Goal: Information Seeking & Learning: Check status

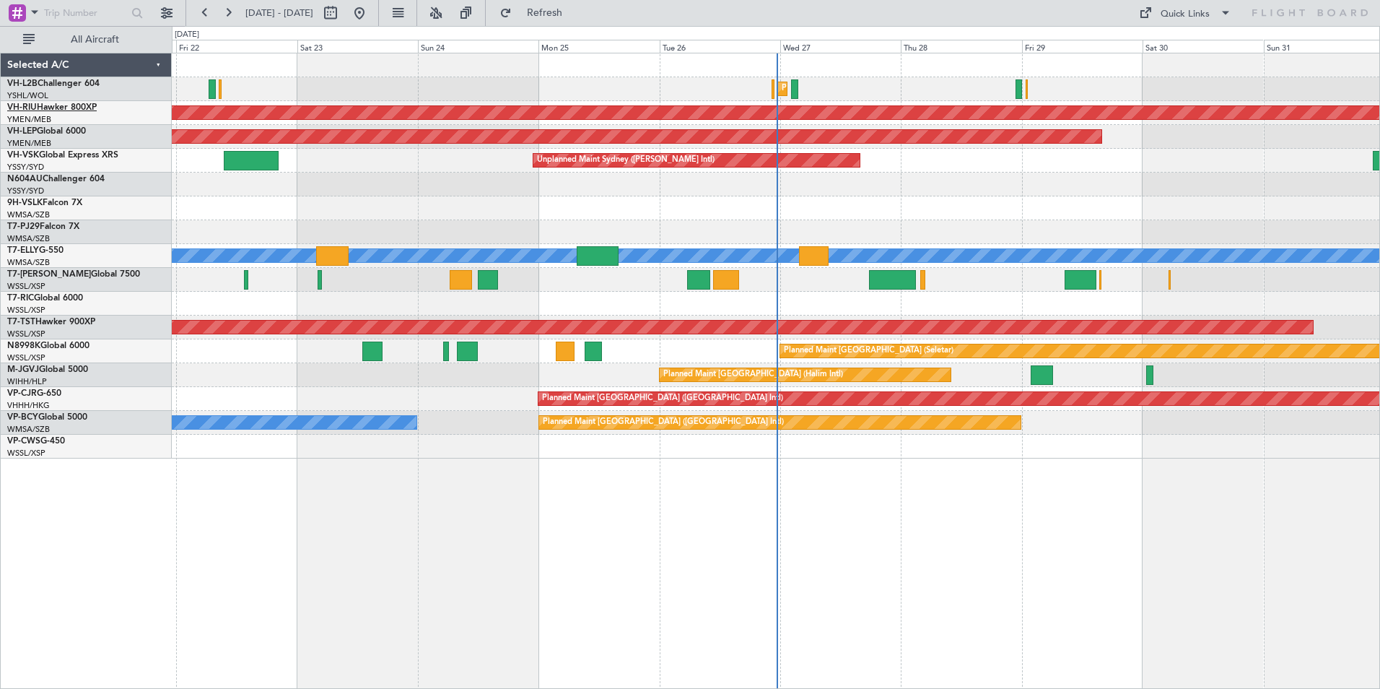
click at [51, 107] on link "VH-RIU Hawker 800XP" at bounding box center [52, 107] width 90 height 9
click at [224, 13] on button at bounding box center [228, 12] width 23 height 23
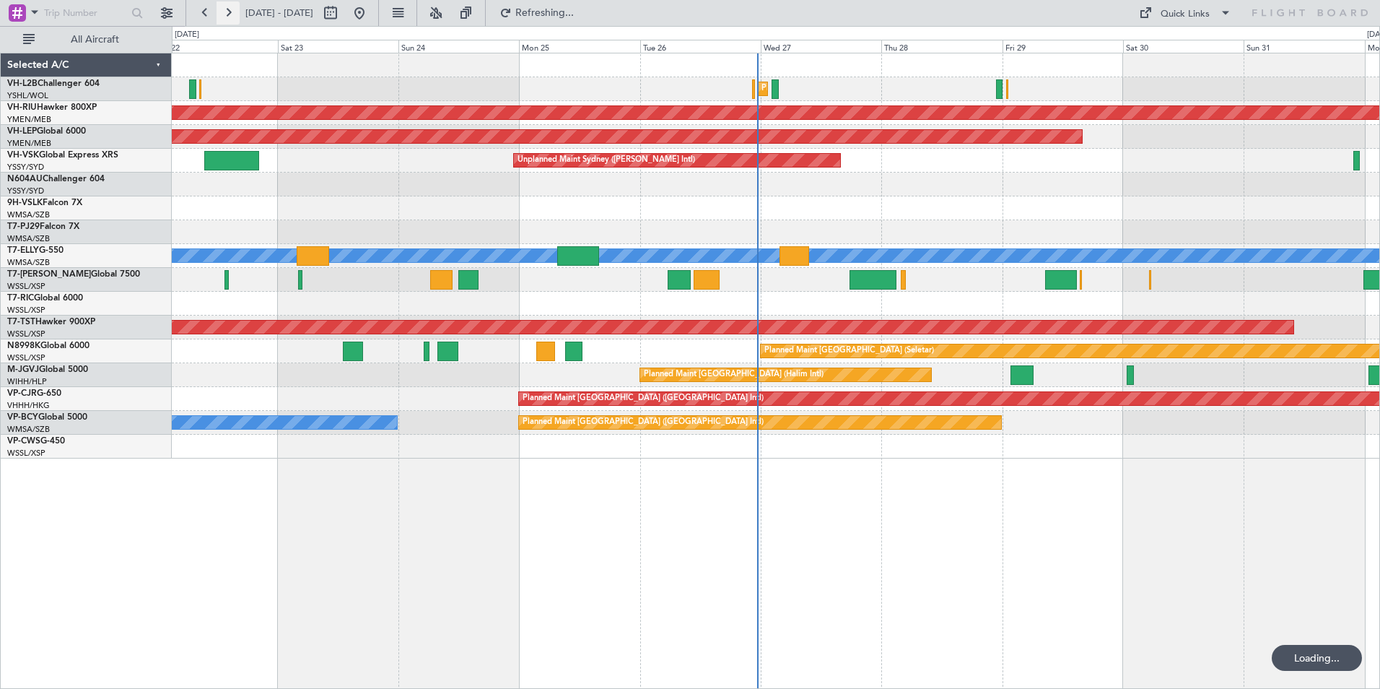
click at [224, 13] on button at bounding box center [228, 12] width 23 height 23
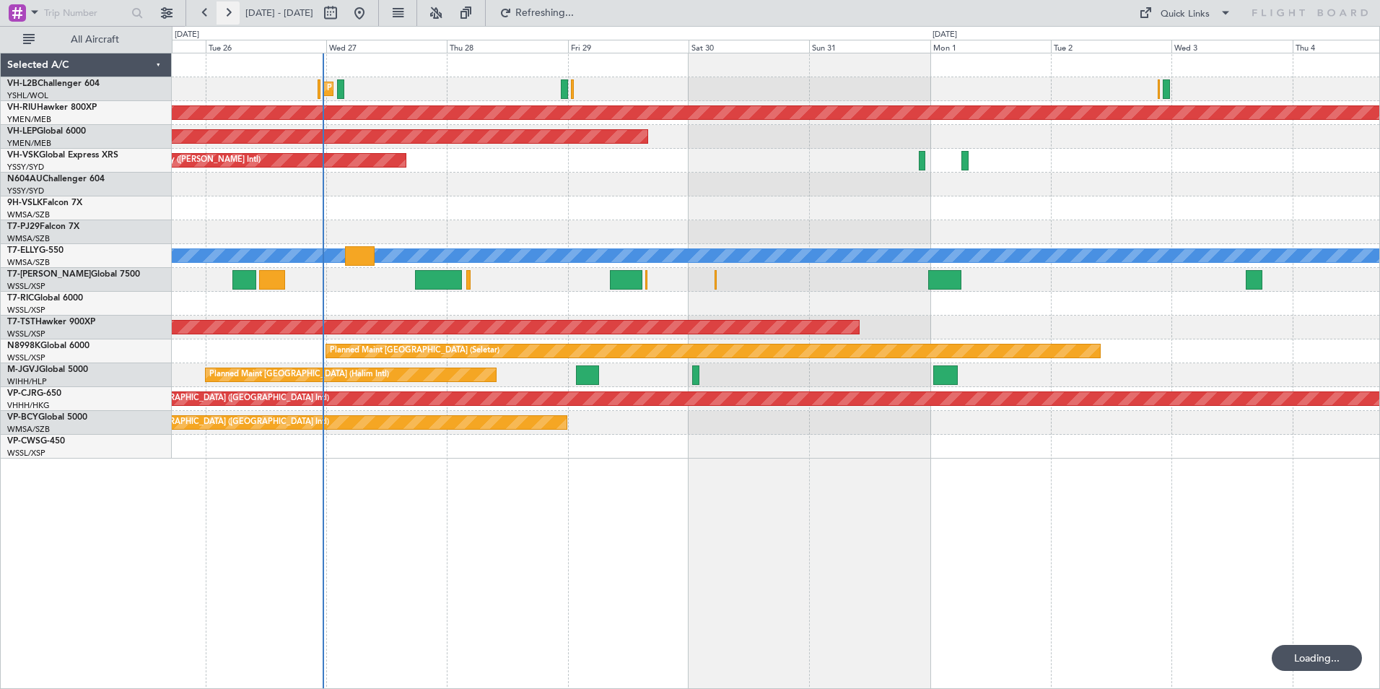
click at [224, 13] on button at bounding box center [228, 12] width 23 height 23
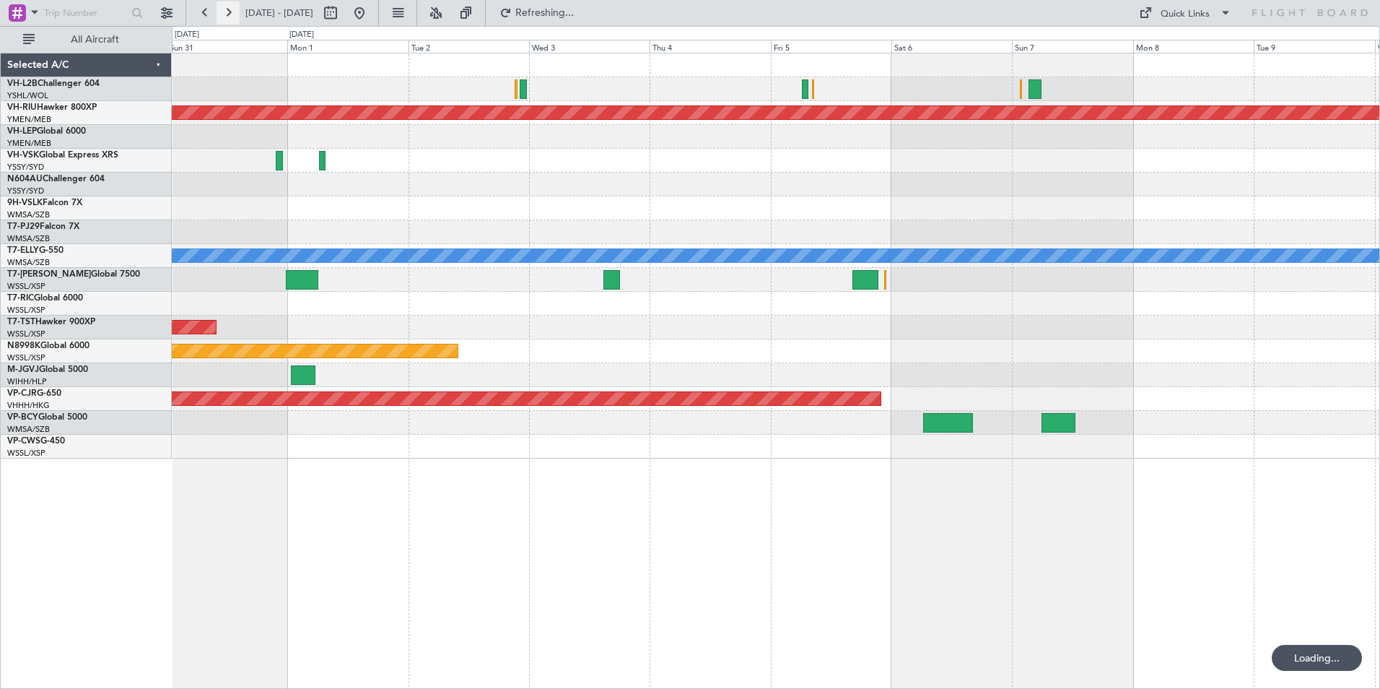
click at [224, 13] on button at bounding box center [228, 12] width 23 height 23
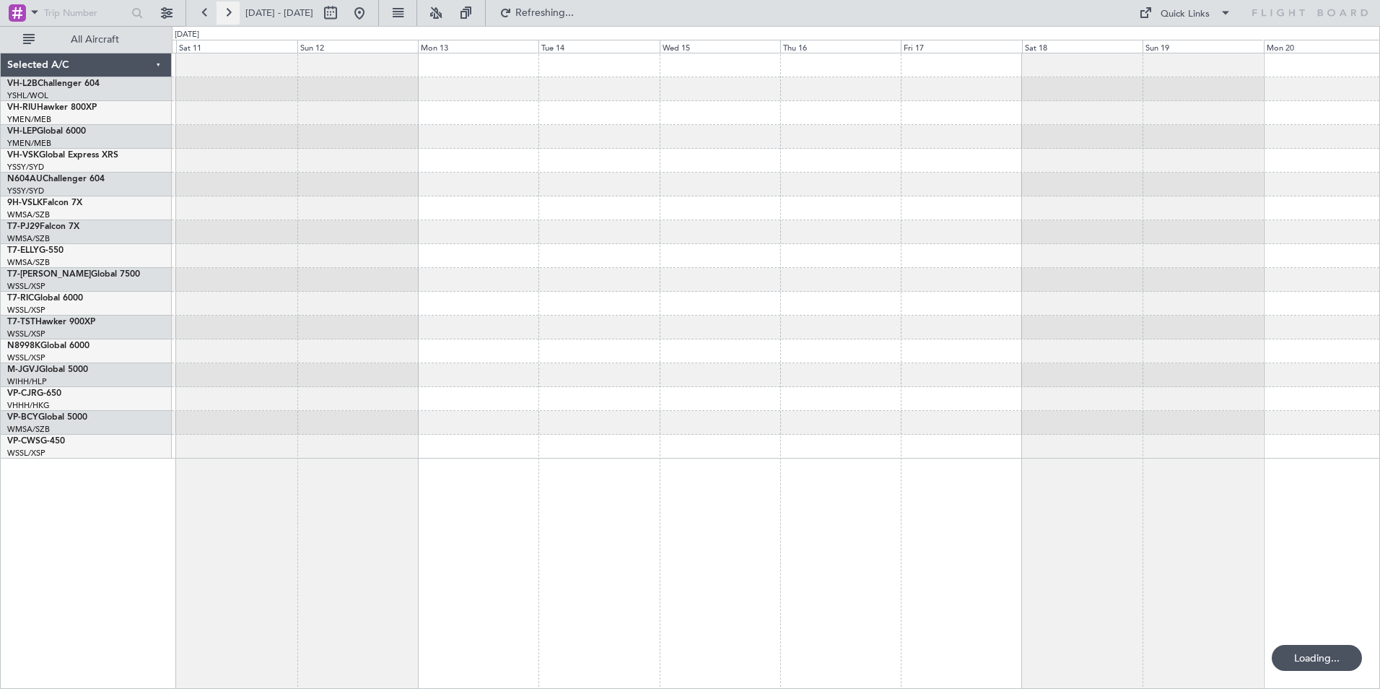
click at [224, 13] on button at bounding box center [228, 12] width 23 height 23
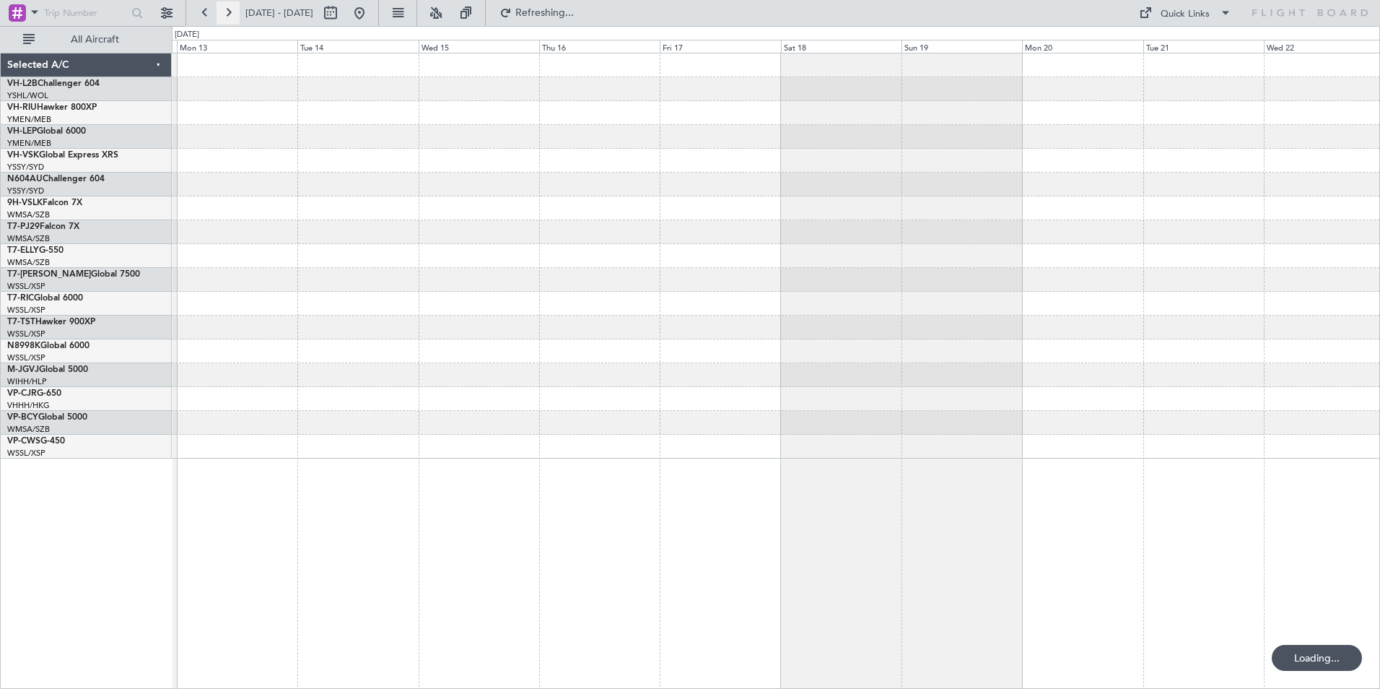
click at [224, 13] on button at bounding box center [228, 12] width 23 height 23
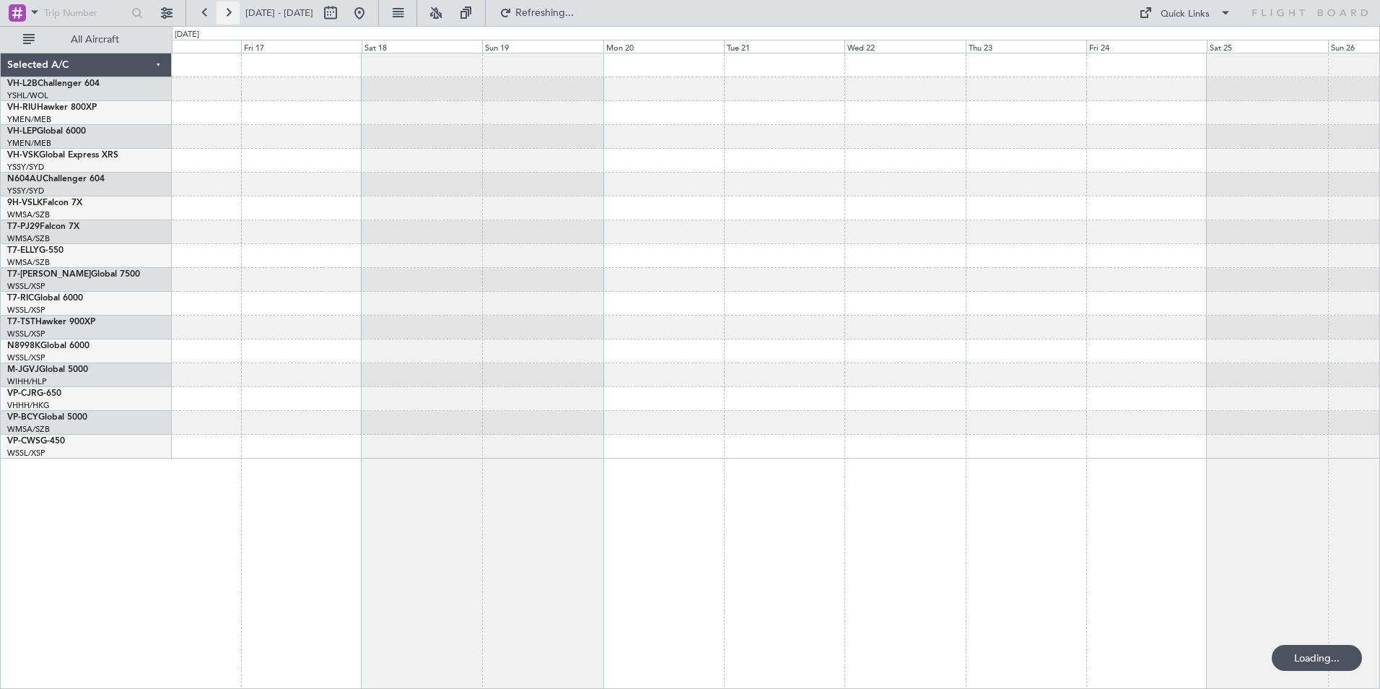
click at [224, 13] on button at bounding box center [228, 12] width 23 height 23
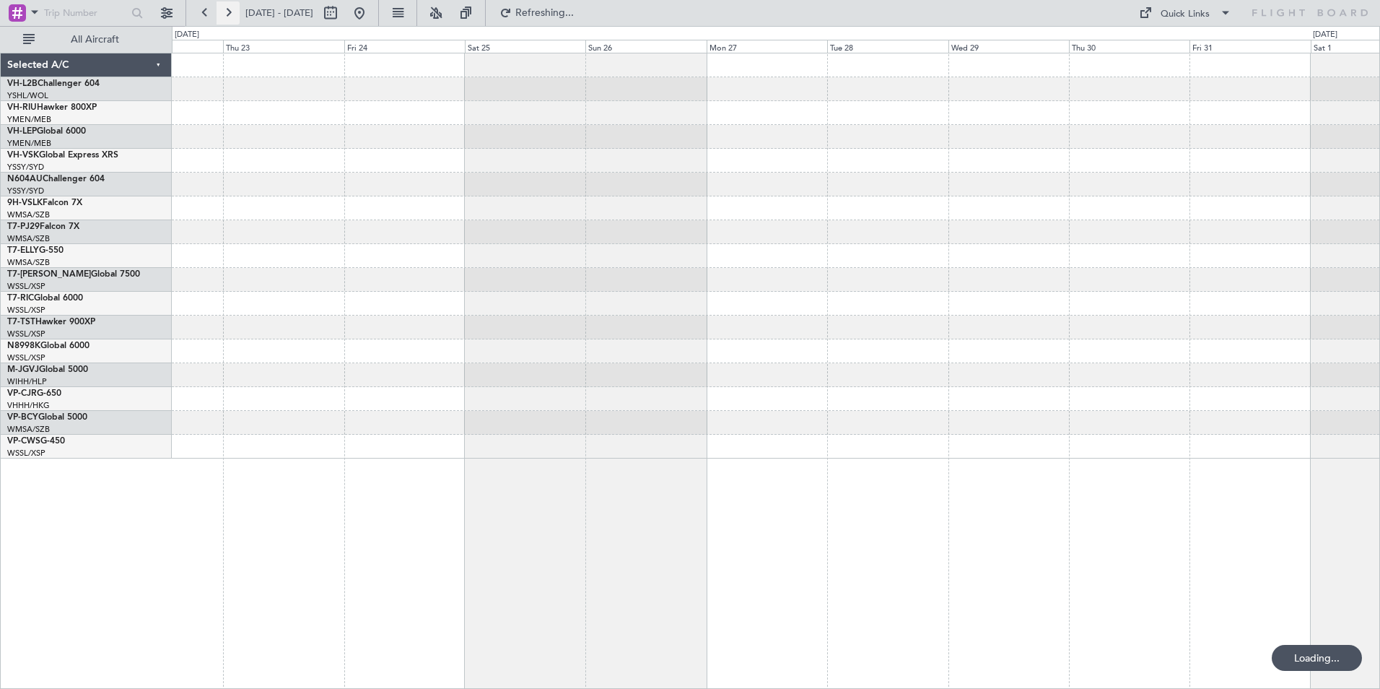
click at [224, 13] on button at bounding box center [228, 12] width 23 height 23
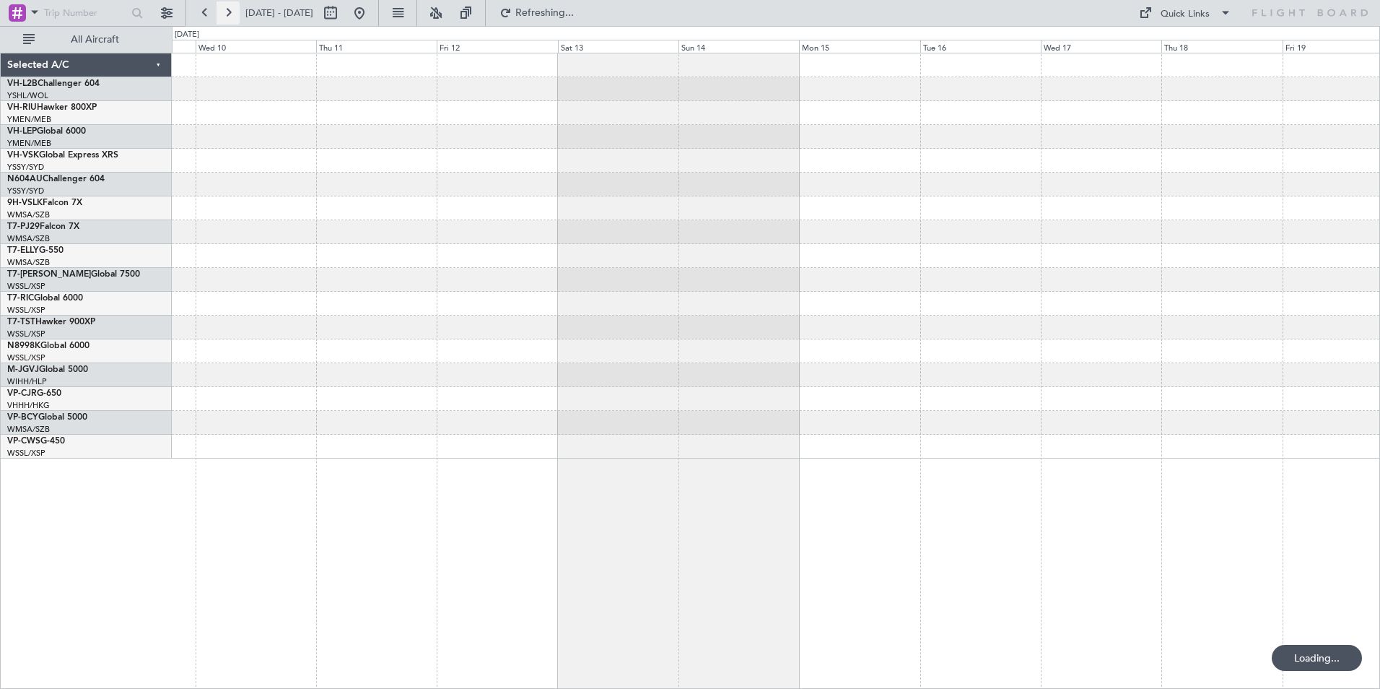
click at [224, 13] on button at bounding box center [228, 12] width 23 height 23
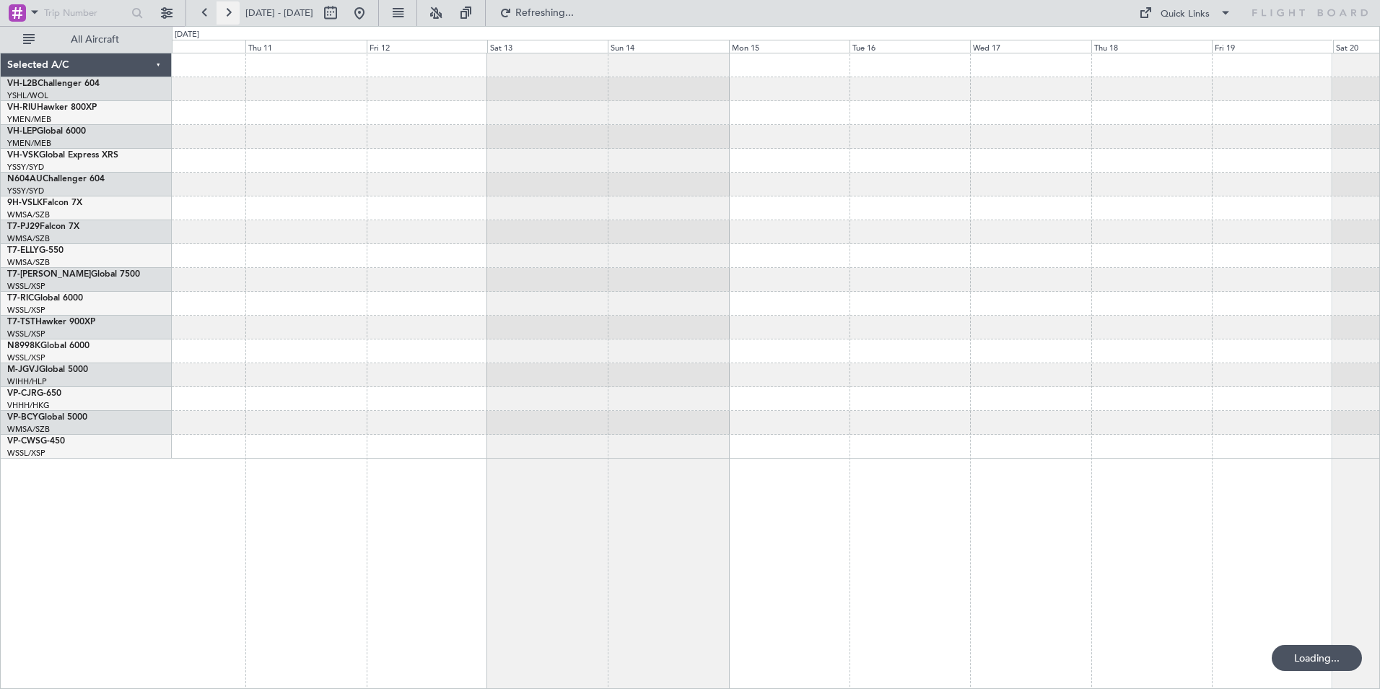
click at [224, 13] on button at bounding box center [228, 12] width 23 height 23
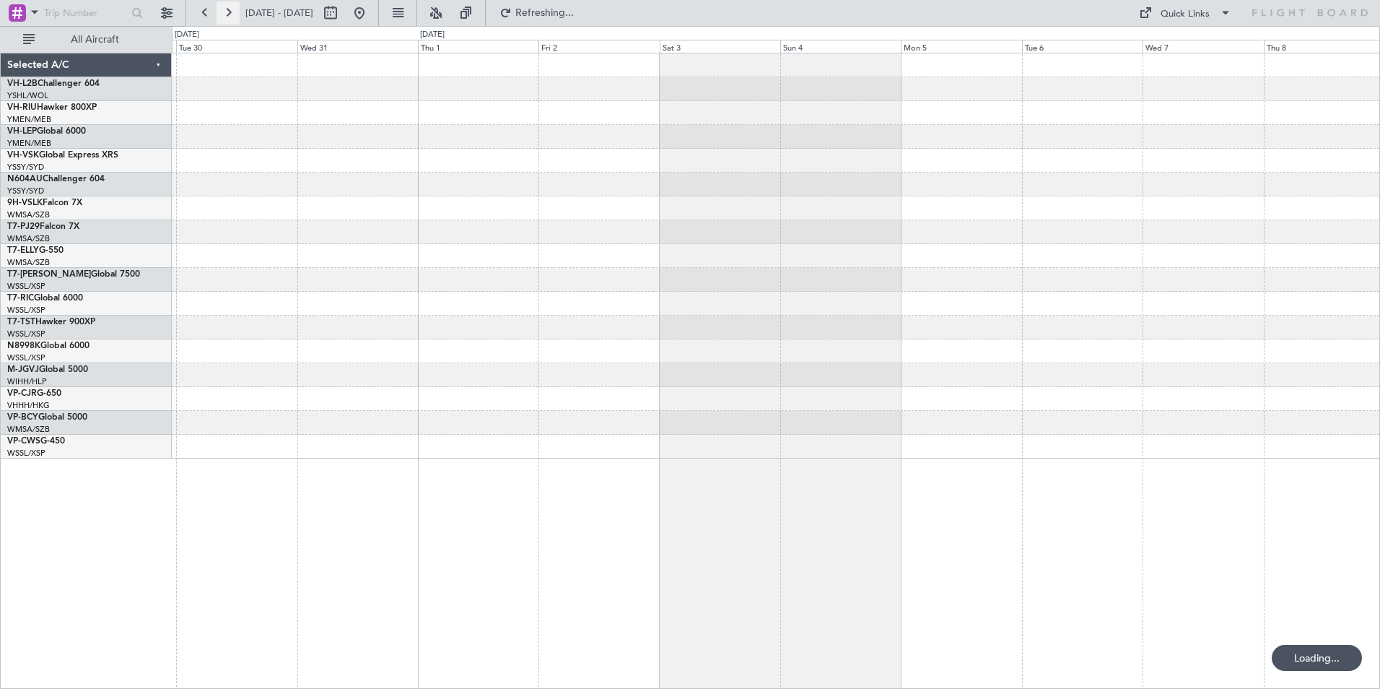
click at [224, 13] on button at bounding box center [228, 12] width 23 height 23
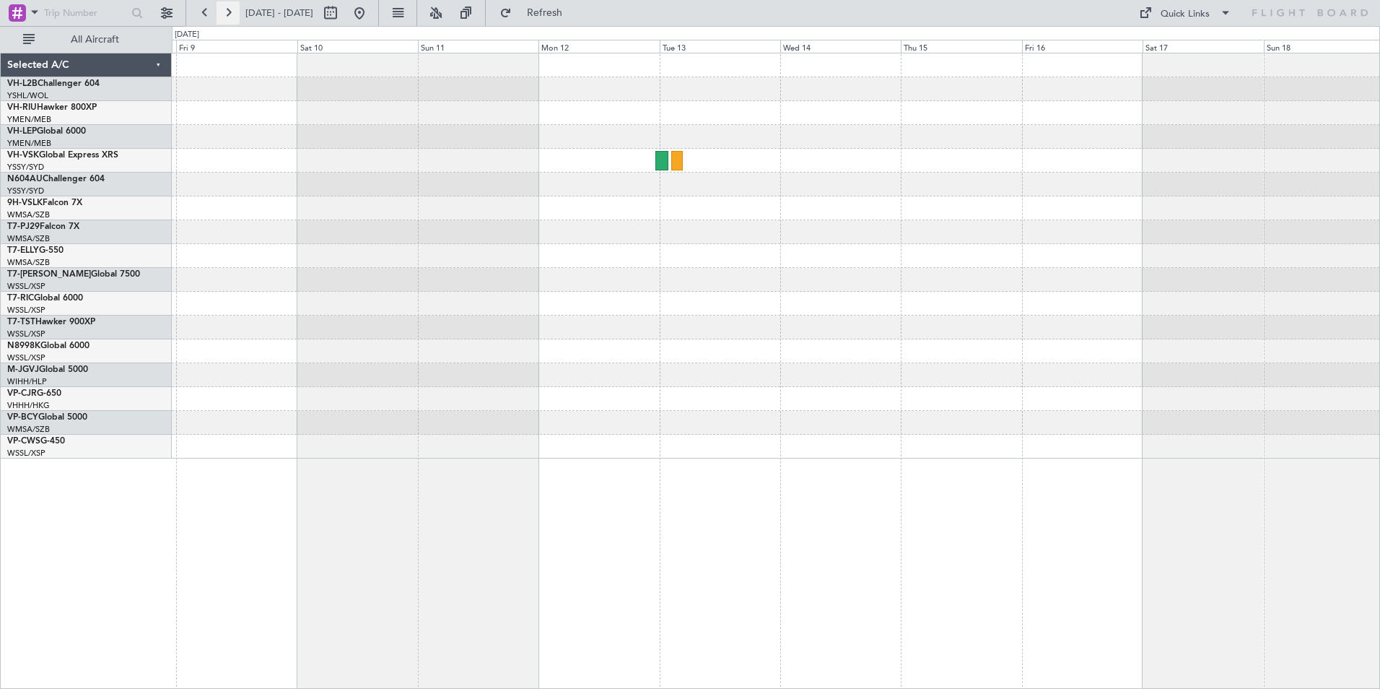
click at [224, 13] on button at bounding box center [228, 12] width 23 height 23
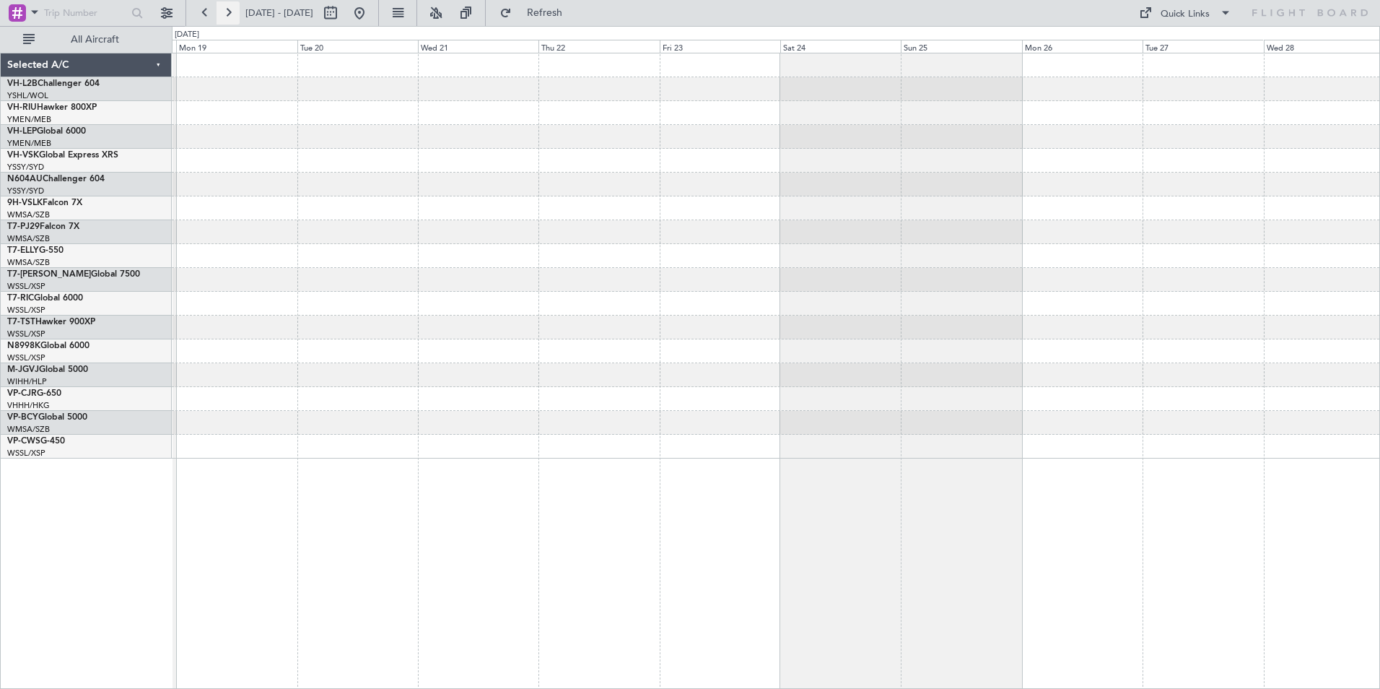
click at [224, 13] on button at bounding box center [228, 12] width 23 height 23
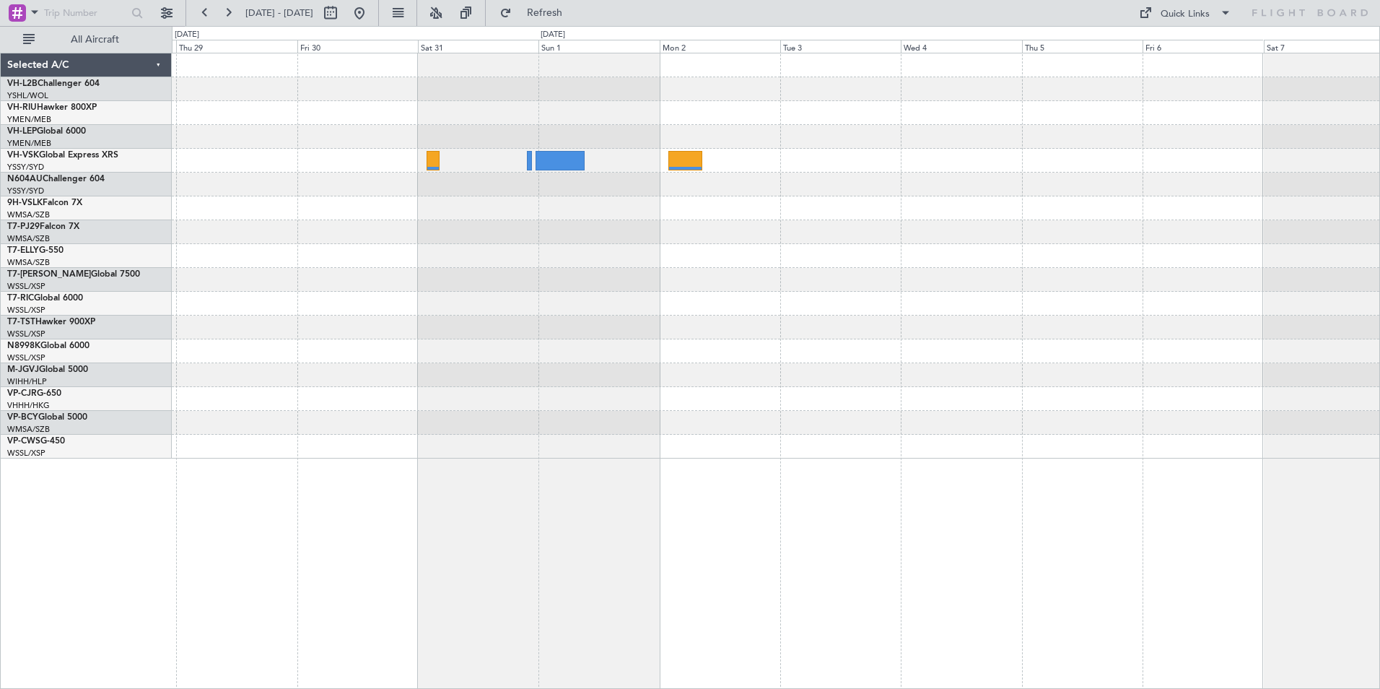
click at [758, 256] on div at bounding box center [776, 255] width 1208 height 405
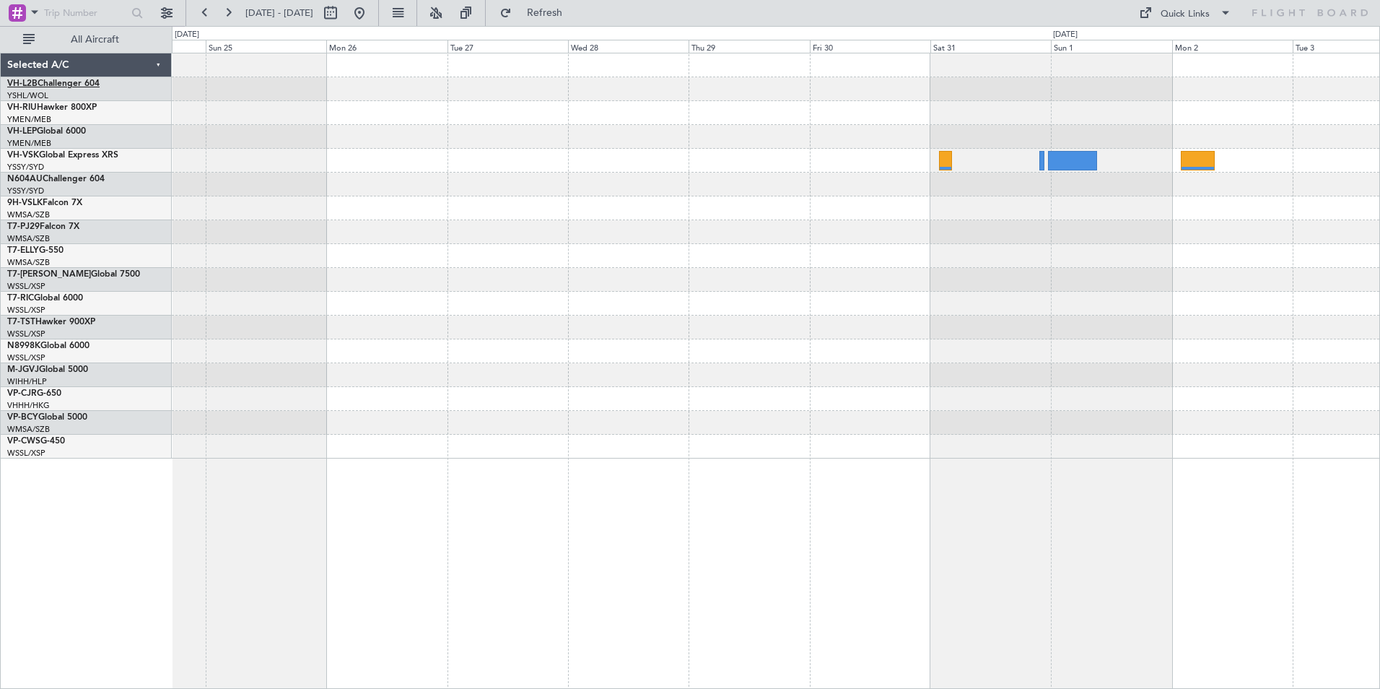
click at [57, 82] on link "VH-L2B Challenger 604" at bounding box center [53, 83] width 92 height 9
click at [203, 15] on button at bounding box center [204, 12] width 23 height 23
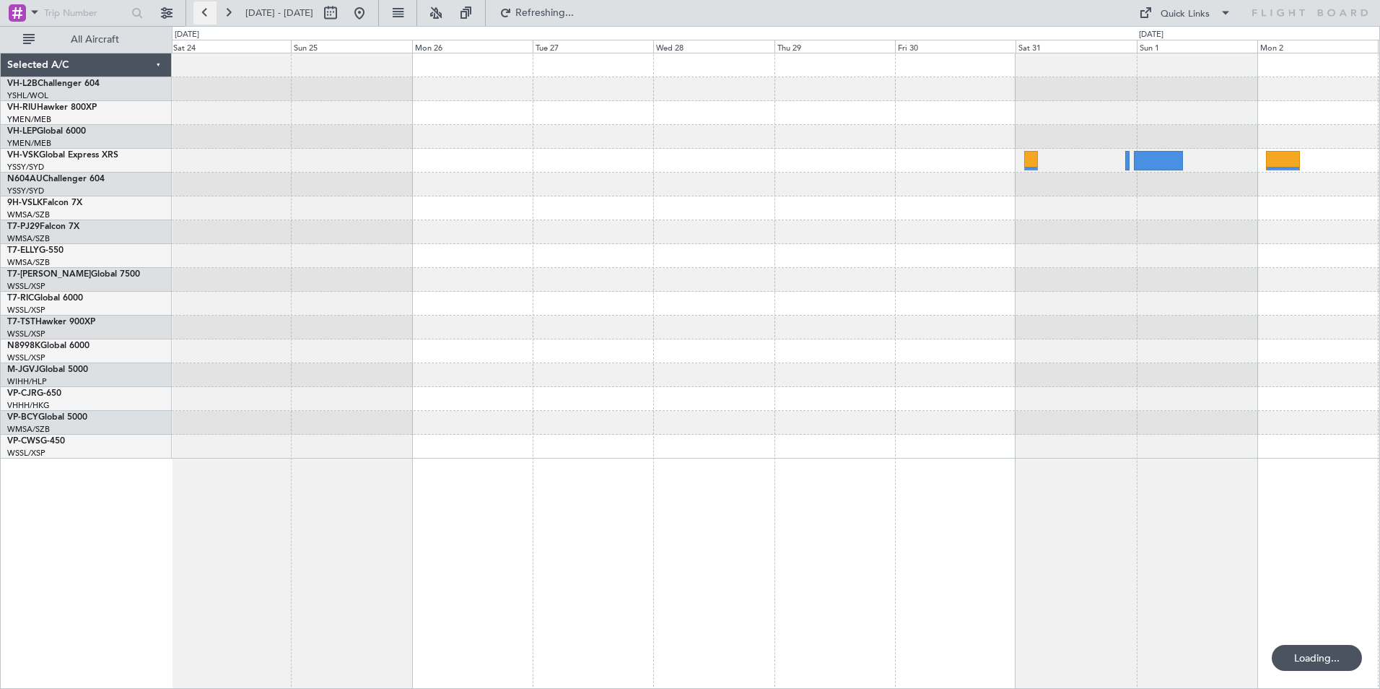
click at [203, 15] on button at bounding box center [204, 12] width 23 height 23
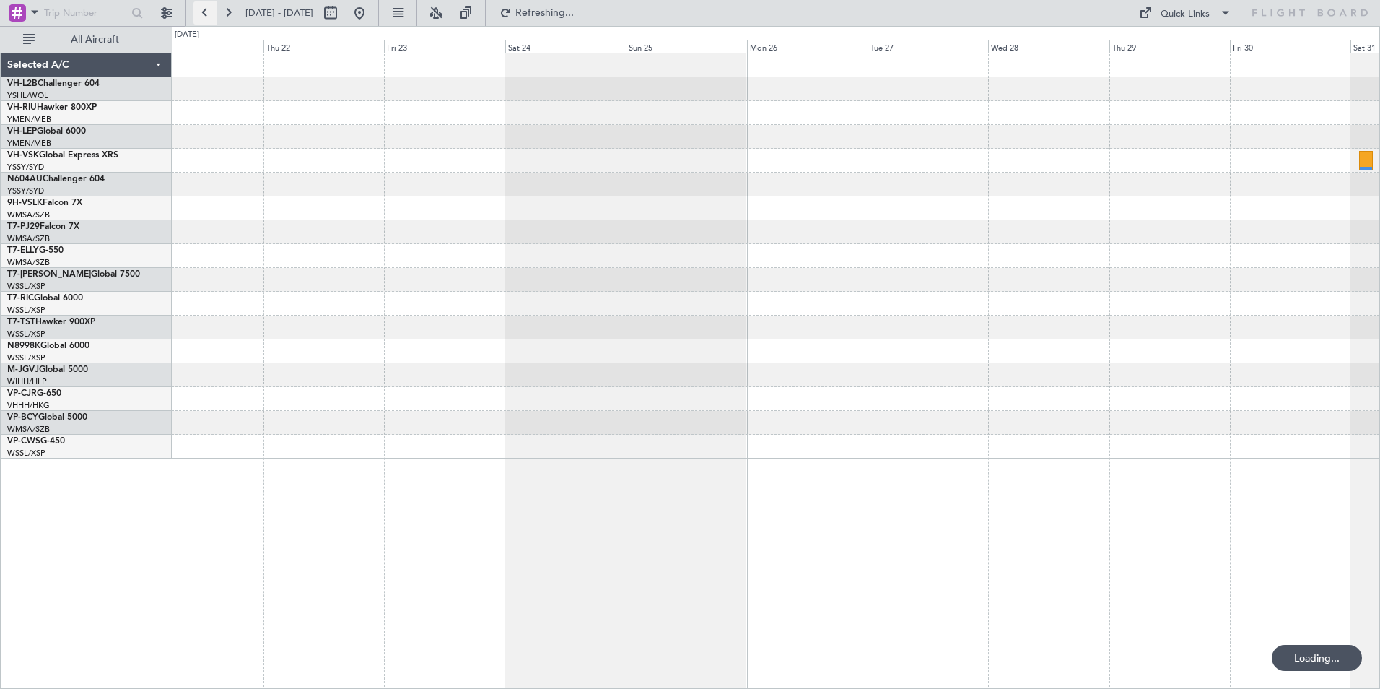
click at [203, 15] on button at bounding box center [204, 12] width 23 height 23
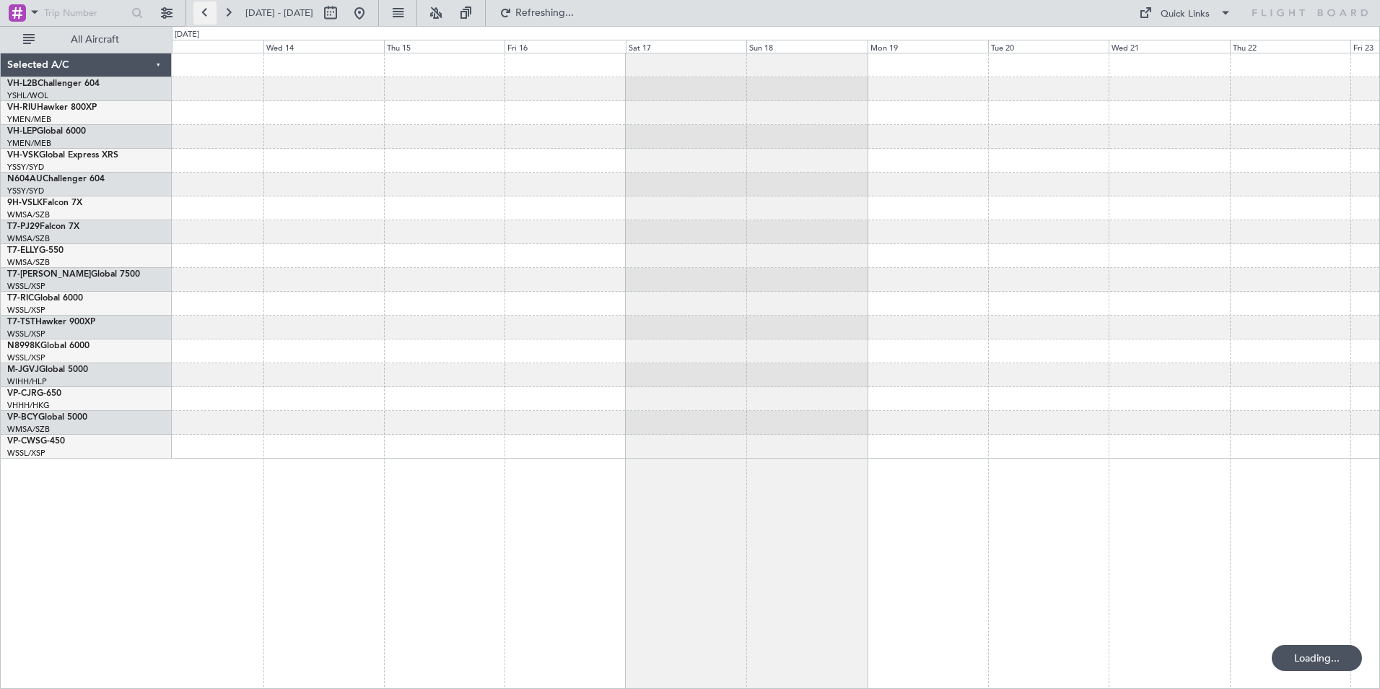
click at [203, 15] on button at bounding box center [204, 12] width 23 height 23
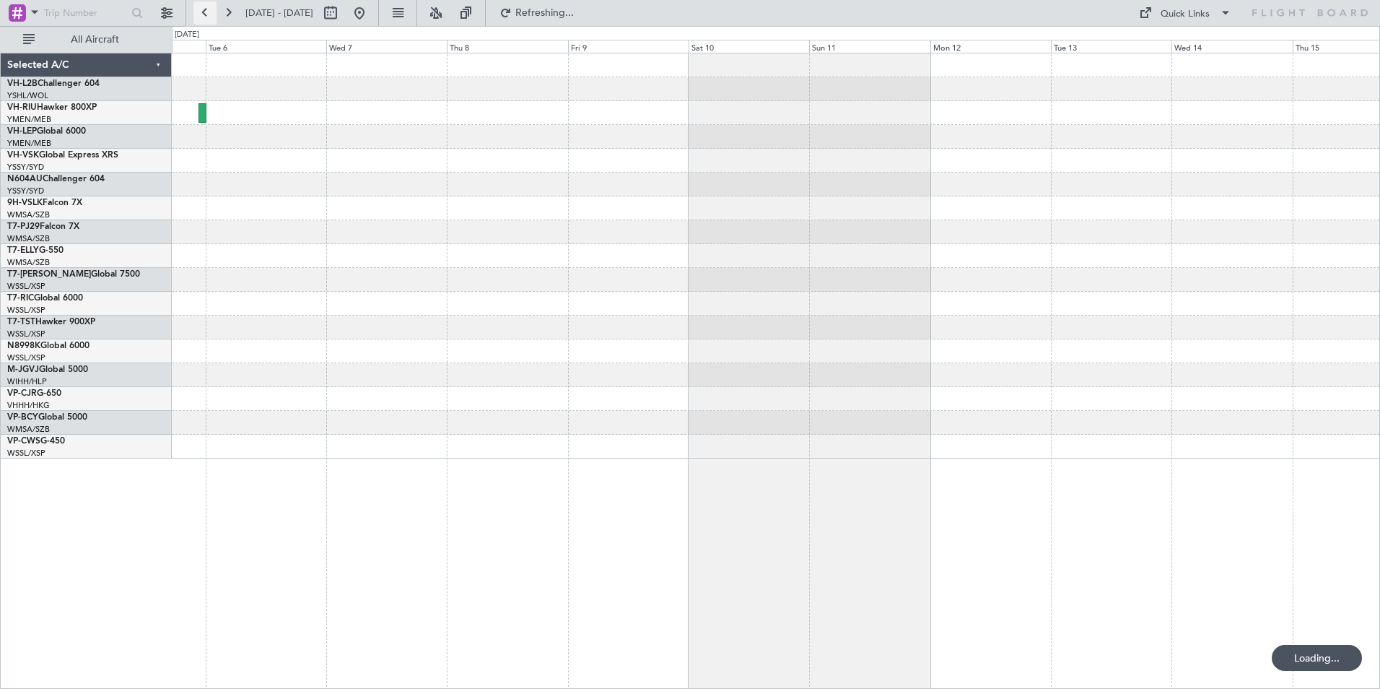
click at [203, 15] on button at bounding box center [204, 12] width 23 height 23
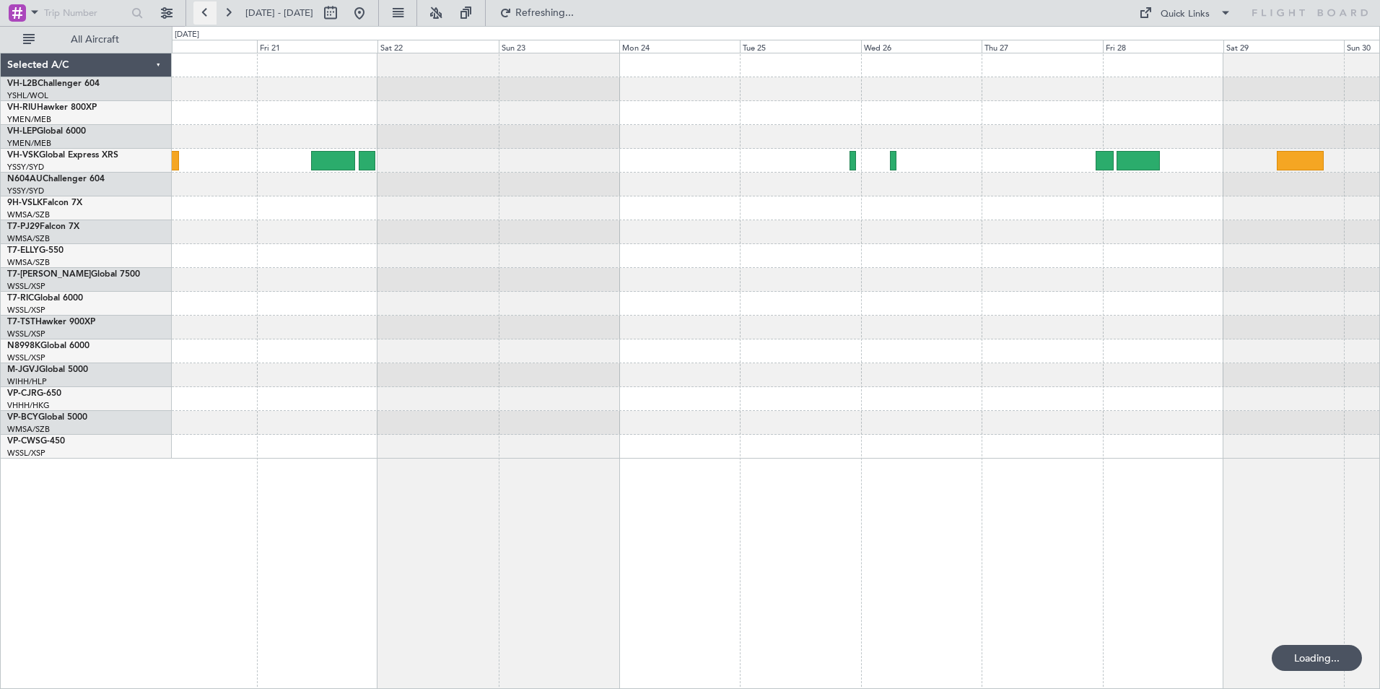
click at [203, 15] on button at bounding box center [204, 12] width 23 height 23
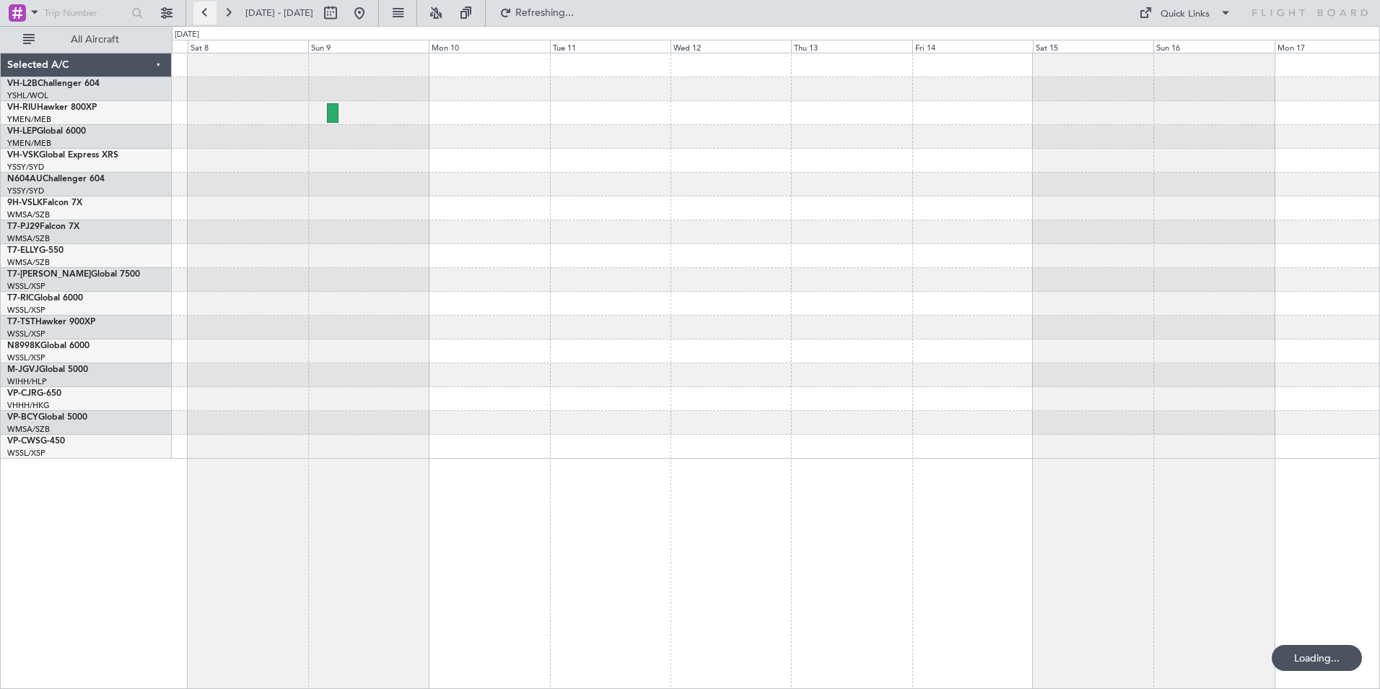
click at [203, 15] on button at bounding box center [204, 12] width 23 height 23
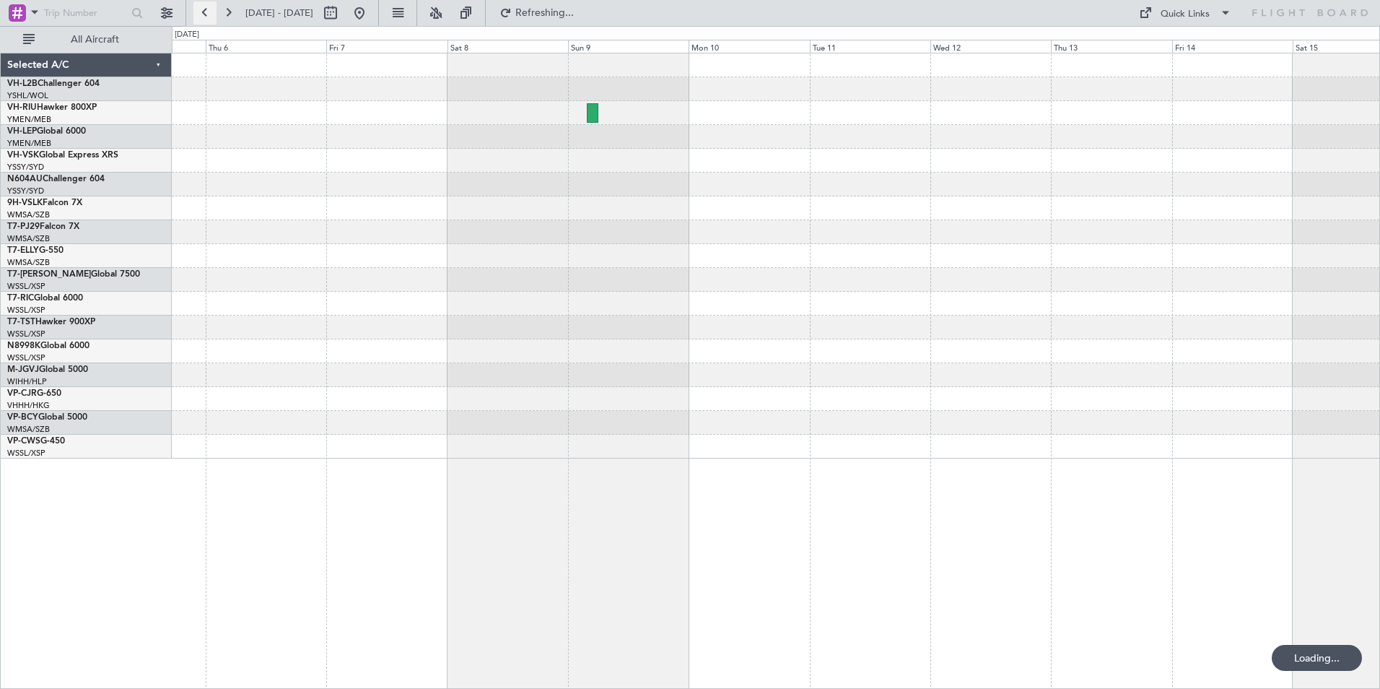
click at [203, 15] on button at bounding box center [204, 12] width 23 height 23
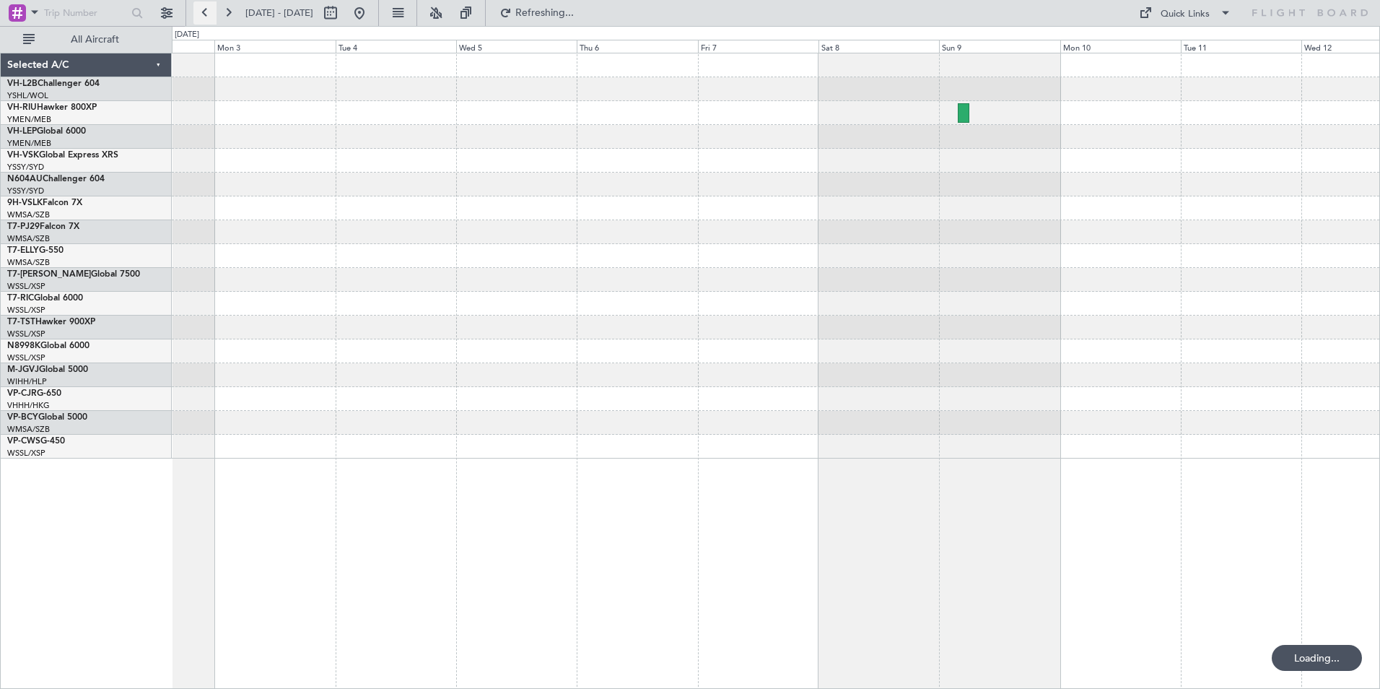
click at [203, 15] on button at bounding box center [204, 12] width 23 height 23
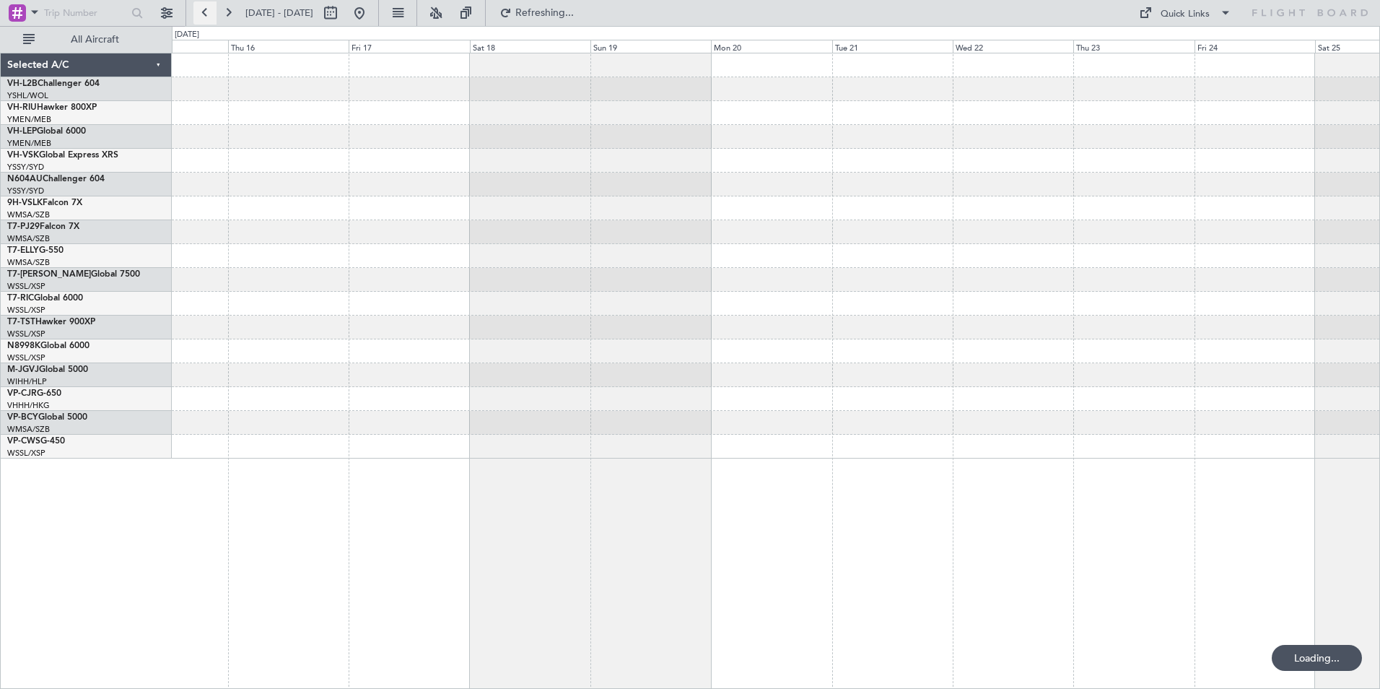
click at [203, 15] on button at bounding box center [204, 12] width 23 height 23
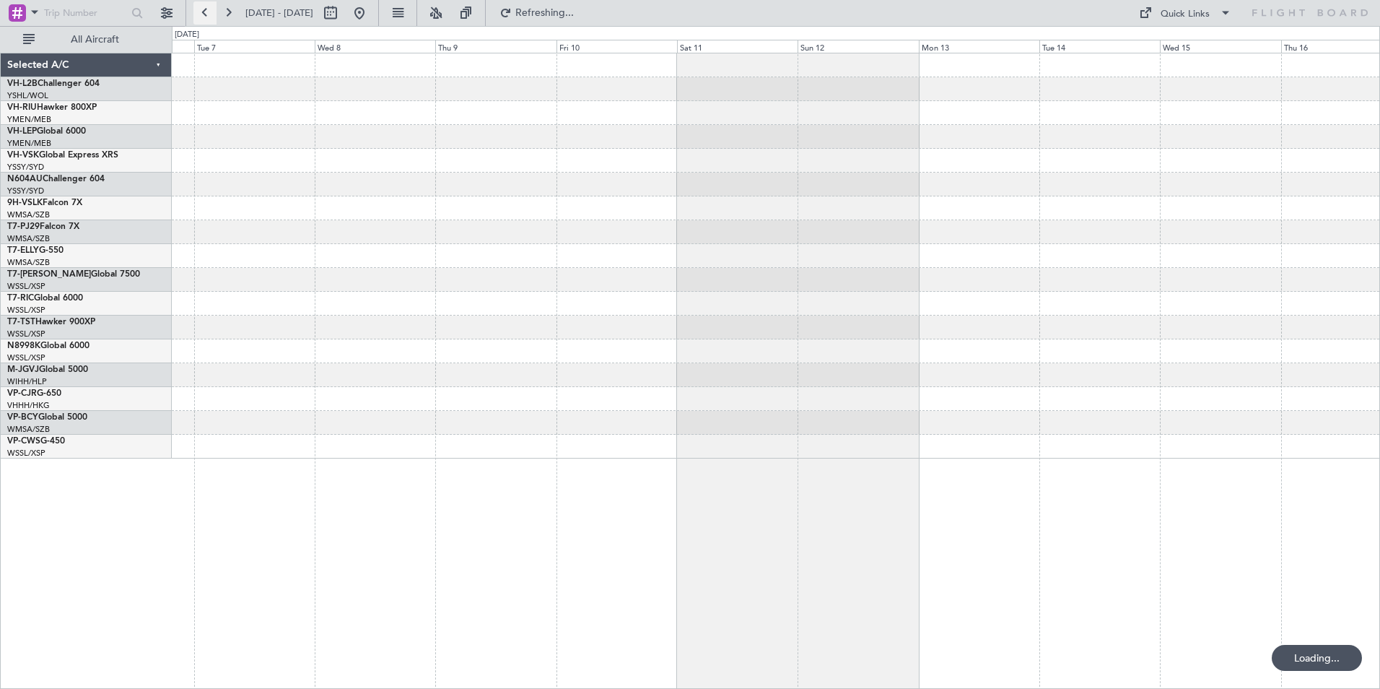
click at [203, 15] on button at bounding box center [204, 12] width 23 height 23
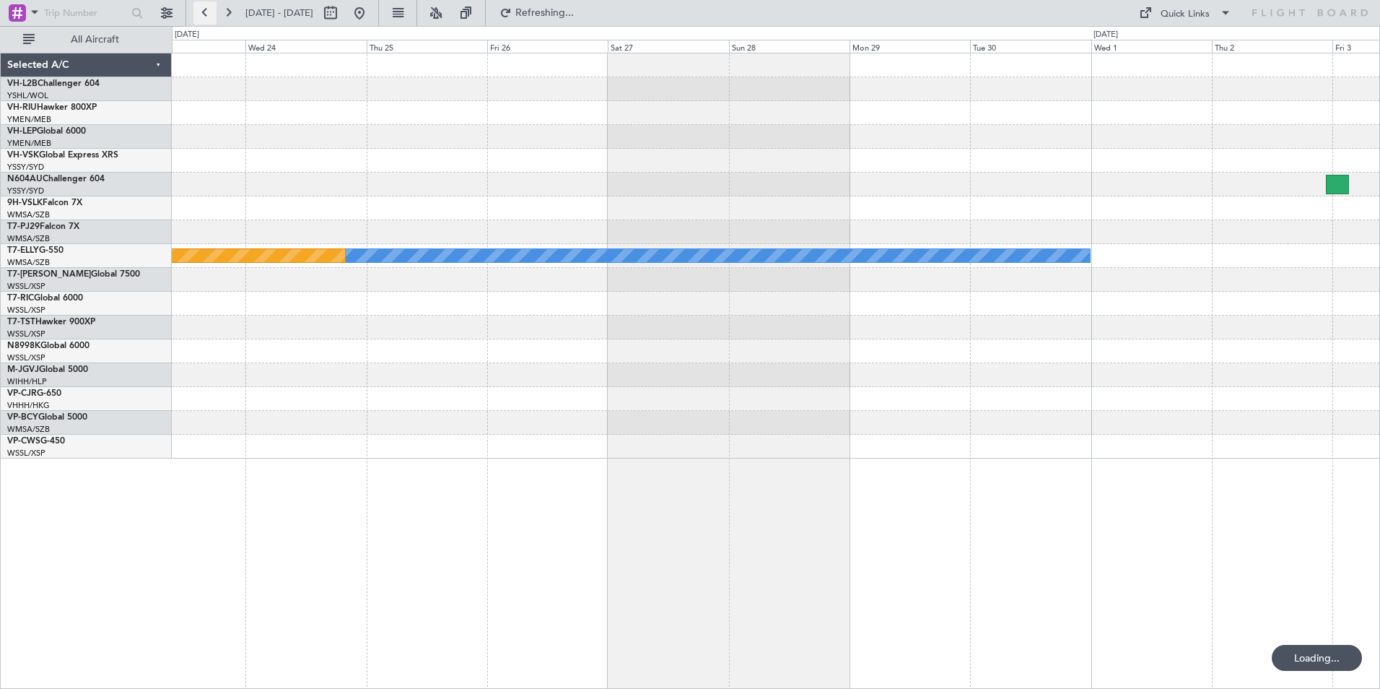
click at [203, 15] on button at bounding box center [204, 12] width 23 height 23
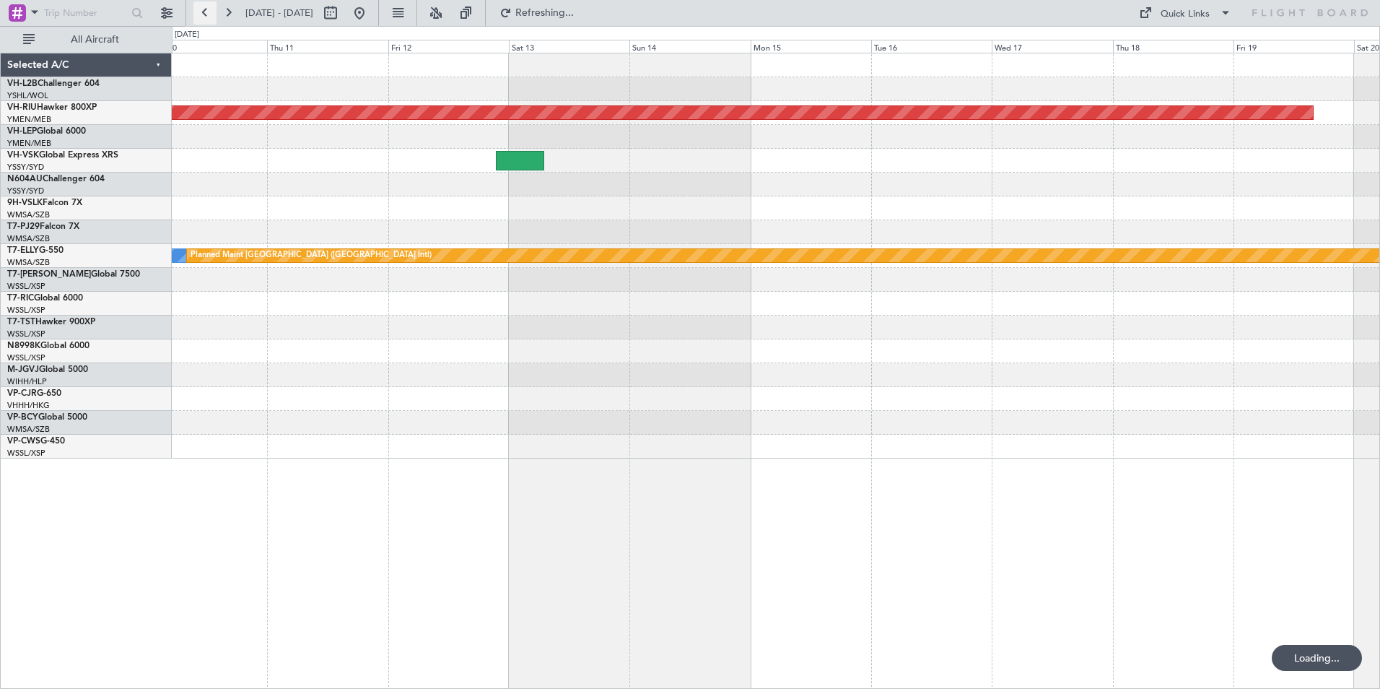
click at [203, 15] on button at bounding box center [204, 12] width 23 height 23
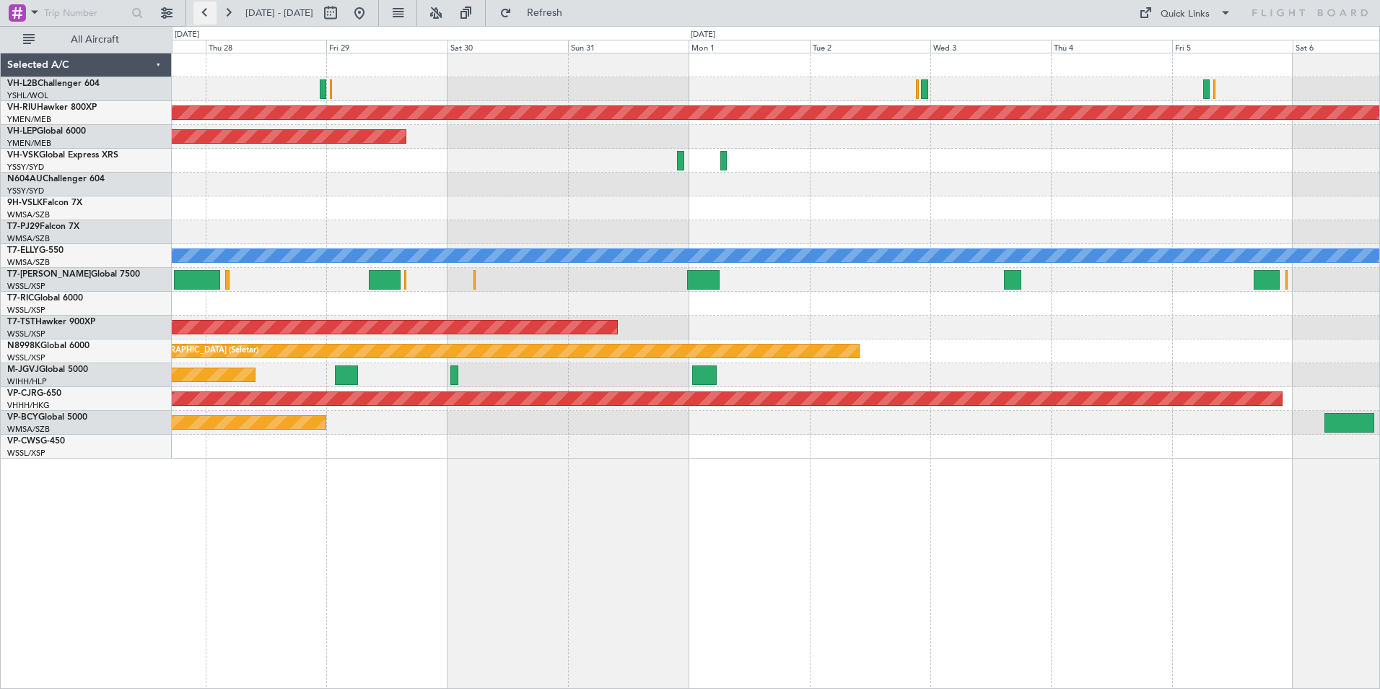
click at [203, 15] on button at bounding box center [204, 12] width 23 height 23
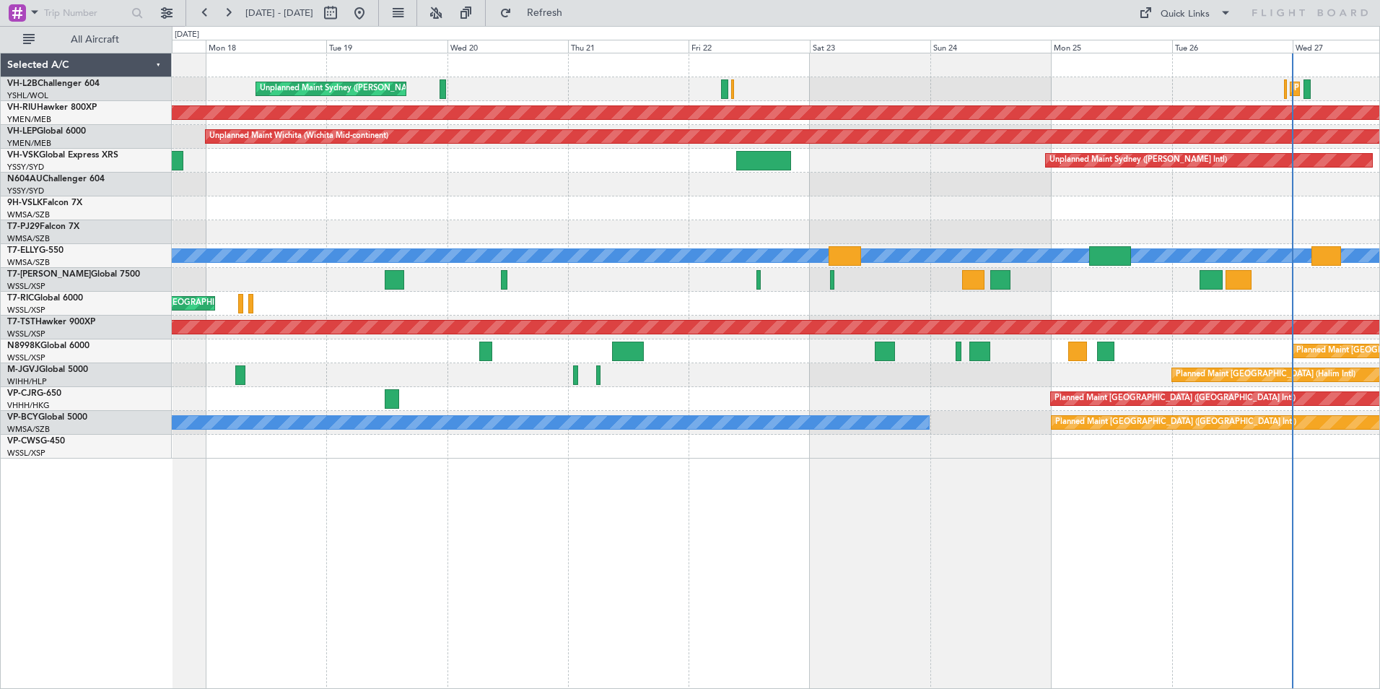
click at [210, 207] on div "Unplanned Maint Sydney ([PERSON_NAME] Intl) Planned Maint Sydney ([PERSON_NAME]…" at bounding box center [776, 255] width 1208 height 405
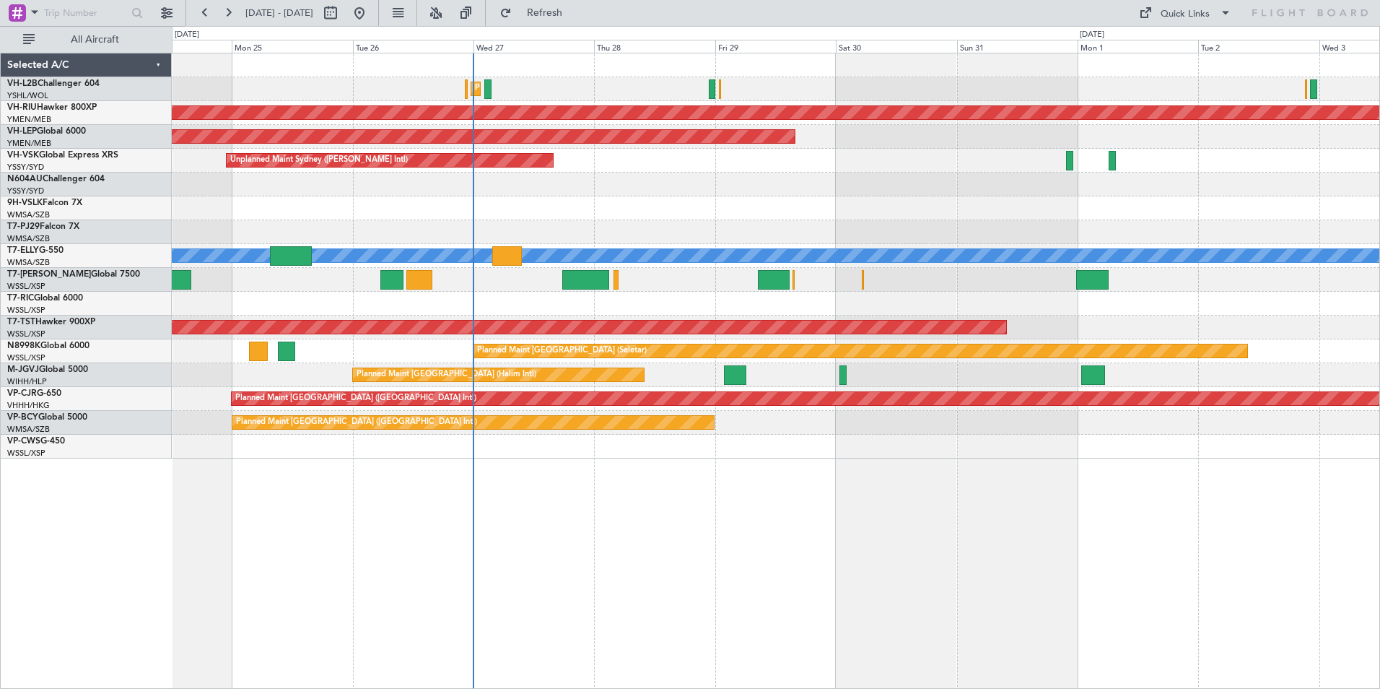
click at [189, 194] on div "Planned Maint Sydney ([PERSON_NAME] Intl) Planned Maint [GEOGRAPHIC_DATA] ([GEO…" at bounding box center [776, 255] width 1208 height 405
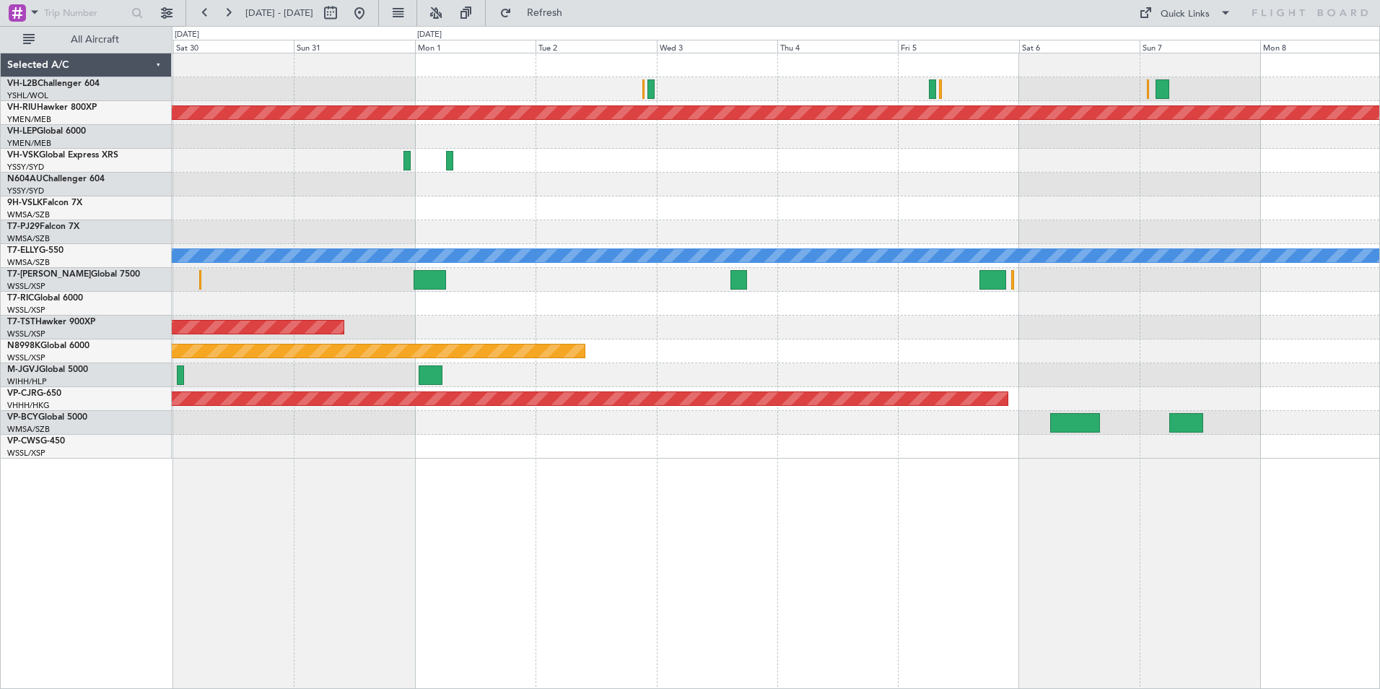
click at [461, 175] on div "Planned Maint [GEOGRAPHIC_DATA] ([GEOGRAPHIC_DATA]) Unplanned Maint Wichita (Wi…" at bounding box center [776, 255] width 1208 height 405
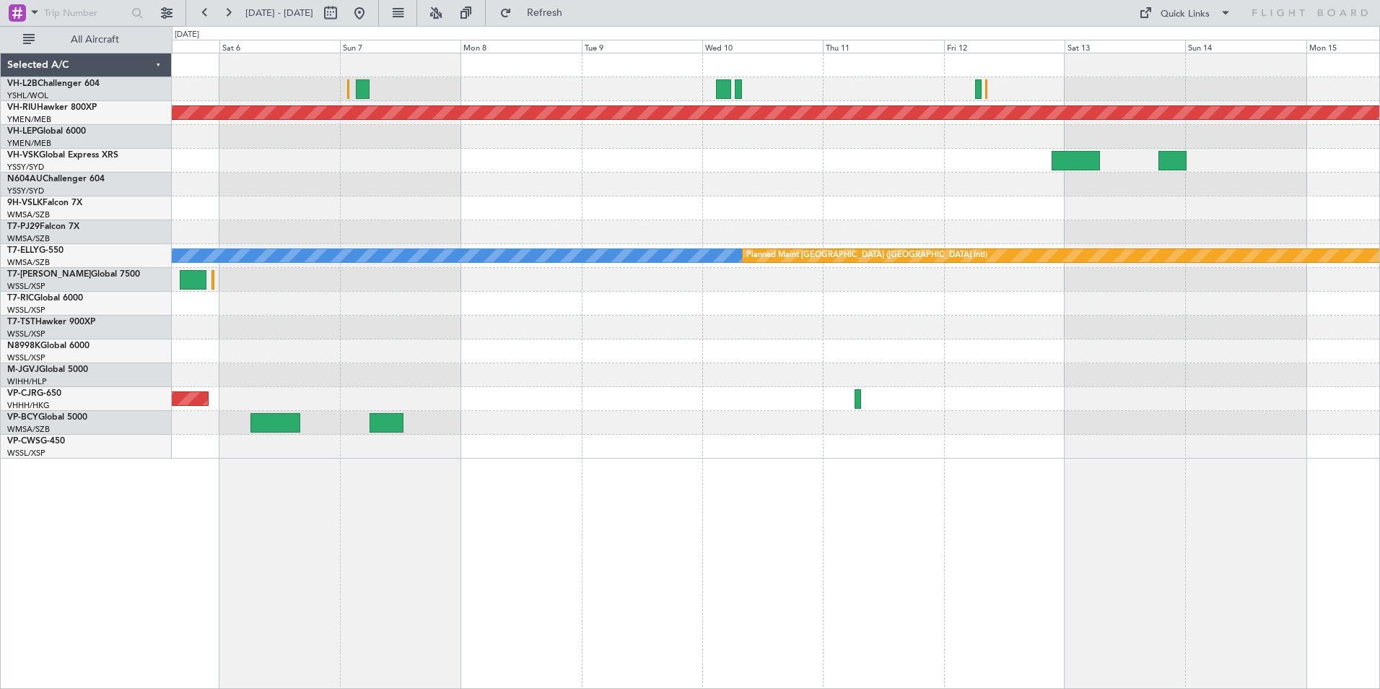
click at [404, 187] on div "Planned Maint [GEOGRAPHIC_DATA] ([GEOGRAPHIC_DATA]) [PERSON_NAME] Planned Maint…" at bounding box center [776, 255] width 1208 height 405
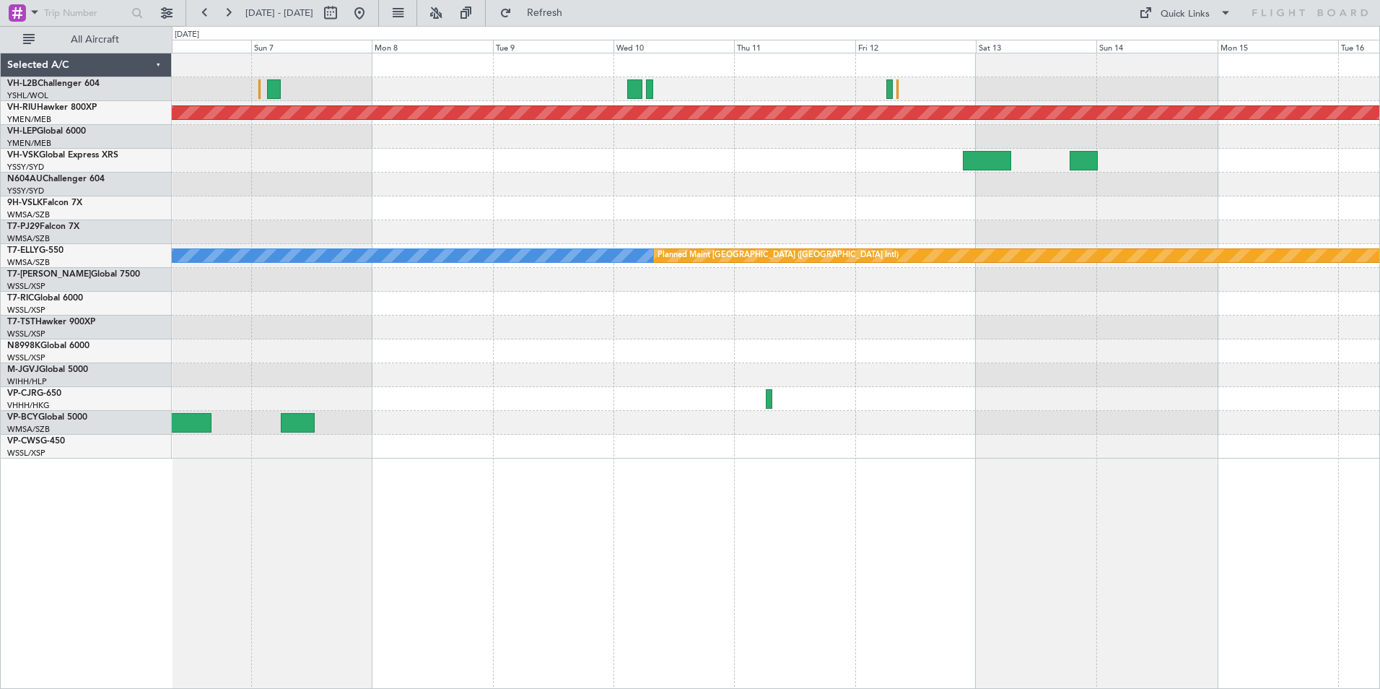
click at [1040, 234] on div "Planned Maint [GEOGRAPHIC_DATA] ([GEOGRAPHIC_DATA]) [PERSON_NAME] Planned Maint…" at bounding box center [776, 255] width 1208 height 405
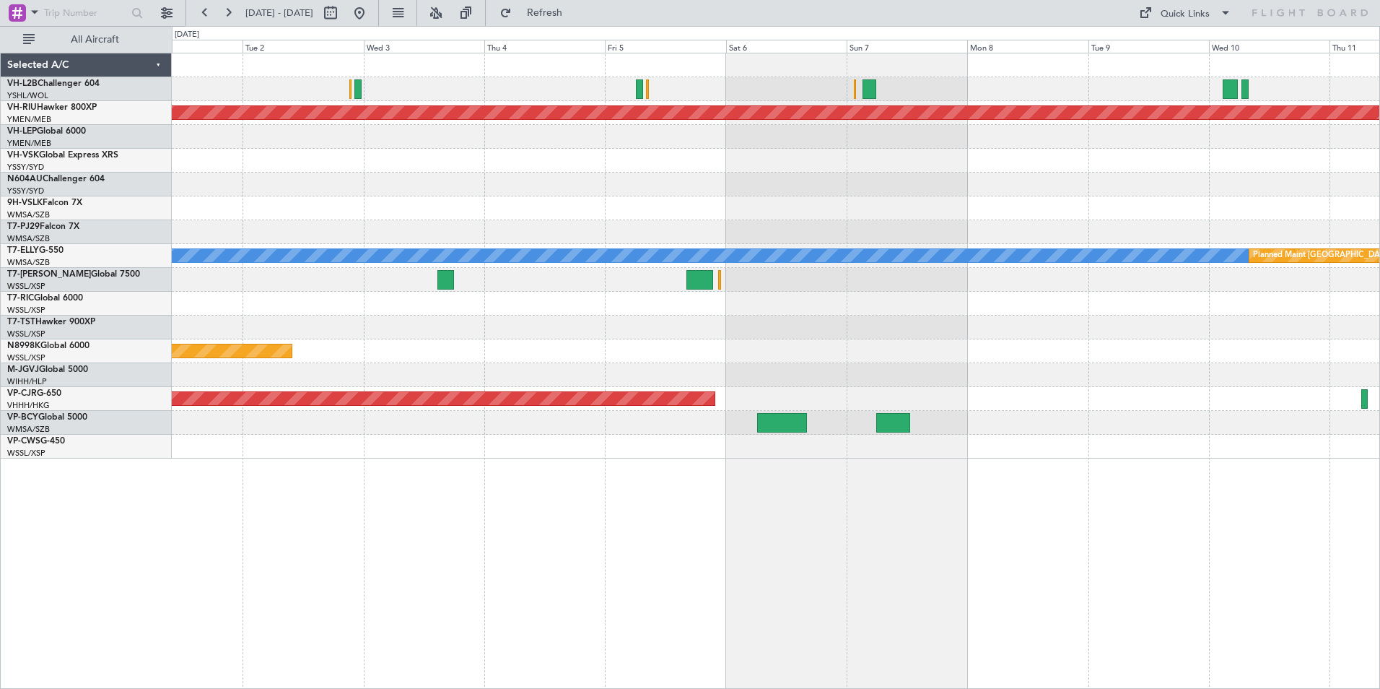
click at [945, 211] on div "Planned Maint [GEOGRAPHIC_DATA] ([GEOGRAPHIC_DATA]) [PERSON_NAME] Planned Maint…" at bounding box center [776, 255] width 1208 height 405
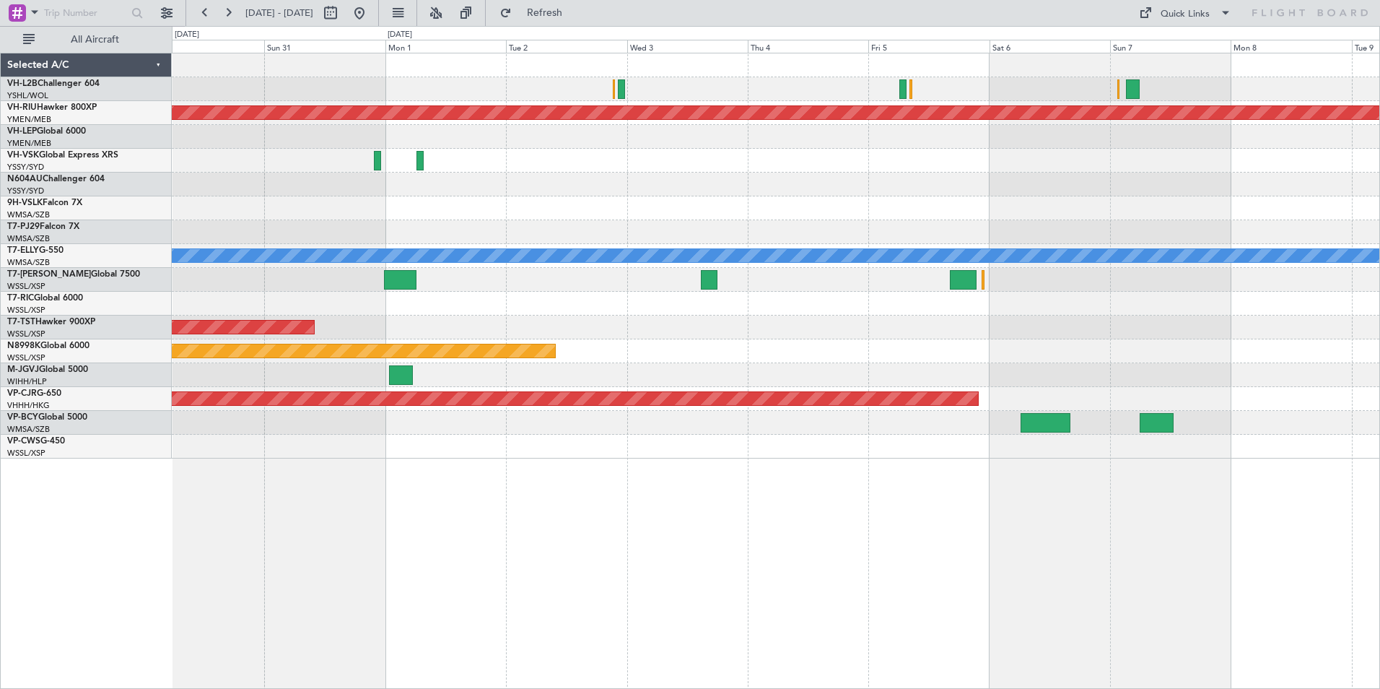
click at [1005, 217] on div at bounding box center [776, 208] width 1208 height 24
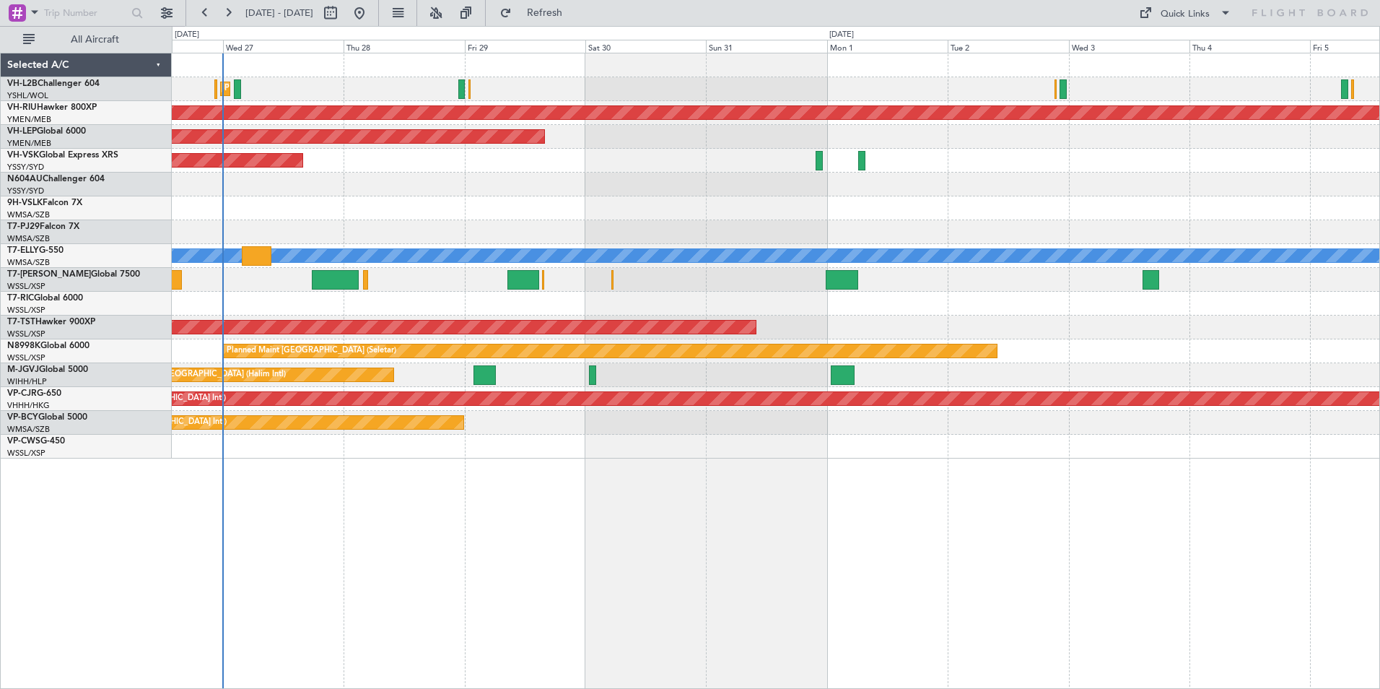
click at [636, 200] on div "Planned Maint Sydney ([PERSON_NAME] Intl) Planned Maint [GEOGRAPHIC_DATA] ([GEO…" at bounding box center [776, 255] width 1208 height 405
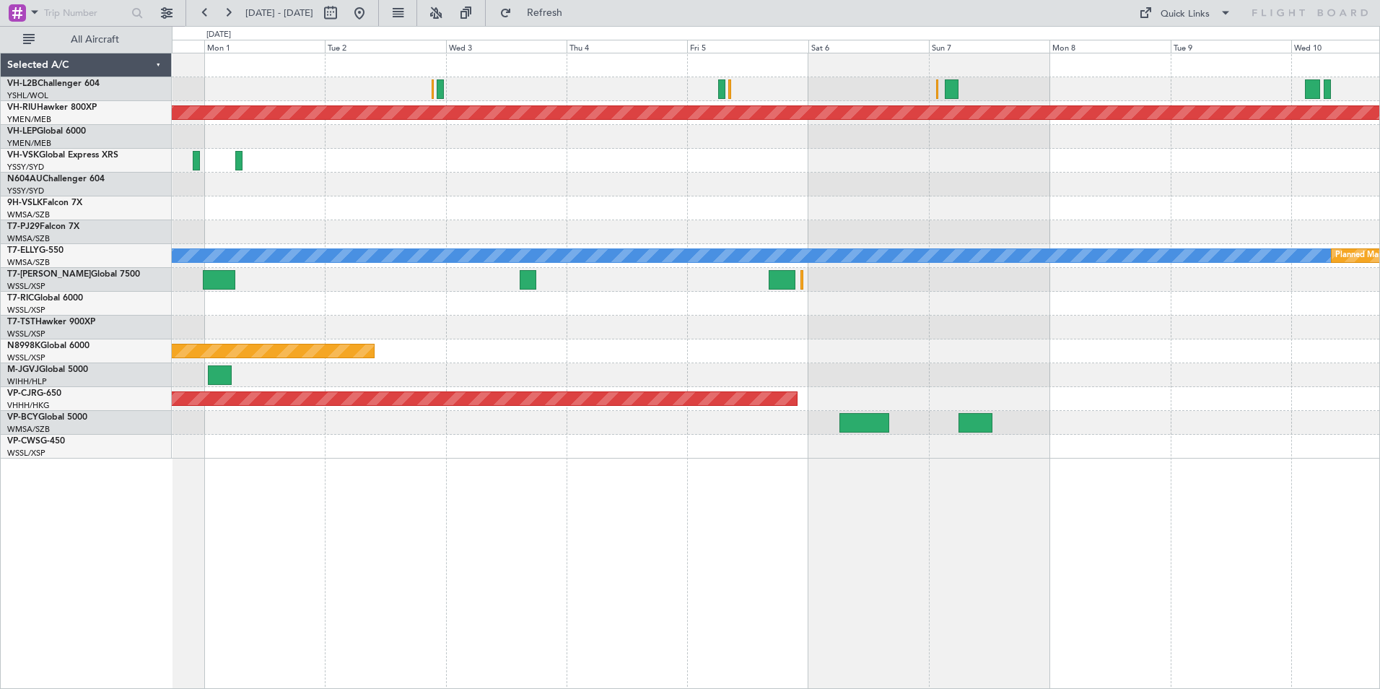
click at [463, 198] on div "Planned Maint [GEOGRAPHIC_DATA] ([GEOGRAPHIC_DATA]) Unplanned Maint Wichita (Wi…" at bounding box center [776, 255] width 1208 height 405
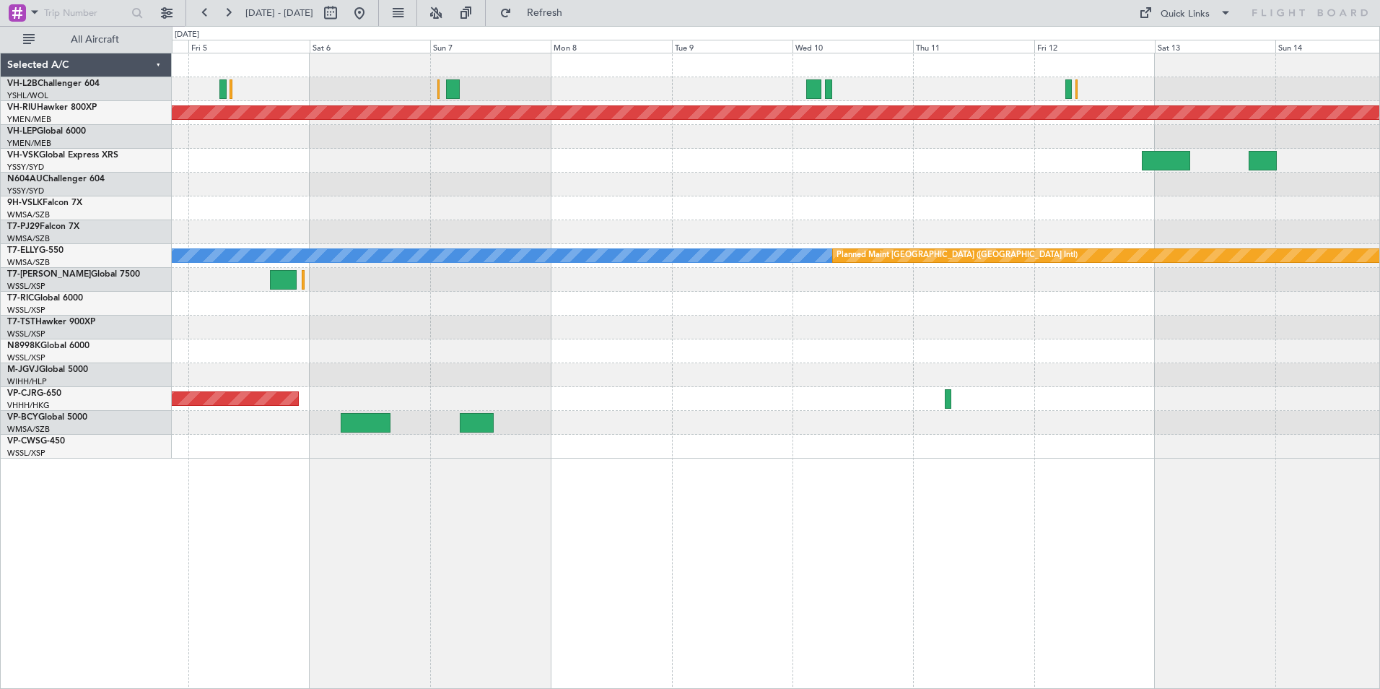
click at [811, 209] on div at bounding box center [776, 208] width 1208 height 24
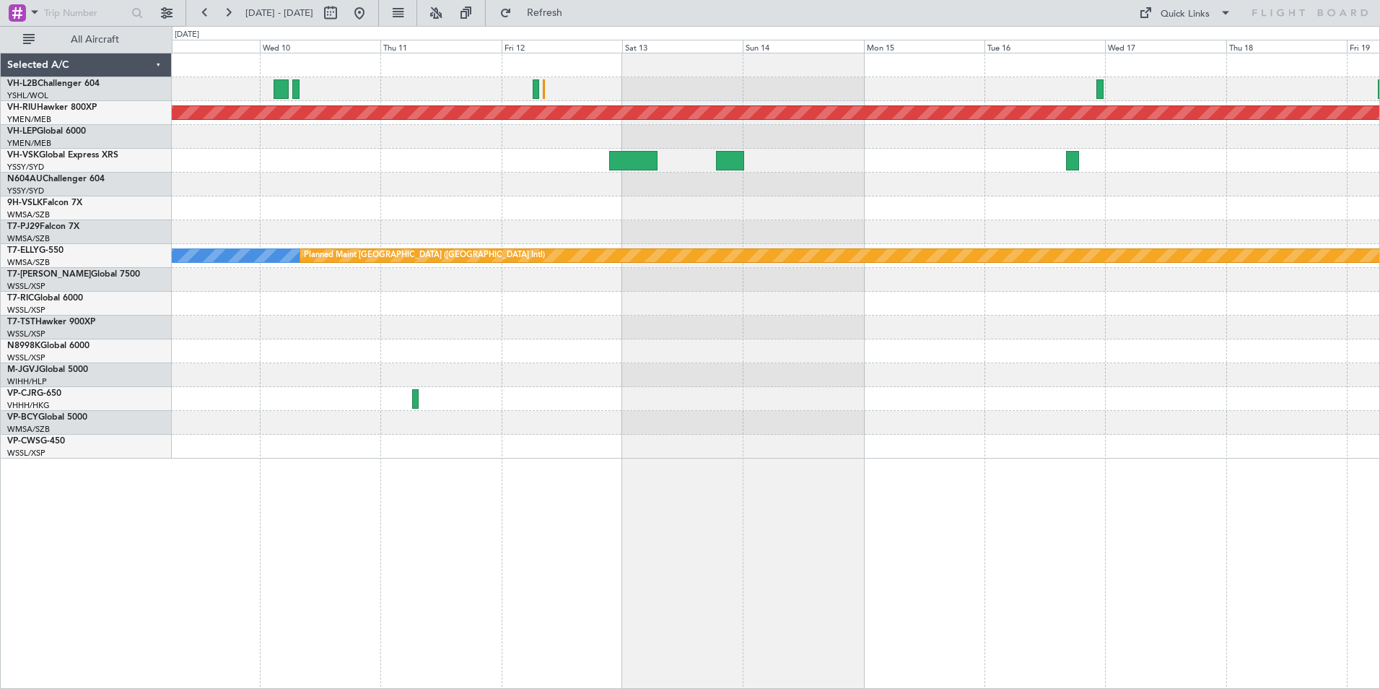
click at [807, 225] on div "Planned Maint [GEOGRAPHIC_DATA] ([GEOGRAPHIC_DATA]) [PERSON_NAME] Planned Maint…" at bounding box center [776, 255] width 1208 height 405
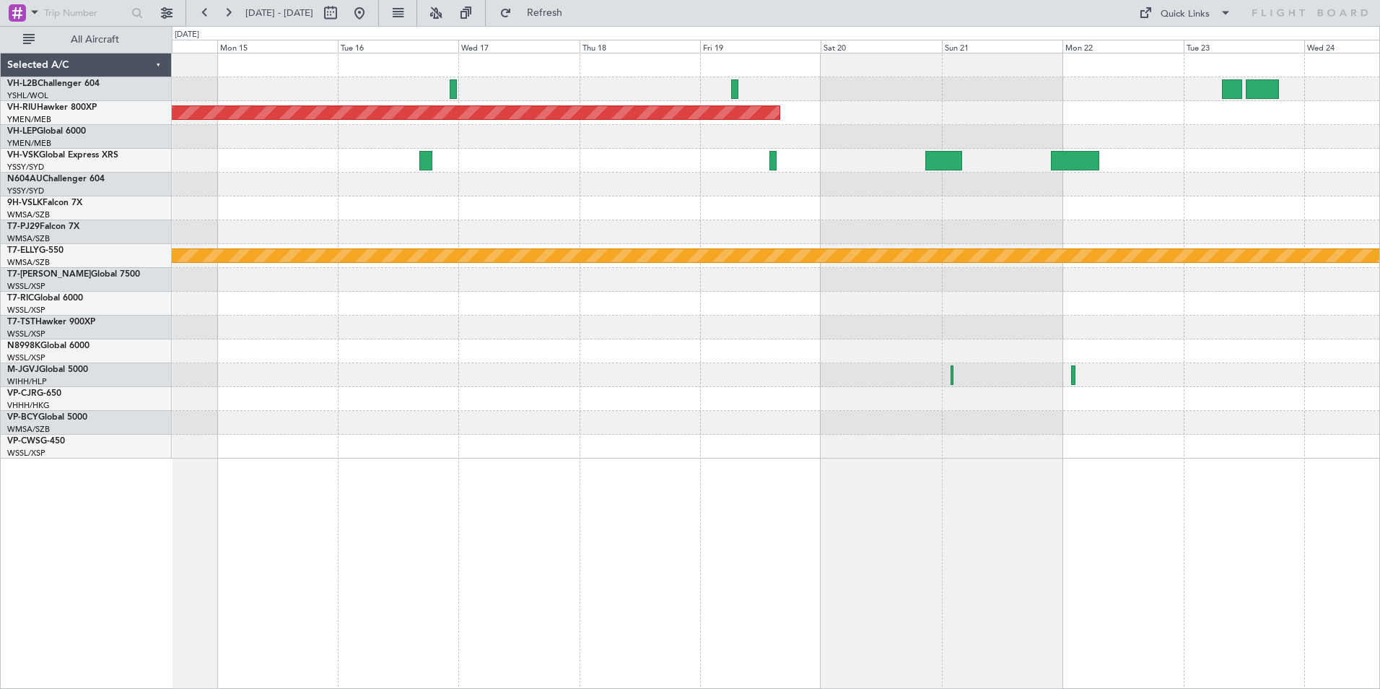
click at [357, 182] on div at bounding box center [776, 185] width 1208 height 24
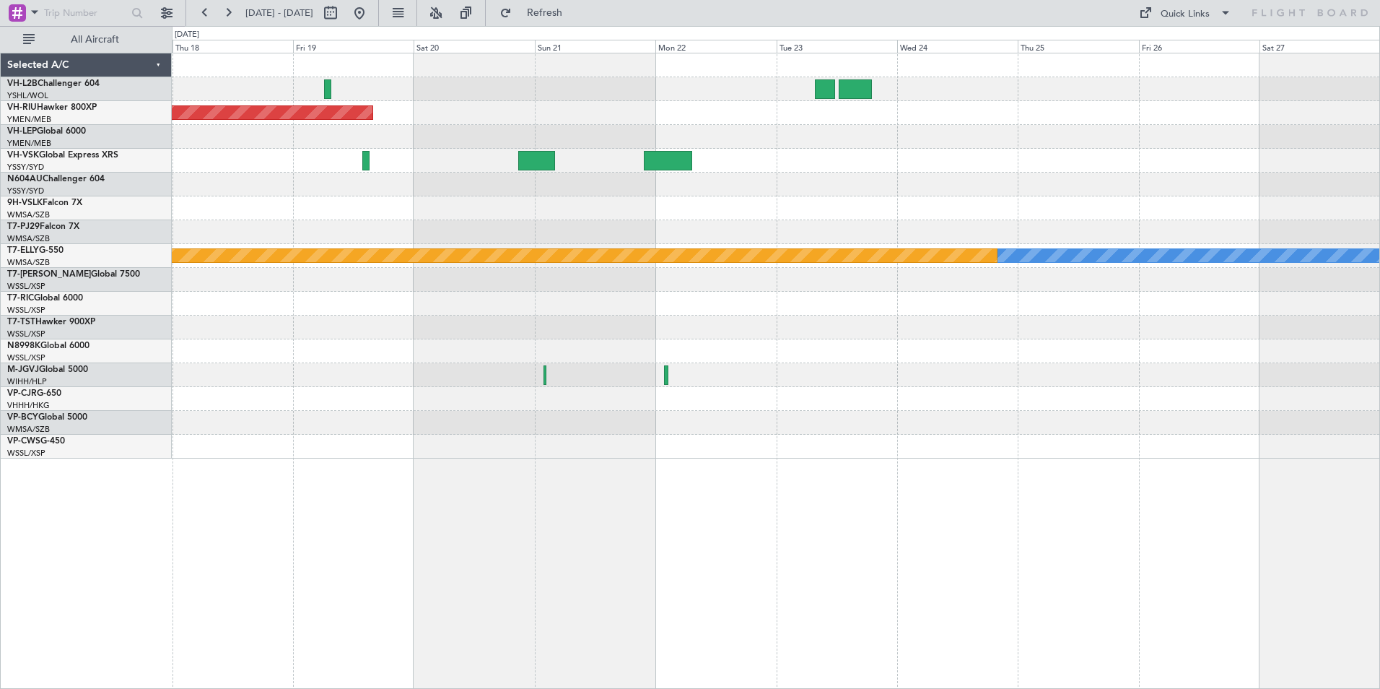
click at [439, 178] on div at bounding box center [776, 185] width 1208 height 24
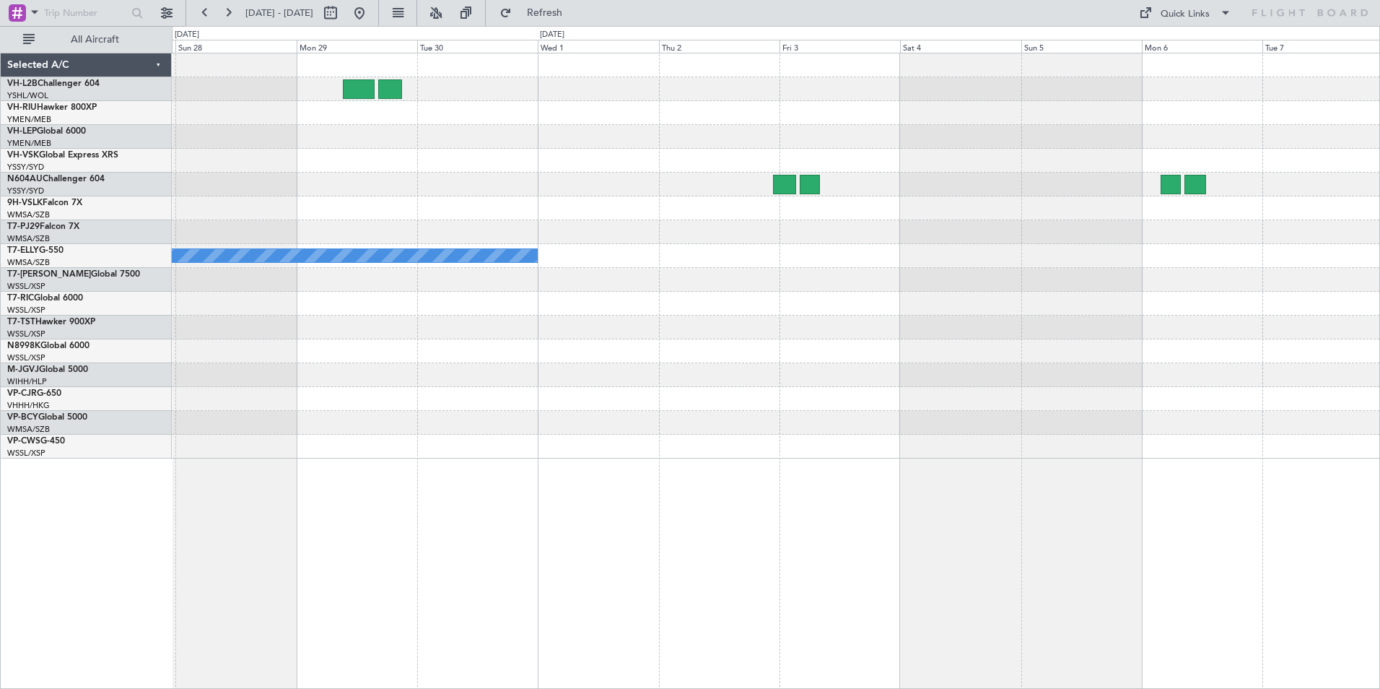
click at [305, 228] on div "MEL" at bounding box center [776, 255] width 1208 height 405
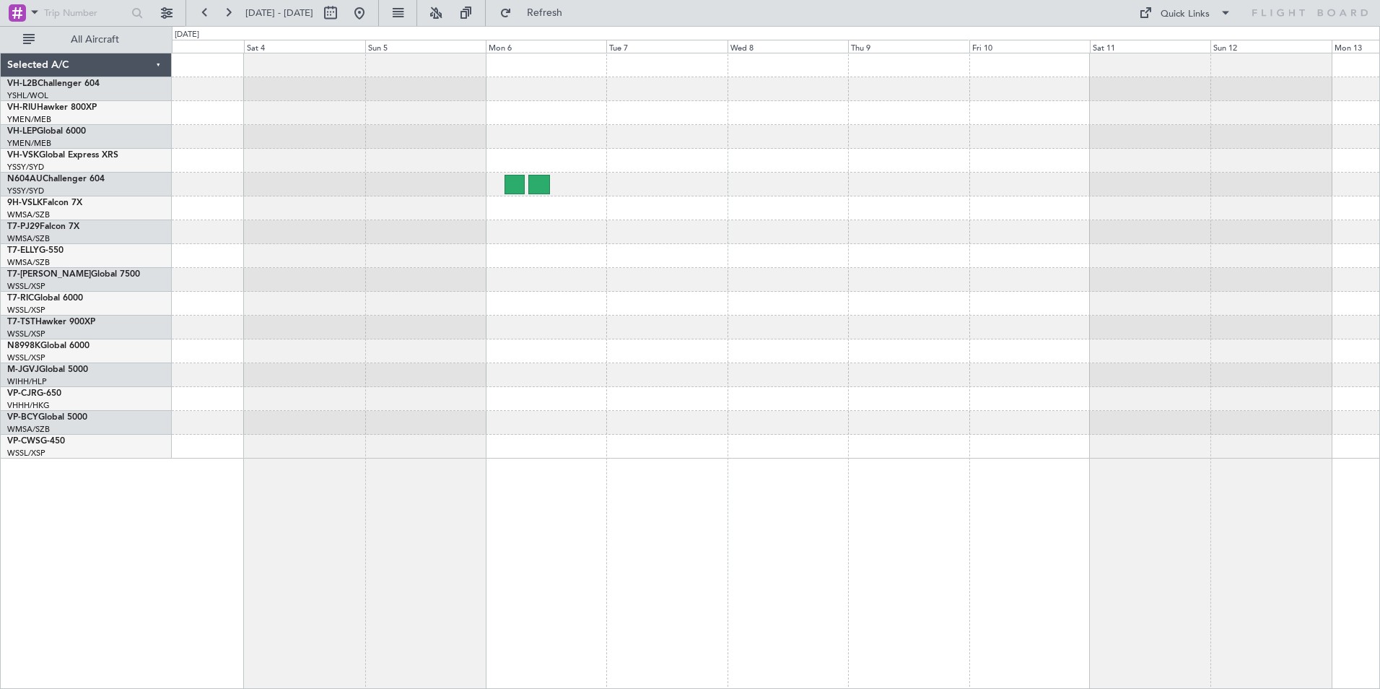
click at [463, 231] on div "MEL" at bounding box center [776, 255] width 1208 height 405
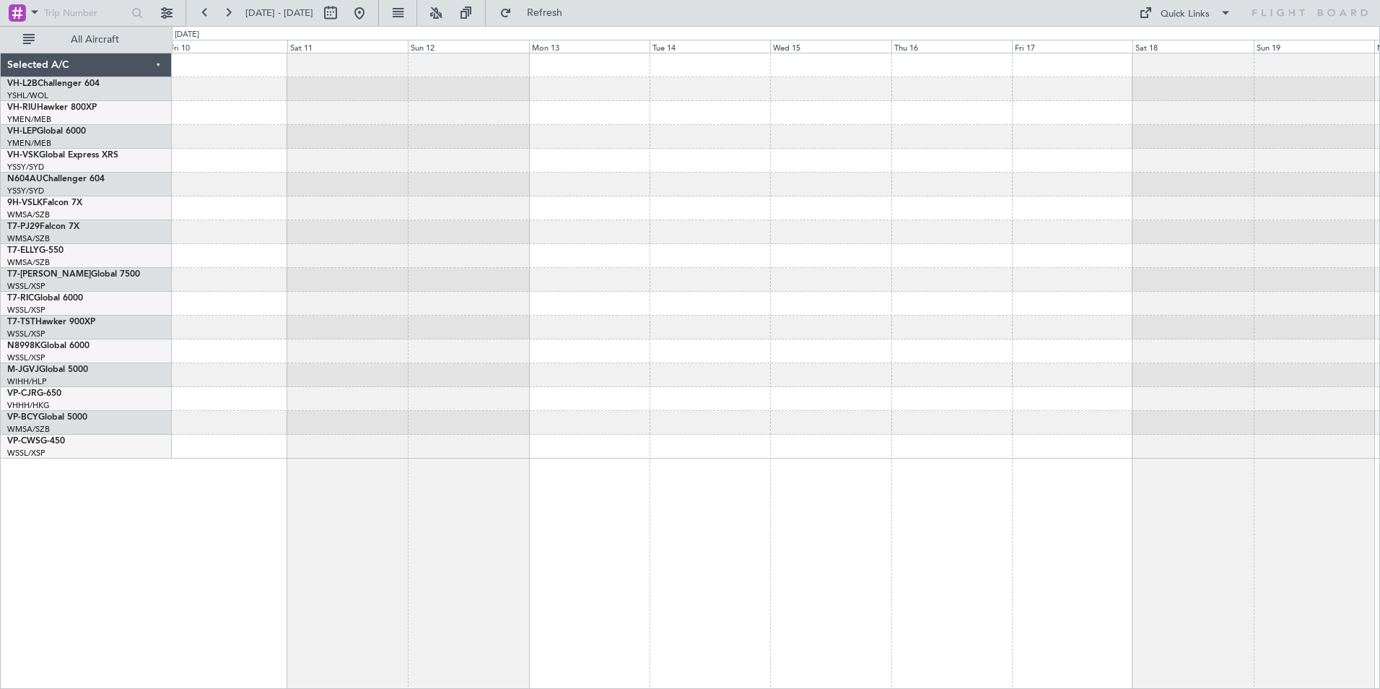
click at [388, 190] on div at bounding box center [776, 255] width 1208 height 405
click at [295, 211] on div at bounding box center [776, 208] width 1208 height 24
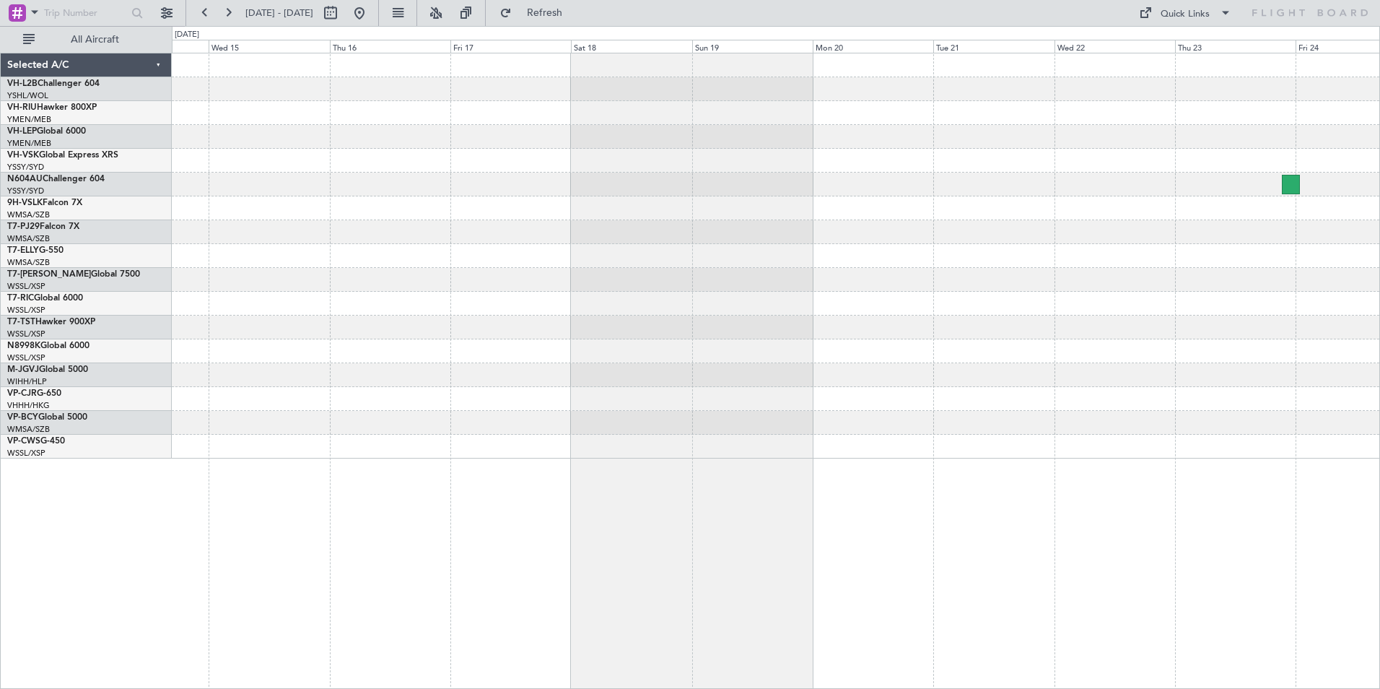
click at [190, 222] on div at bounding box center [776, 232] width 1208 height 24
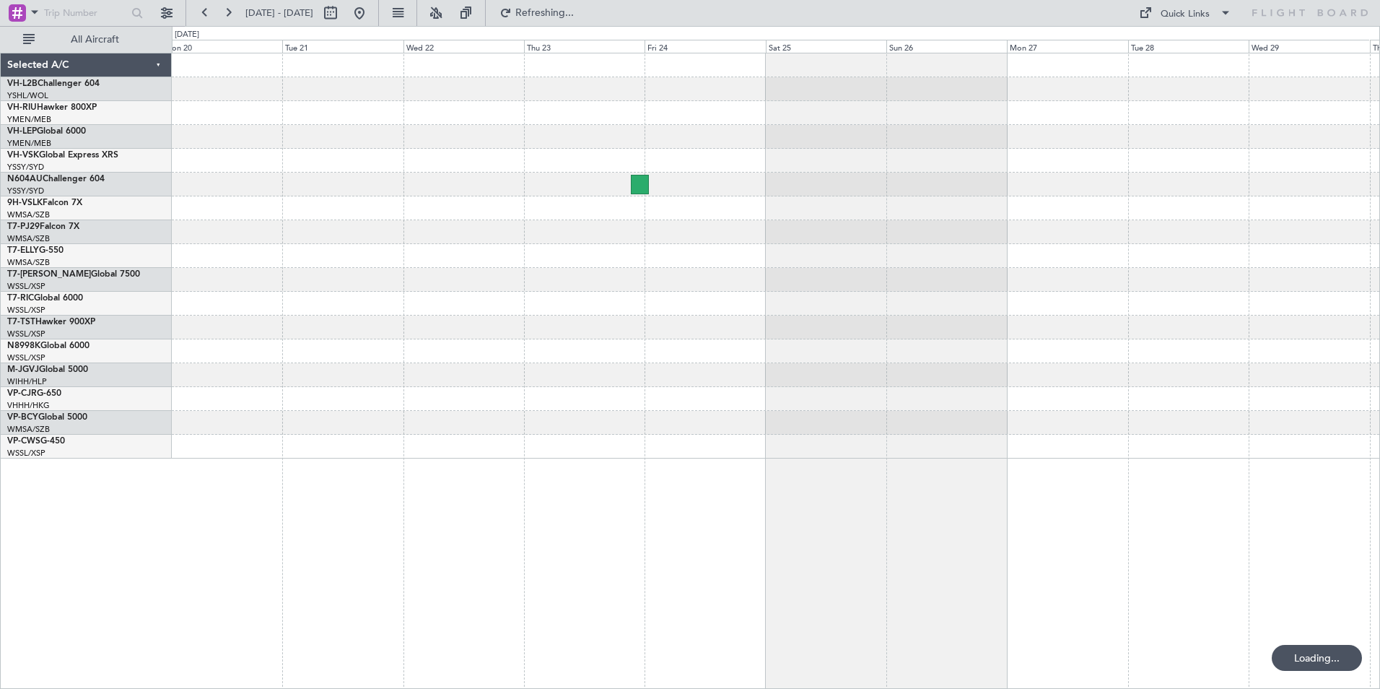
click at [170, 263] on div "Selected A/C VH-L2B Challenger 604 YSHL/WOL Wollongong VH-RIU Hawker 800XP YMEN…" at bounding box center [690, 357] width 1380 height 663
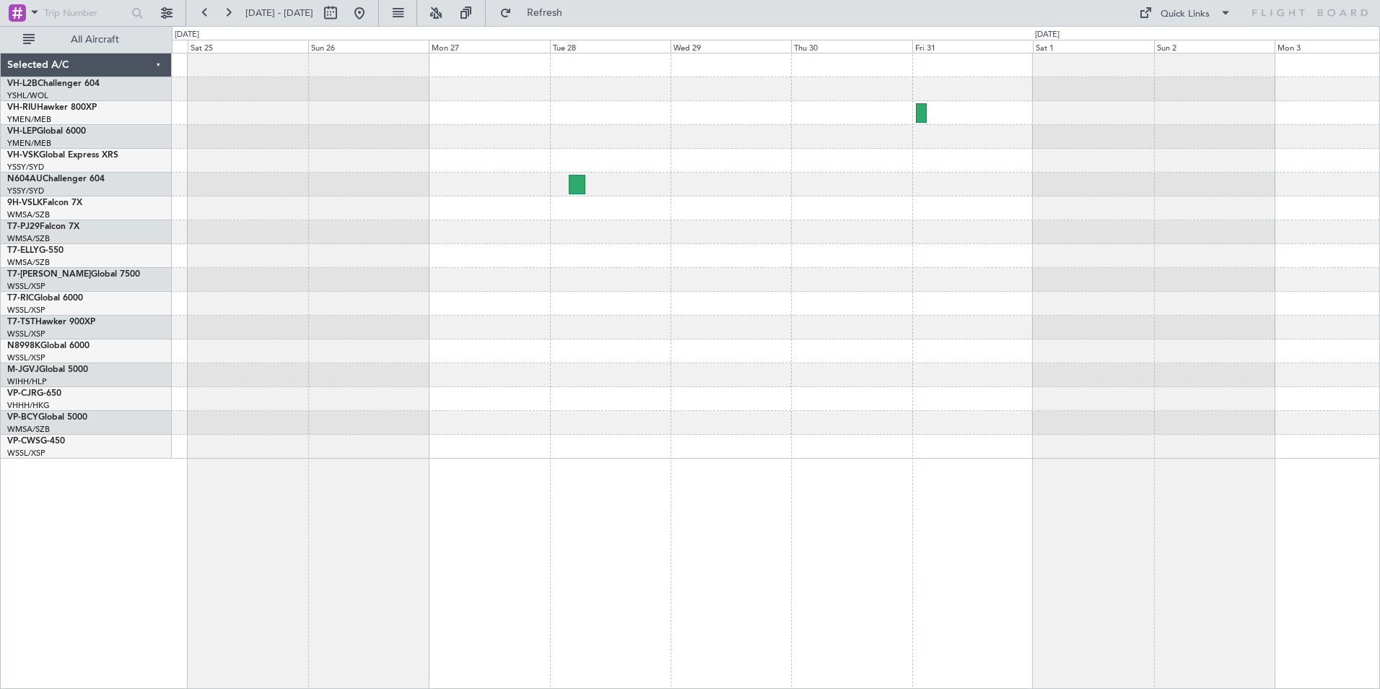
click at [306, 214] on div at bounding box center [776, 255] width 1208 height 405
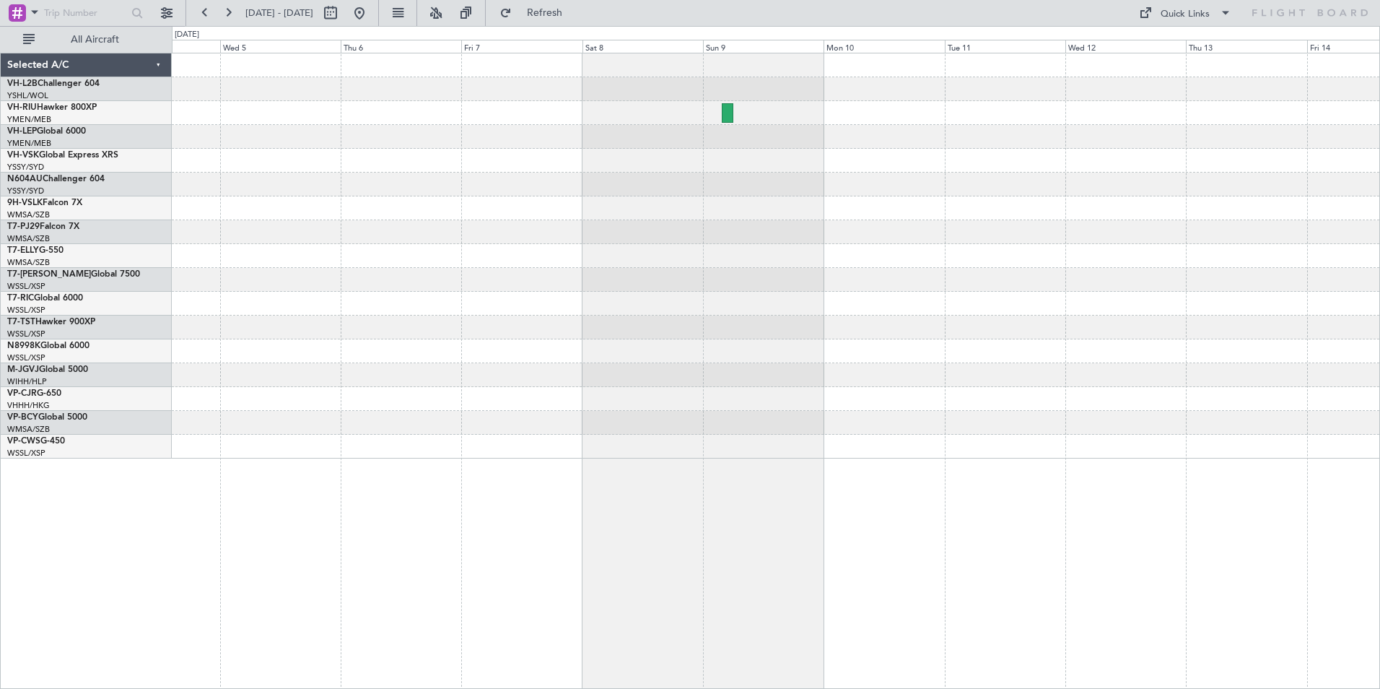
click at [566, 173] on div at bounding box center [776, 255] width 1208 height 405
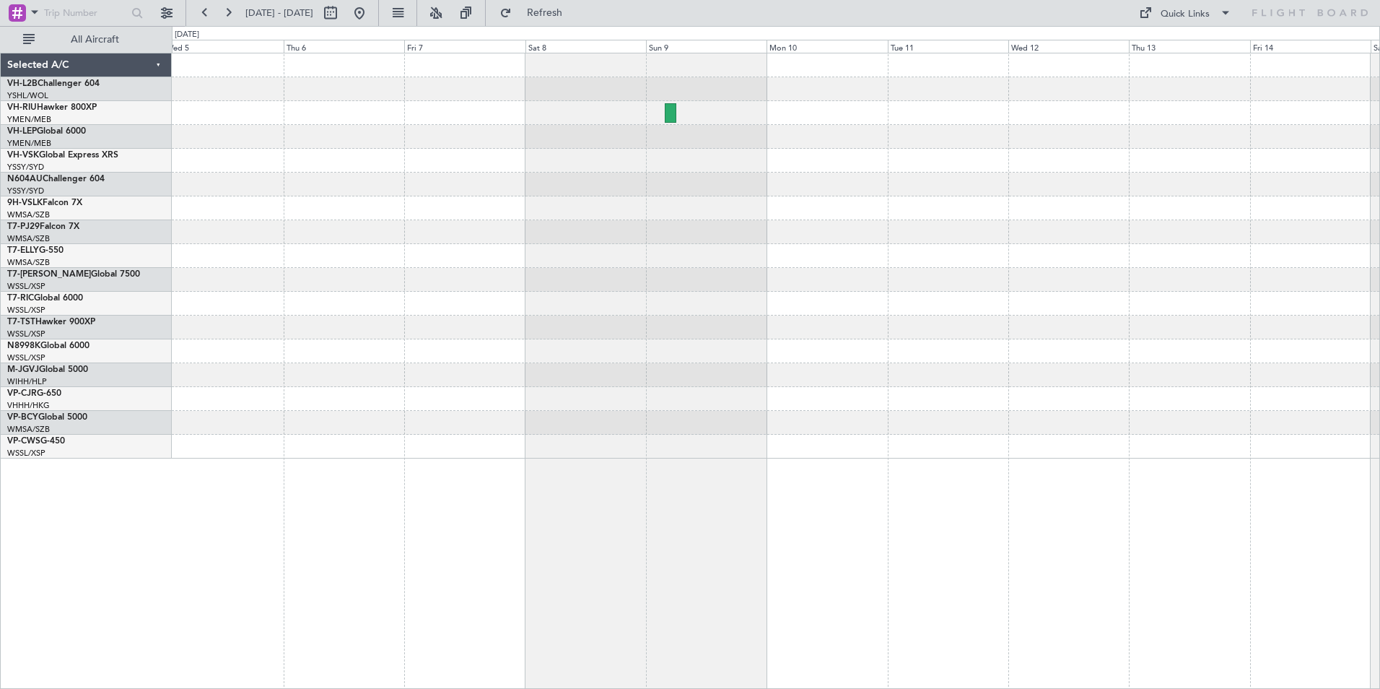
click at [284, 176] on div at bounding box center [776, 255] width 1208 height 405
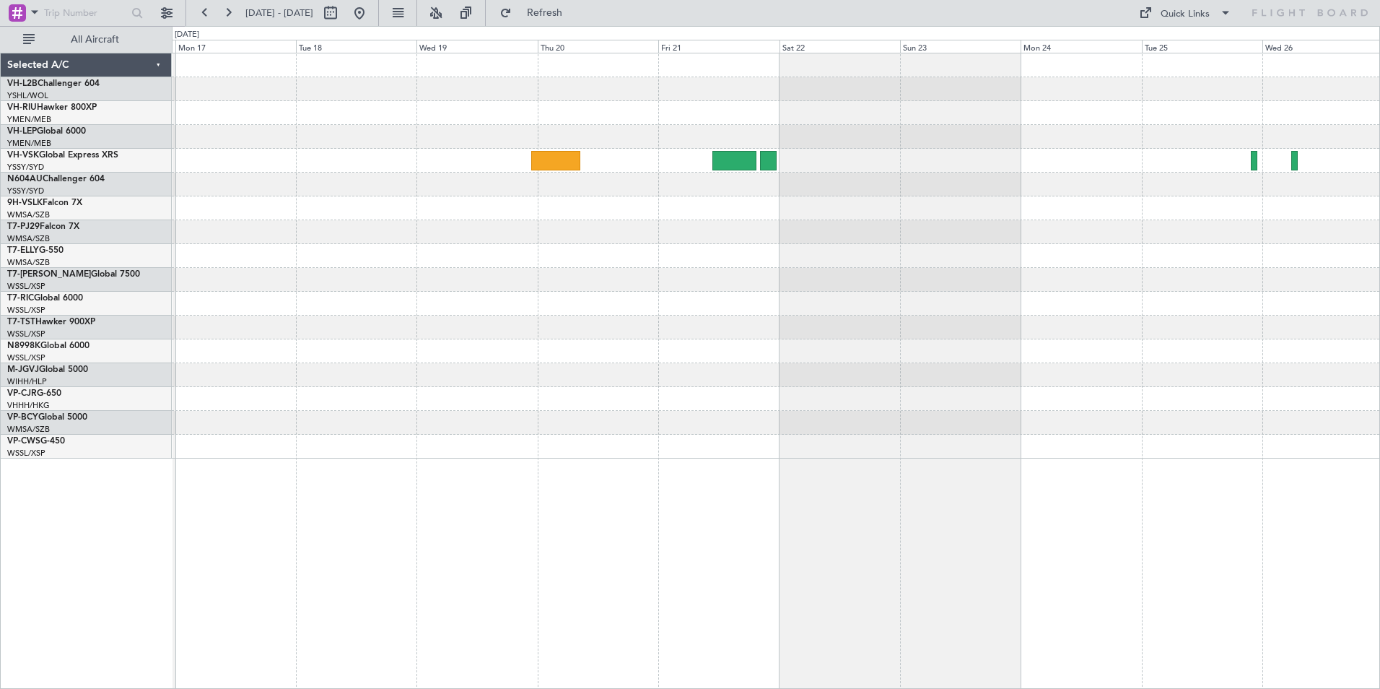
click at [801, 212] on div at bounding box center [776, 208] width 1208 height 24
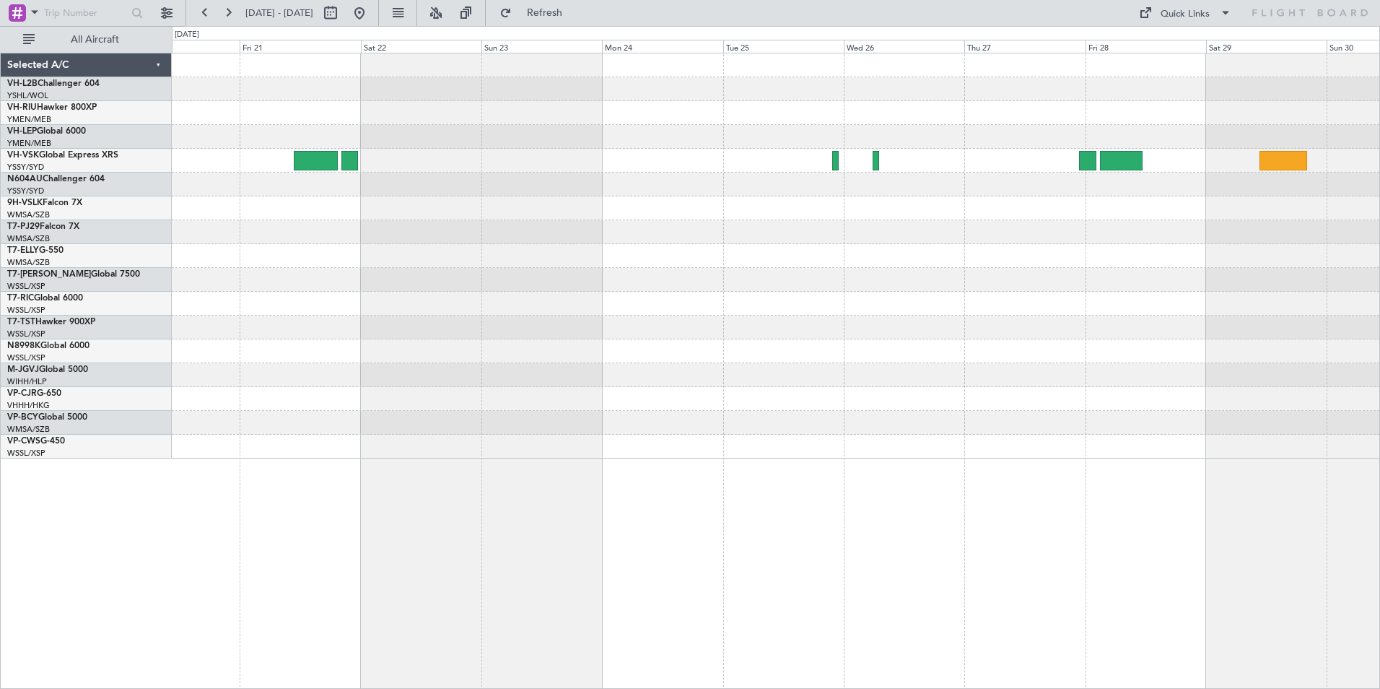
click at [925, 199] on div at bounding box center [776, 255] width 1208 height 405
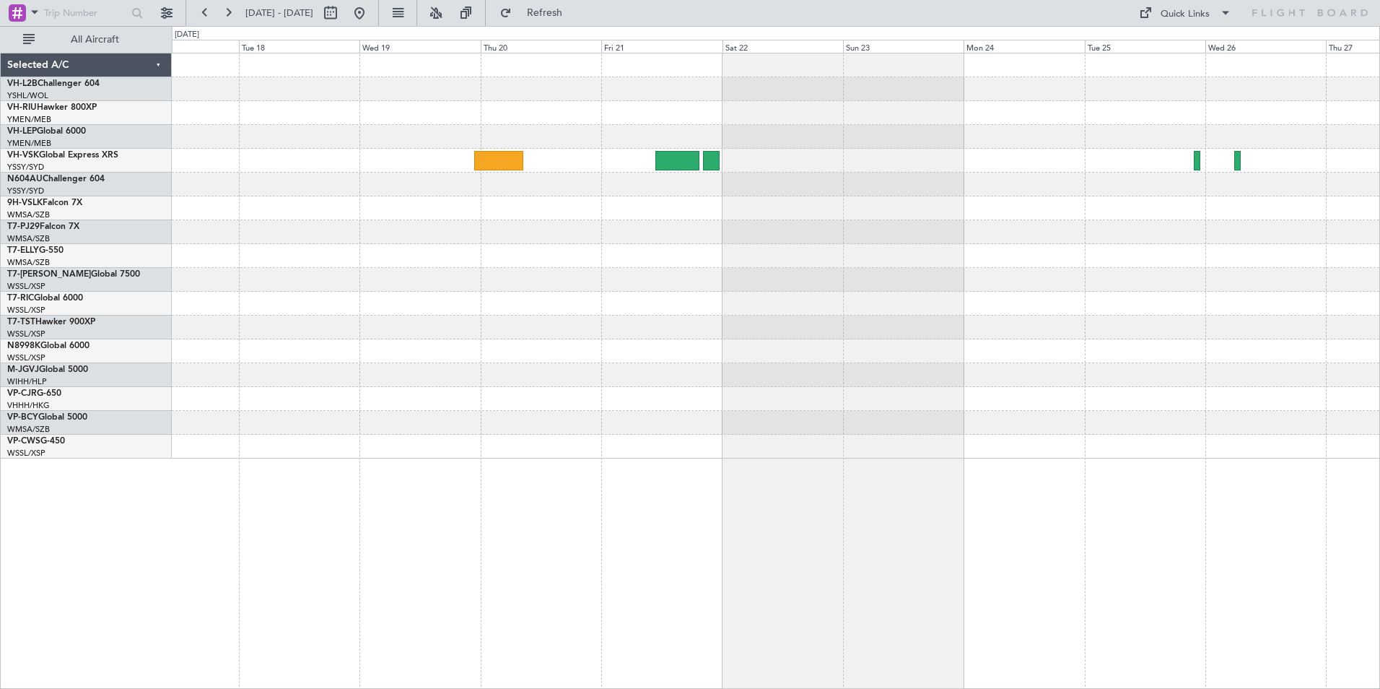
click at [604, 211] on div at bounding box center [776, 208] width 1208 height 24
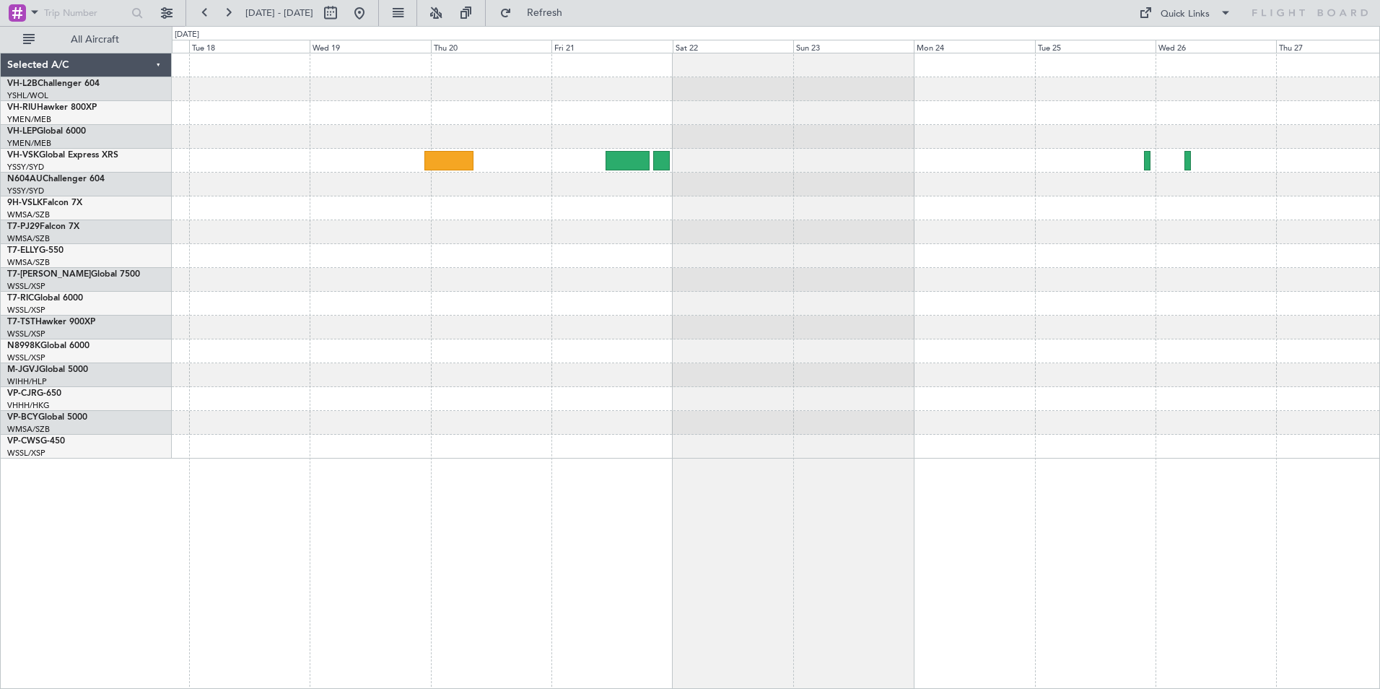
click at [1210, 296] on div at bounding box center [776, 255] width 1208 height 405
click at [307, 297] on div at bounding box center [776, 255] width 1208 height 405
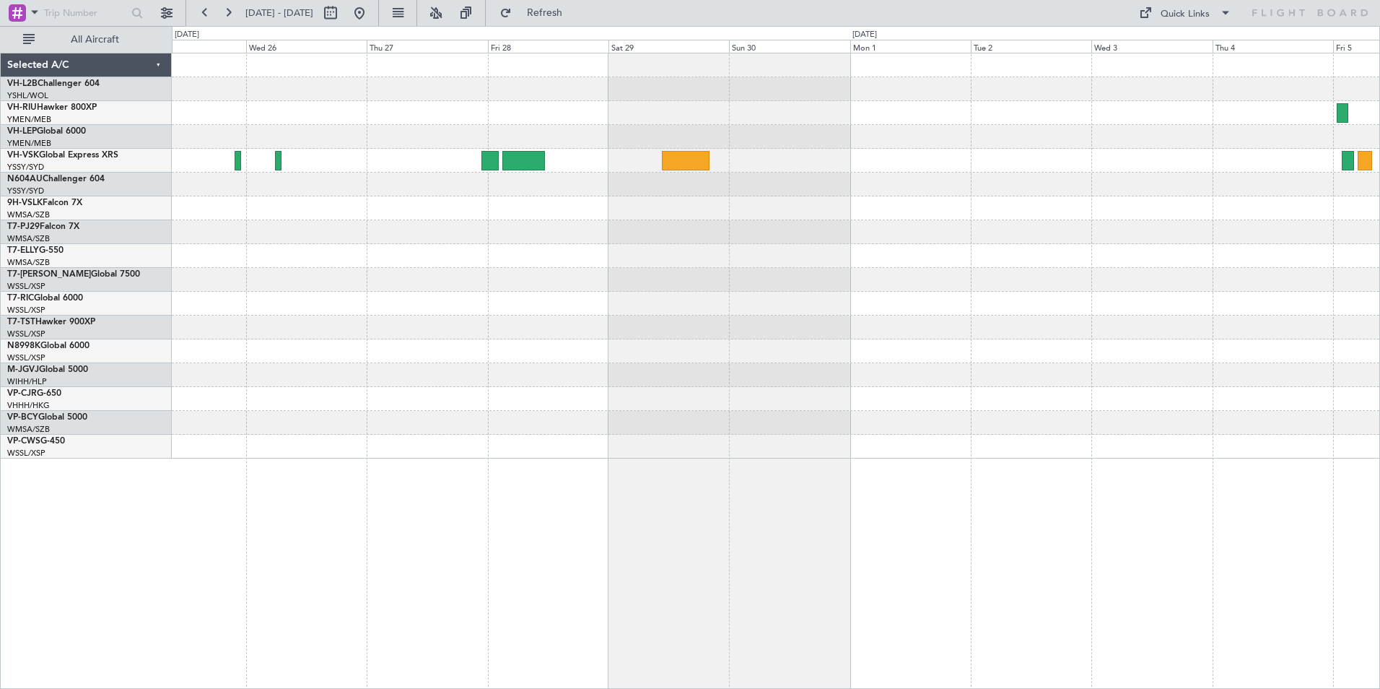
click at [193, 297] on div at bounding box center [776, 304] width 1208 height 24
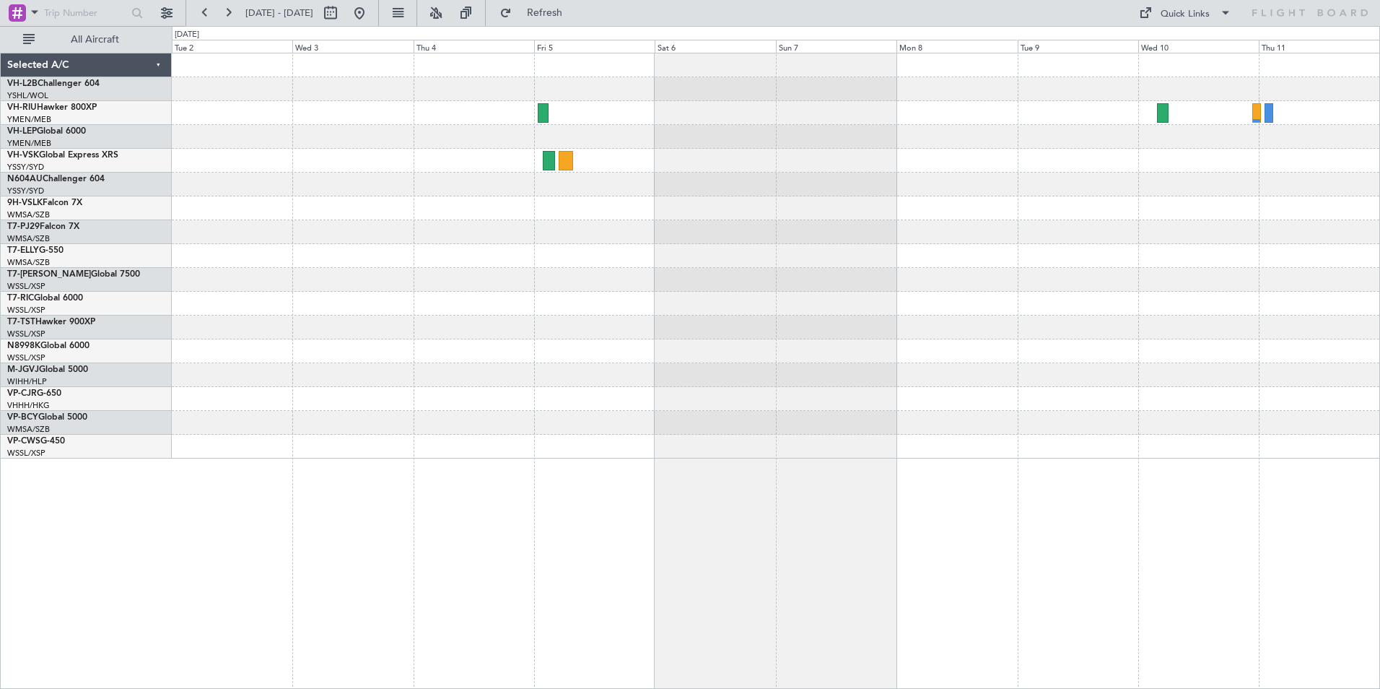
click at [475, 206] on div at bounding box center [776, 255] width 1208 height 405
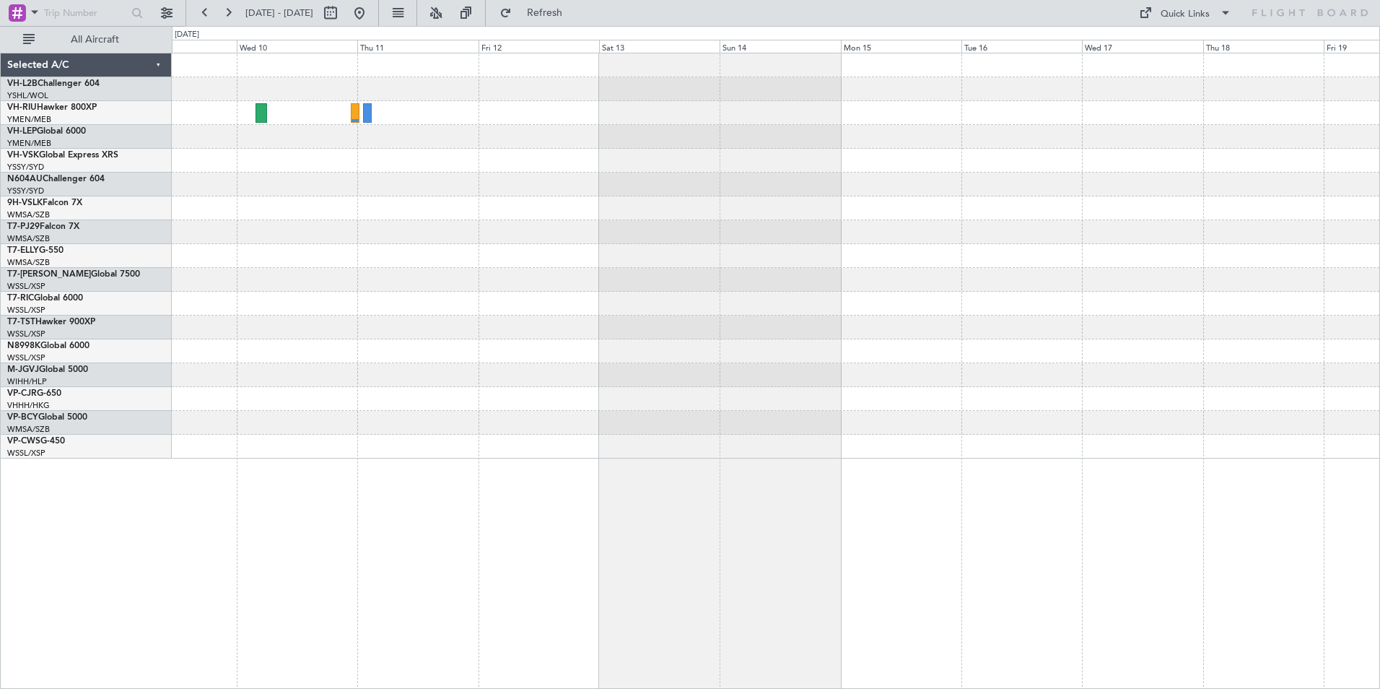
click at [390, 247] on div at bounding box center [776, 255] width 1208 height 405
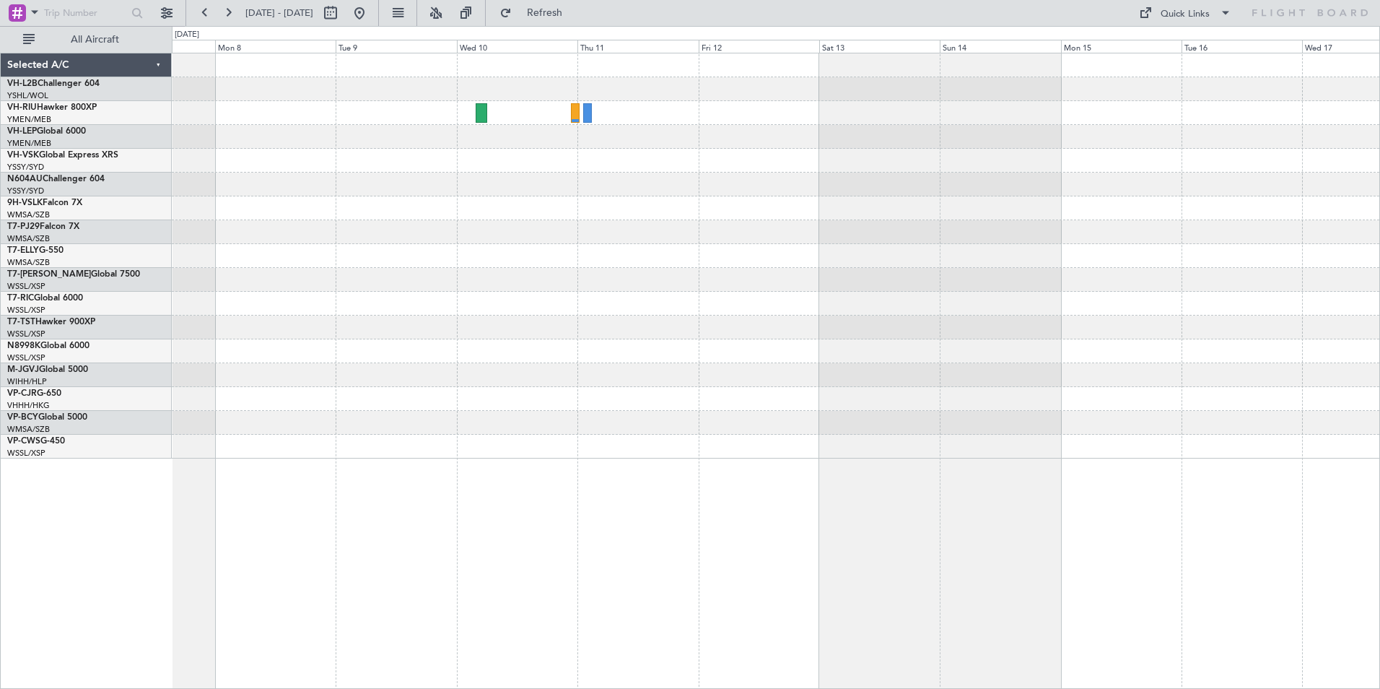
click at [1149, 255] on div at bounding box center [776, 255] width 1208 height 405
click at [1344, 305] on div at bounding box center [776, 255] width 1208 height 405
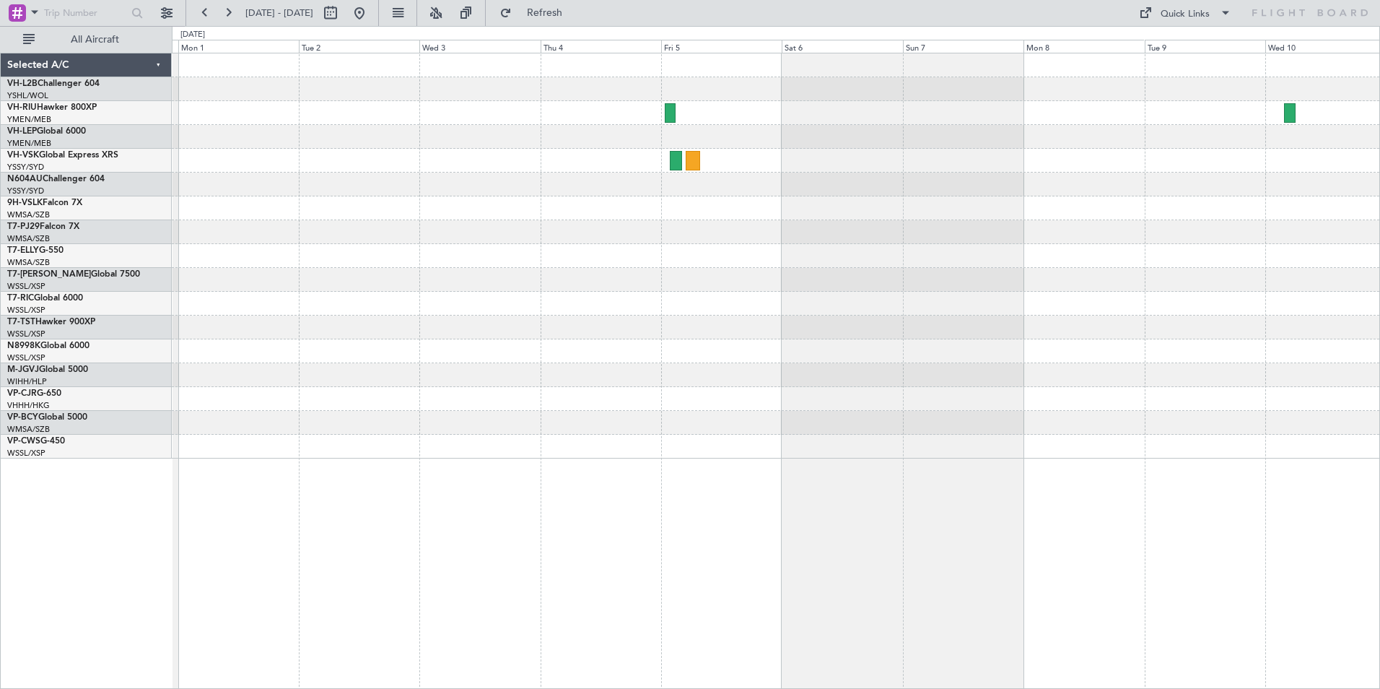
click at [1345, 306] on div at bounding box center [776, 304] width 1208 height 24
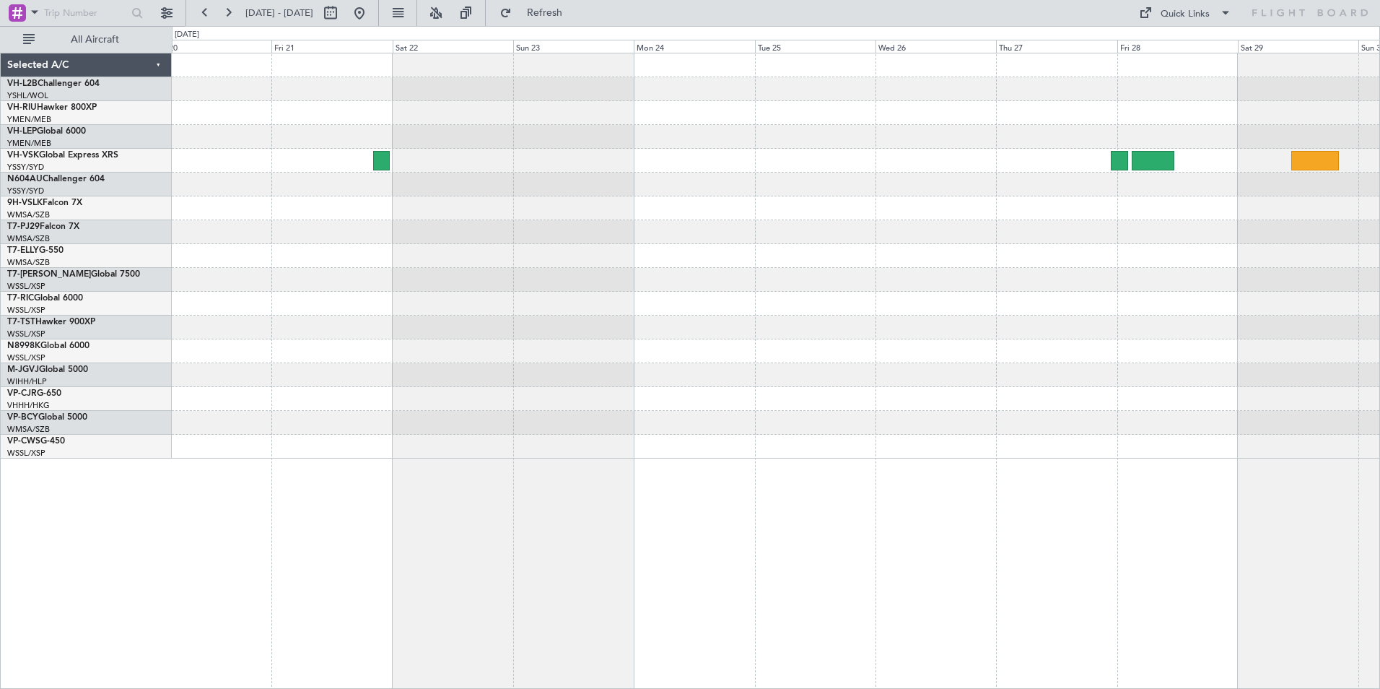
click at [1380, 282] on html "[DATE] - [DATE] Refresh Quick Links All Aircraft Selected A/C VH-L2B Challenger…" at bounding box center [690, 344] width 1380 height 689
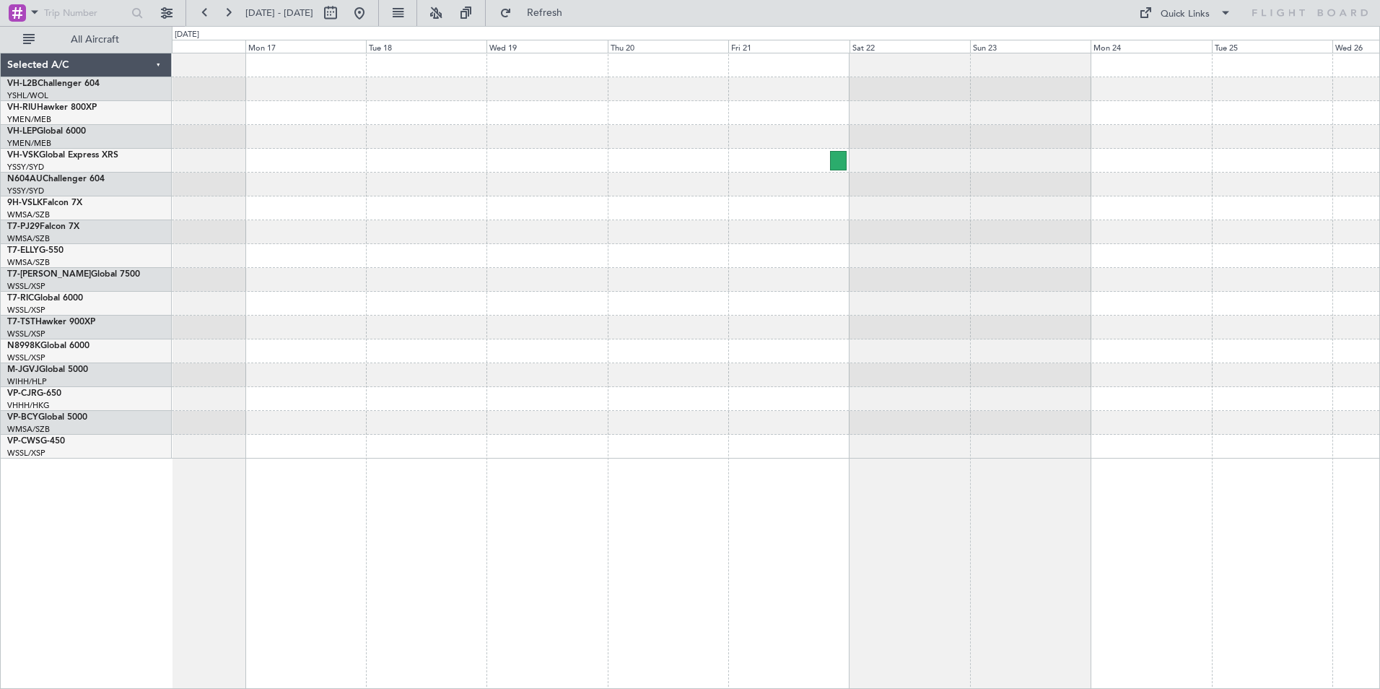
click at [1380, 257] on html "[DATE] - [DATE] Refresh Quick Links All Aircraft Selected A/C VH-L2B Challenger…" at bounding box center [690, 344] width 1380 height 689
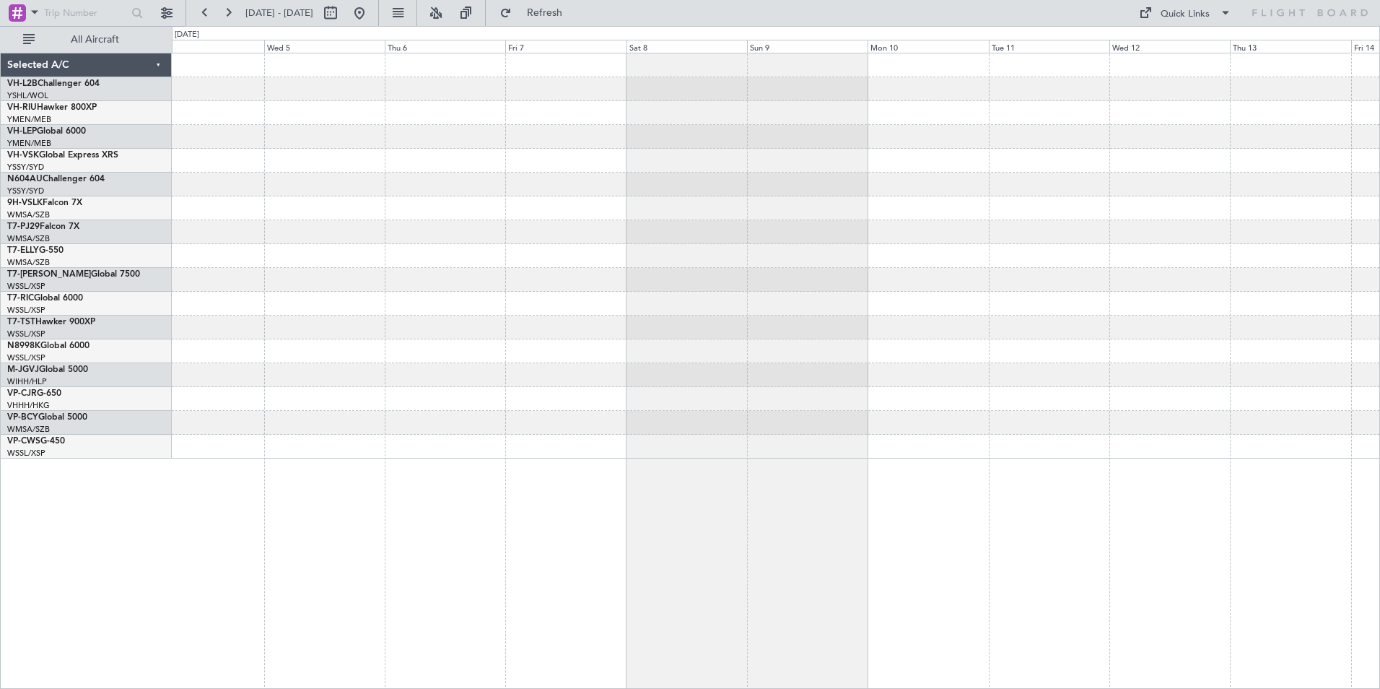
click at [1380, 247] on html "[DATE] - [DATE] Refresh Quick Links All Aircraft Selected A/C VH-L2B Challenger…" at bounding box center [690, 344] width 1380 height 689
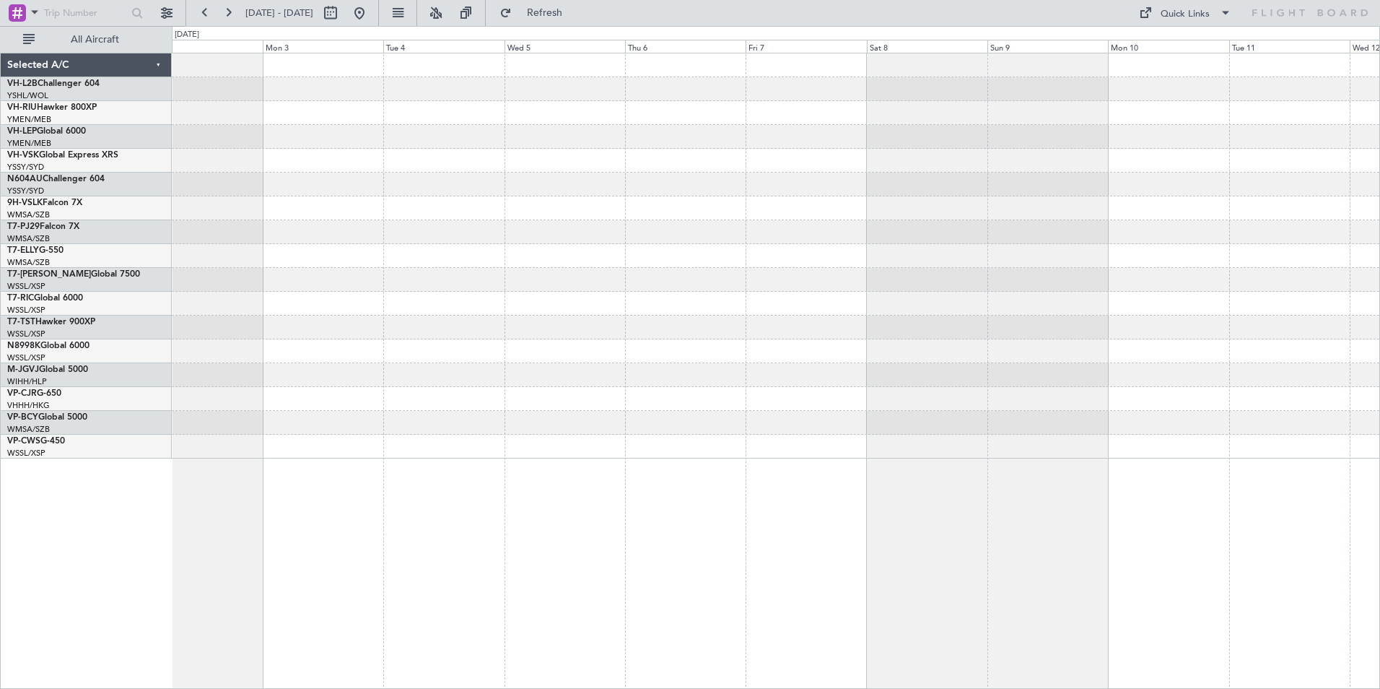
click at [1206, 244] on div at bounding box center [776, 255] width 1208 height 405
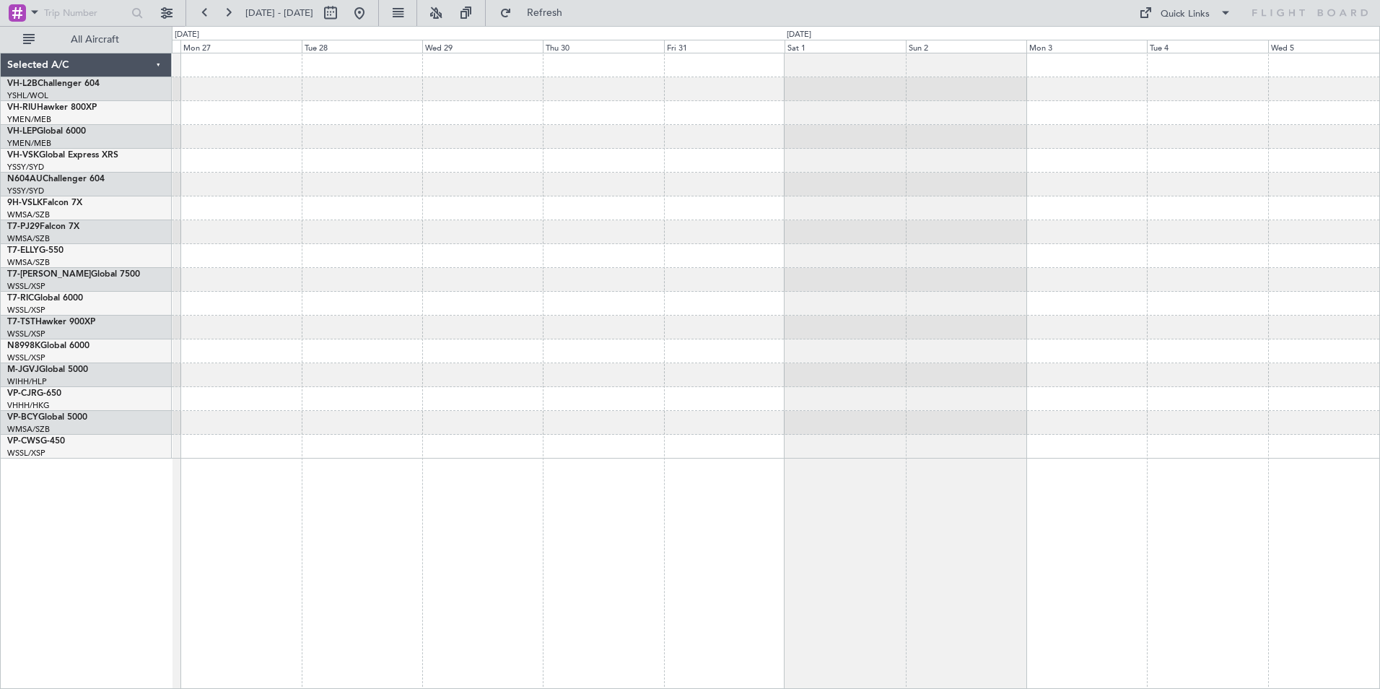
click at [1266, 293] on div at bounding box center [776, 255] width 1208 height 405
click at [1299, 261] on div at bounding box center [776, 256] width 1208 height 24
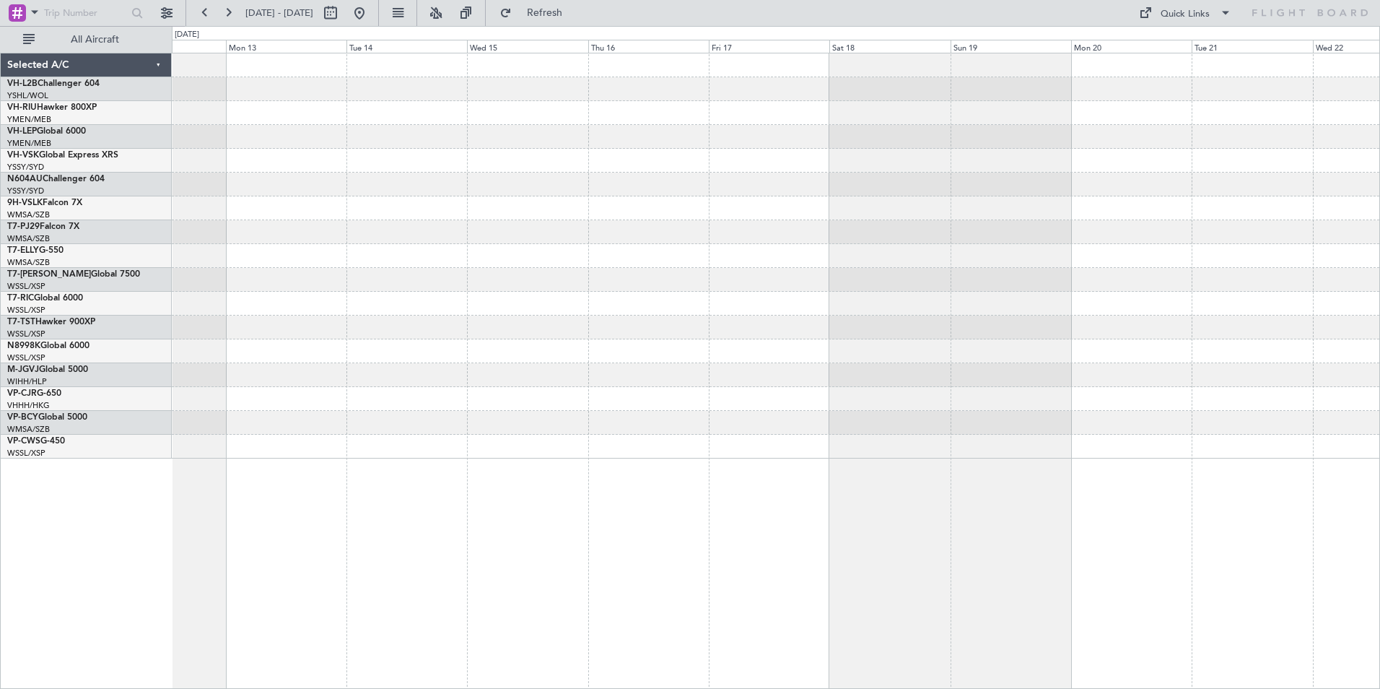
click at [1320, 271] on div at bounding box center [776, 255] width 1208 height 405
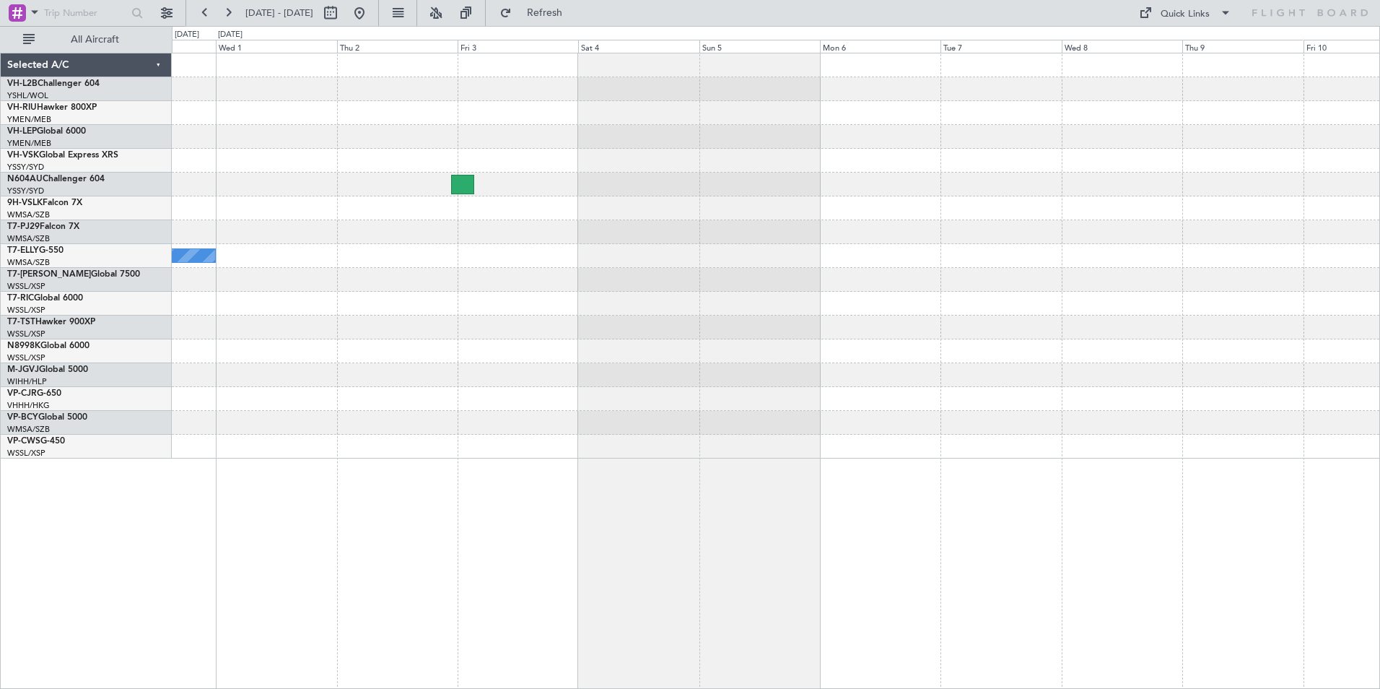
click at [1380, 258] on html "[DATE] - [DATE] Refresh Quick Links All Aircraft [PERSON_NAME] Selected A/C VH-…" at bounding box center [690, 344] width 1380 height 689
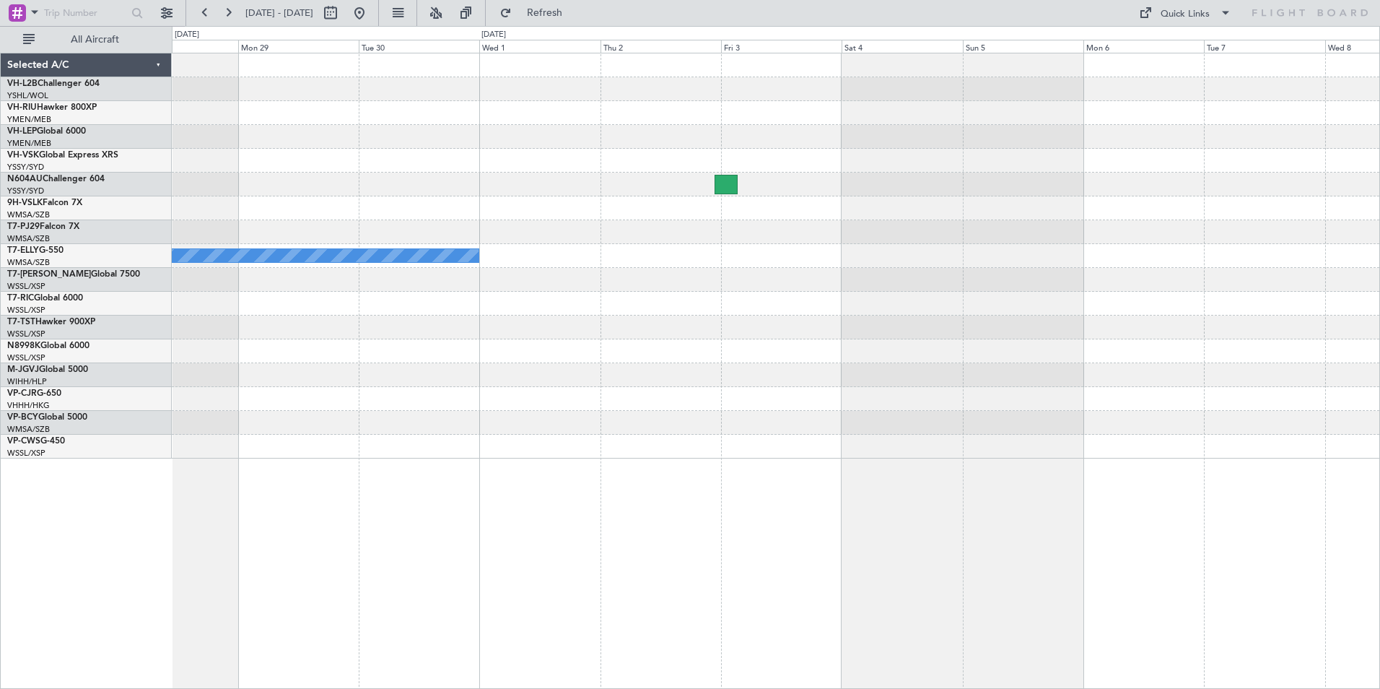
click at [1294, 262] on div "MEL" at bounding box center [776, 256] width 1208 height 24
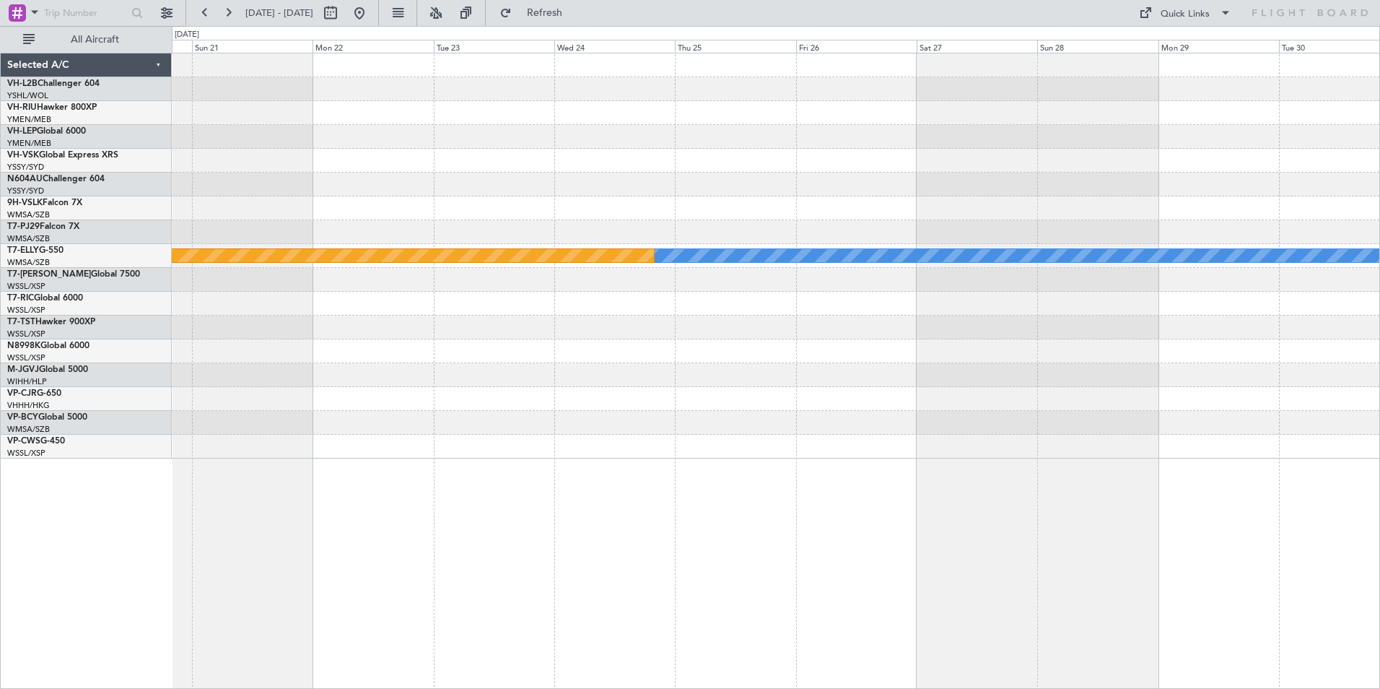
click at [1177, 190] on div "Planned Maint [GEOGRAPHIC_DATA] ([GEOGRAPHIC_DATA]) [PERSON_NAME] Planned Maint…" at bounding box center [776, 255] width 1208 height 405
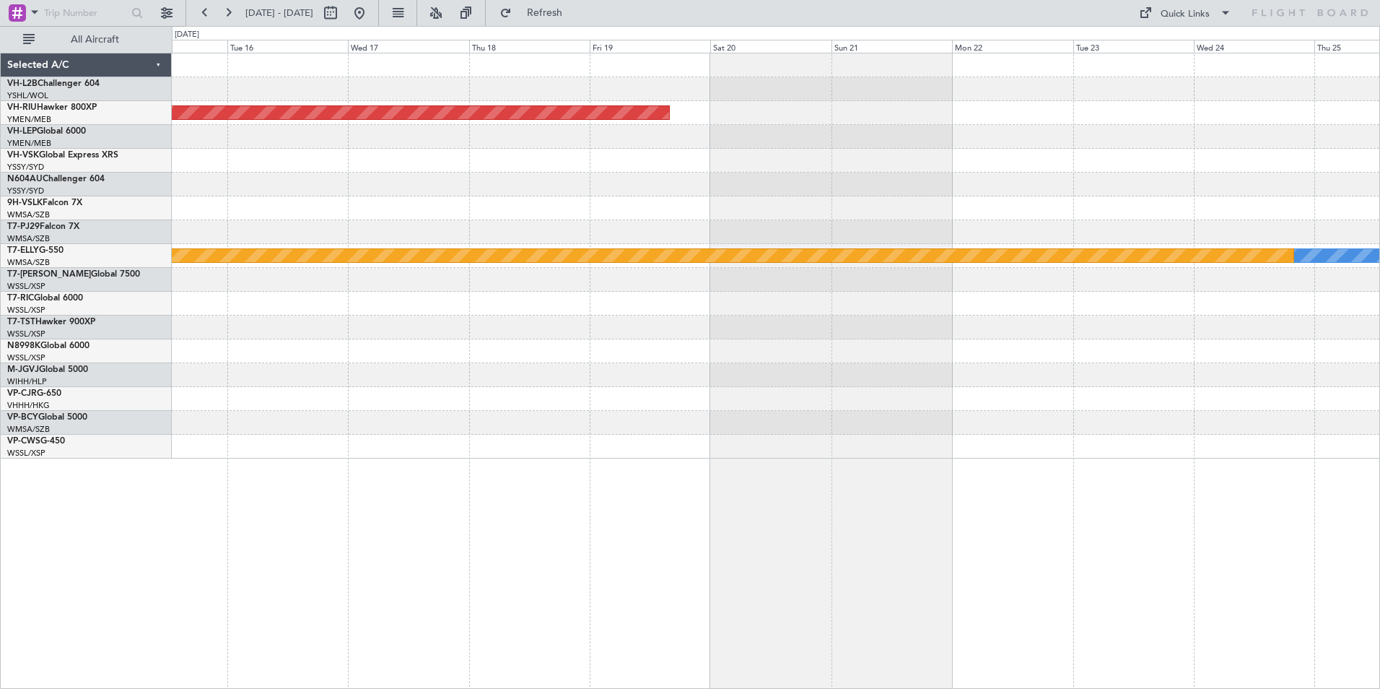
click at [1149, 195] on div at bounding box center [776, 185] width 1208 height 24
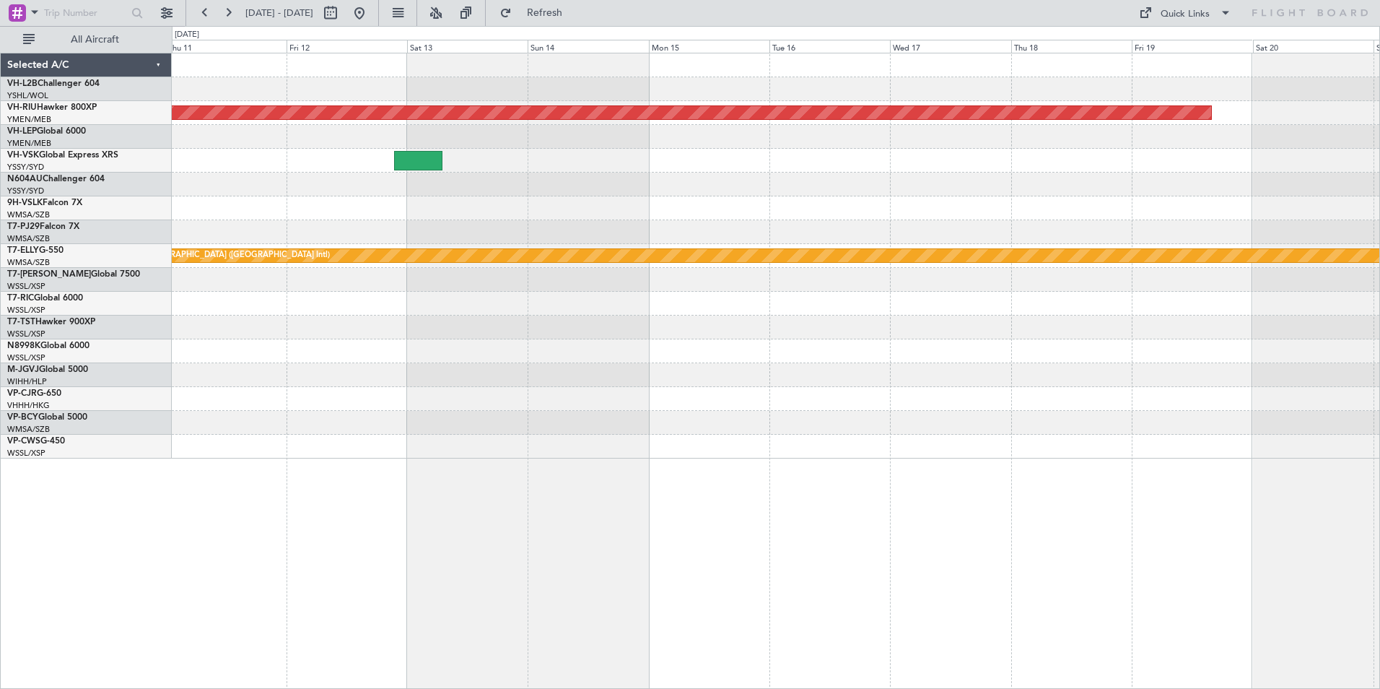
click at [1380, 210] on html "[DATE] - [DATE] Refresh Quick Links All Aircraft Planned Maint [GEOGRAPHIC_DATA…" at bounding box center [690, 344] width 1380 height 689
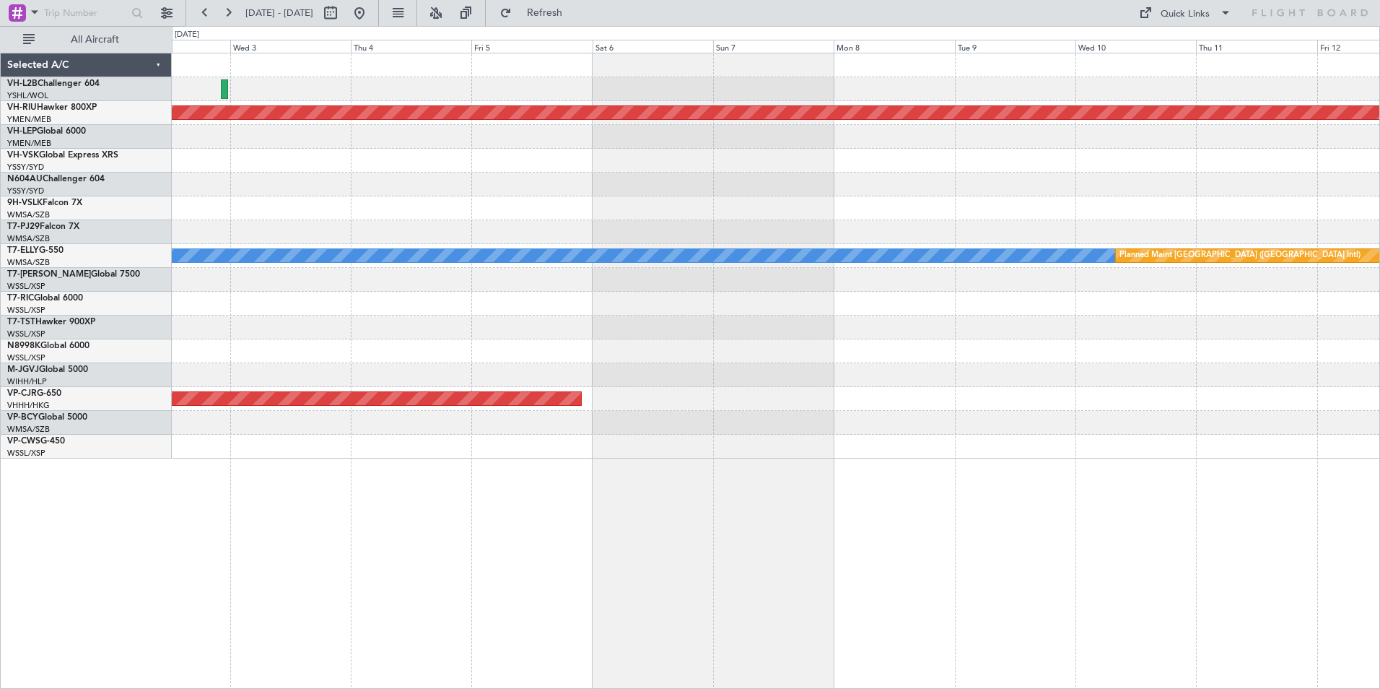
click at [1249, 214] on div "Planned Maint [GEOGRAPHIC_DATA] ([GEOGRAPHIC_DATA]) [PERSON_NAME] Planned Maint…" at bounding box center [776, 255] width 1208 height 405
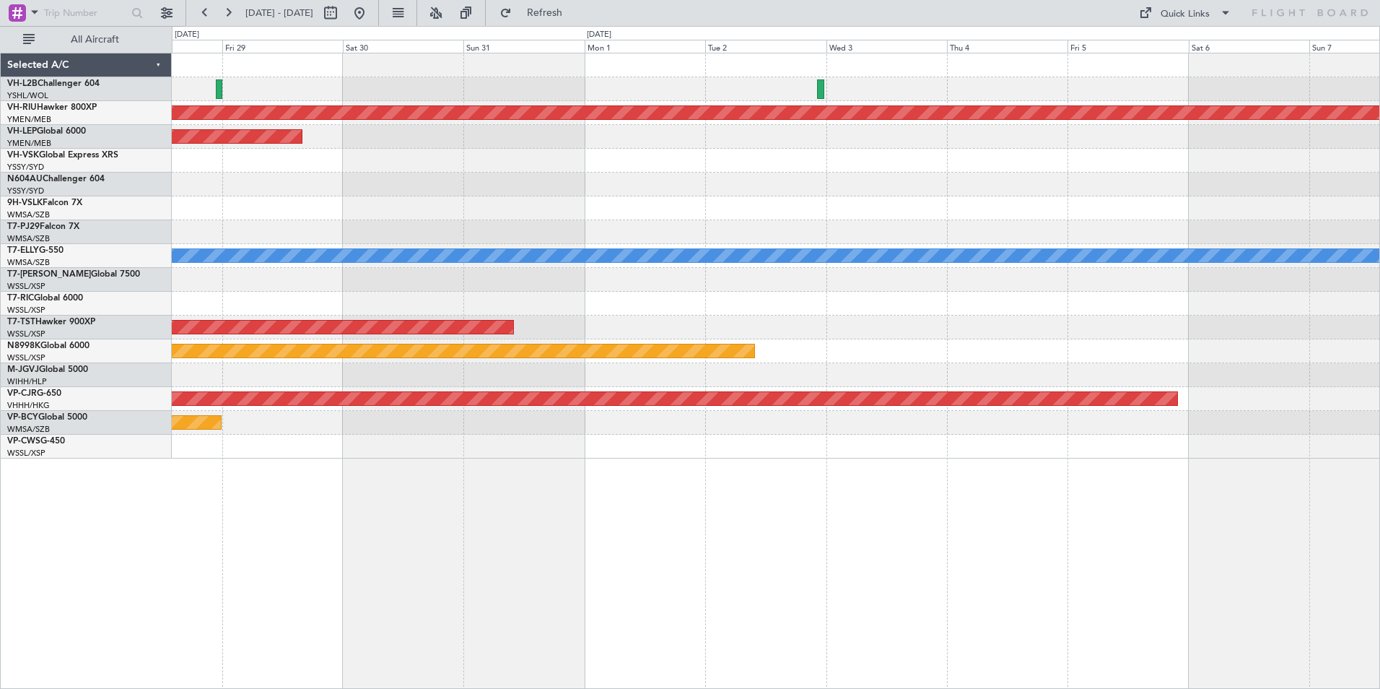
click at [1270, 193] on div "Planned Maint [GEOGRAPHIC_DATA] ([GEOGRAPHIC_DATA]) Unplanned Maint Wichita (Wi…" at bounding box center [776, 255] width 1208 height 405
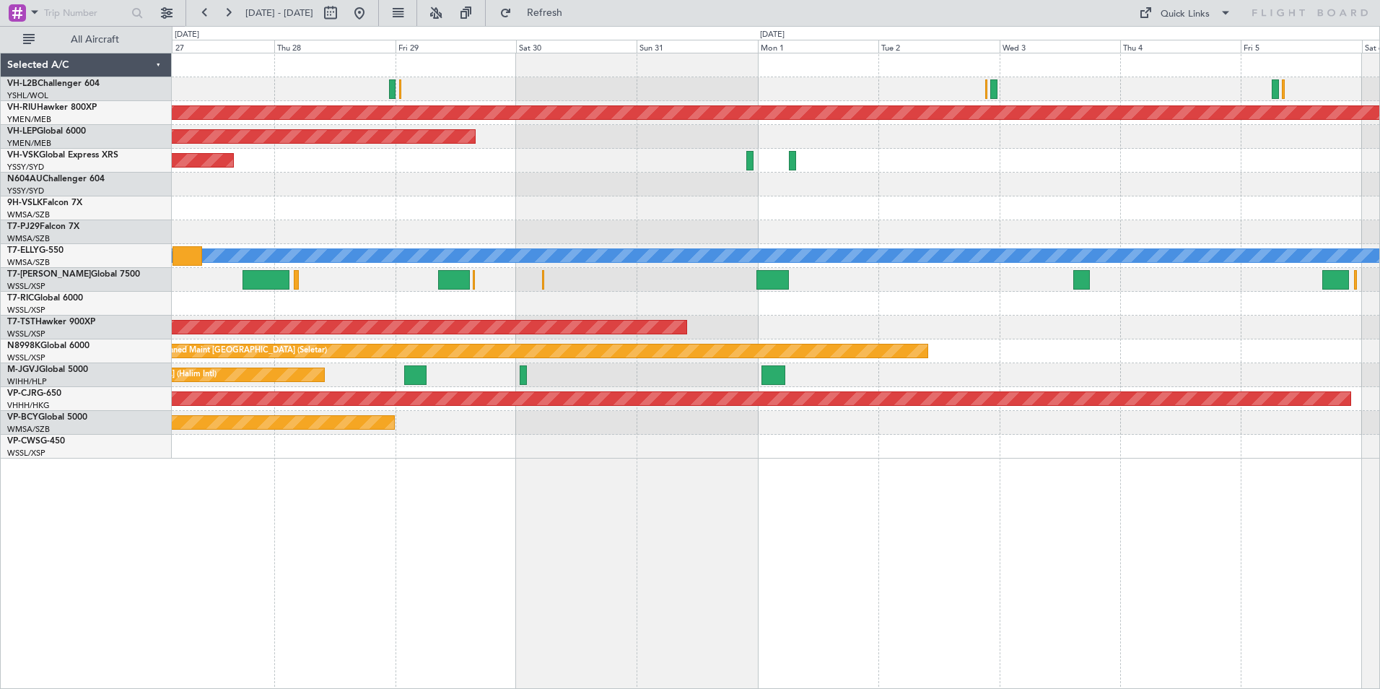
click at [639, 212] on div "Planned Maint Sydney ([PERSON_NAME] Intl) Planned Maint [GEOGRAPHIC_DATA] ([GEO…" at bounding box center [776, 255] width 1208 height 405
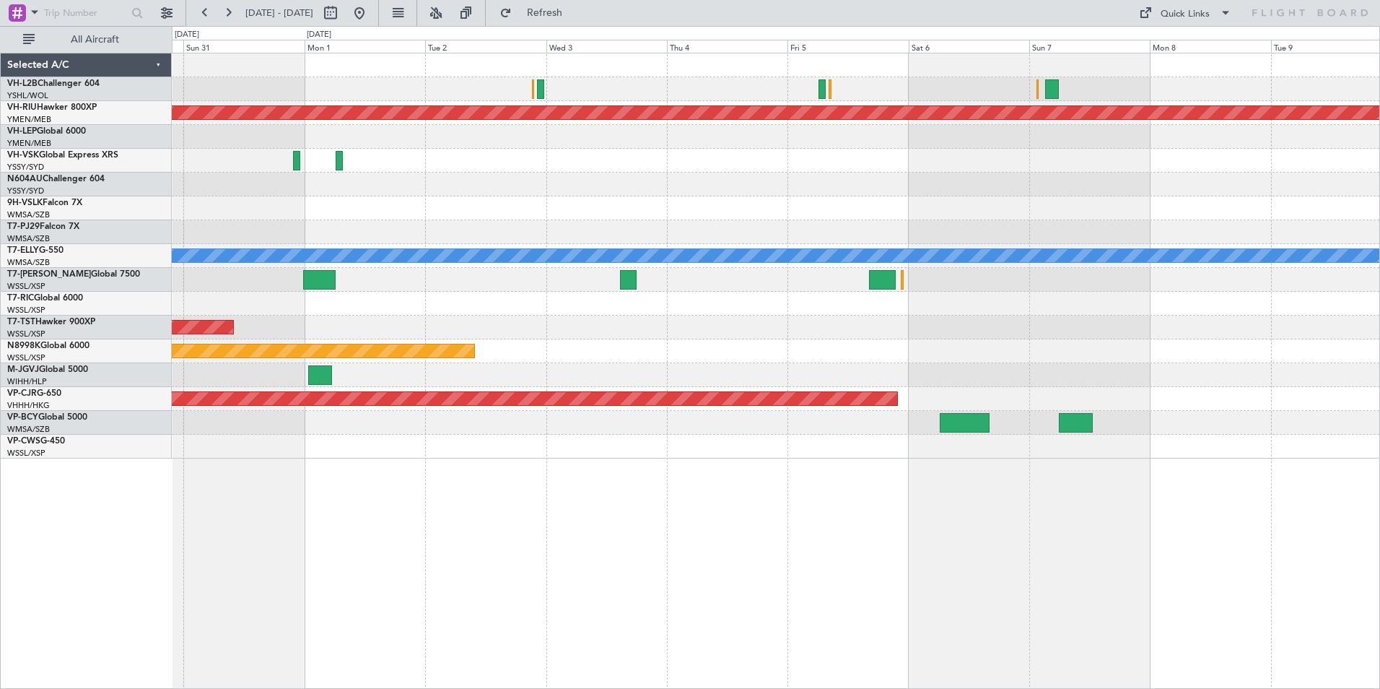
click at [494, 179] on div at bounding box center [776, 185] width 1208 height 24
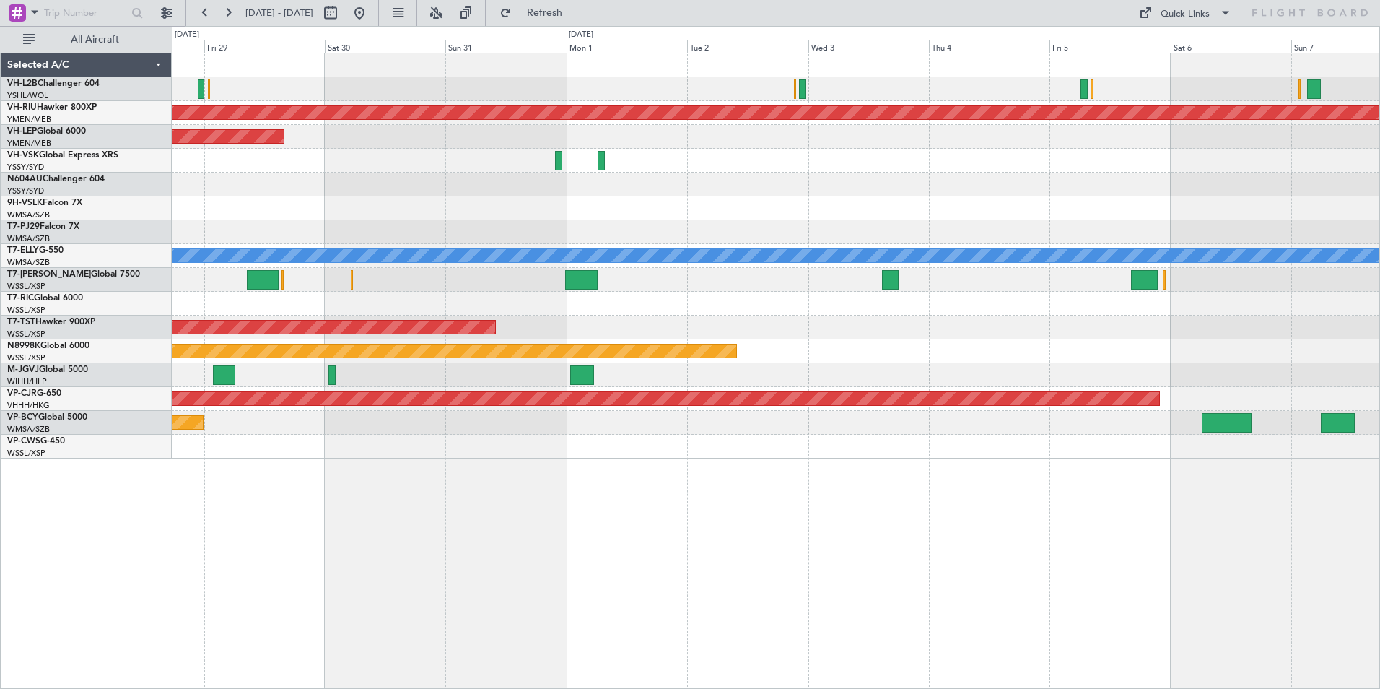
click at [897, 193] on div at bounding box center [776, 185] width 1208 height 24
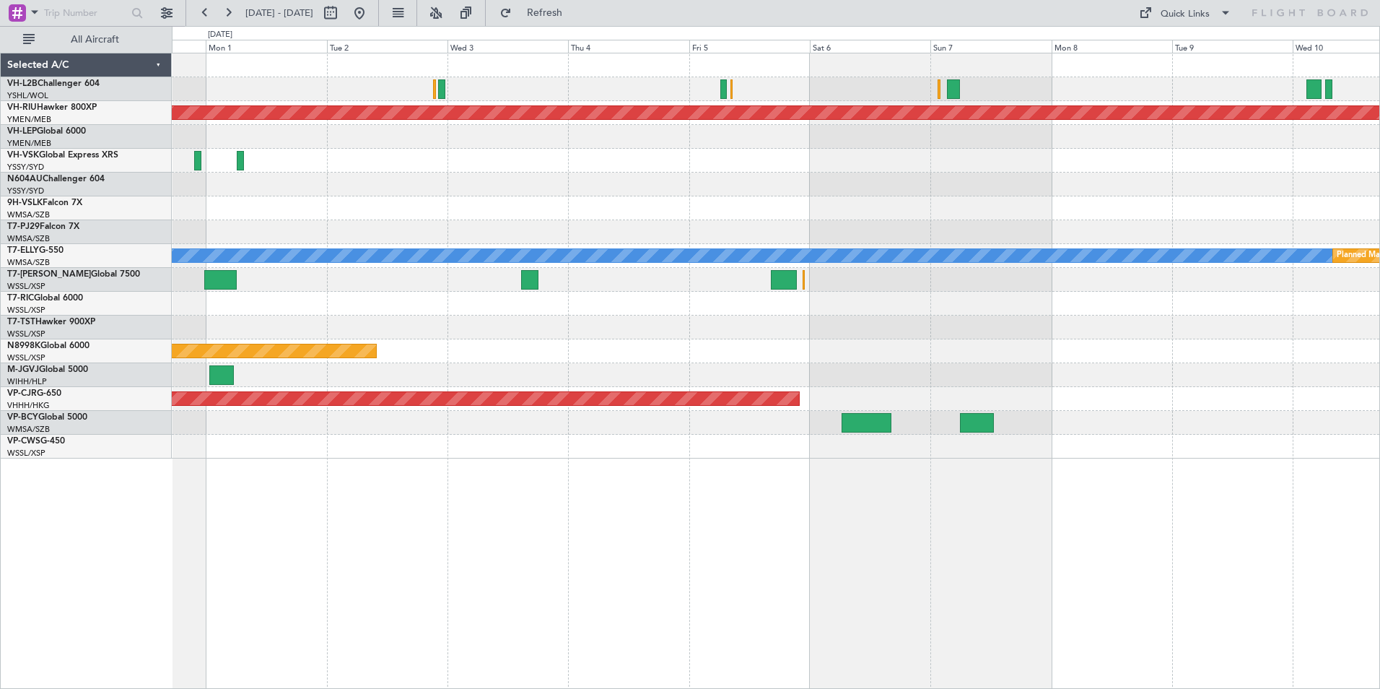
click at [853, 234] on div "Planned Maint [GEOGRAPHIC_DATA] ([GEOGRAPHIC_DATA]) Unplanned Maint Wichita (Wi…" at bounding box center [776, 255] width 1208 height 405
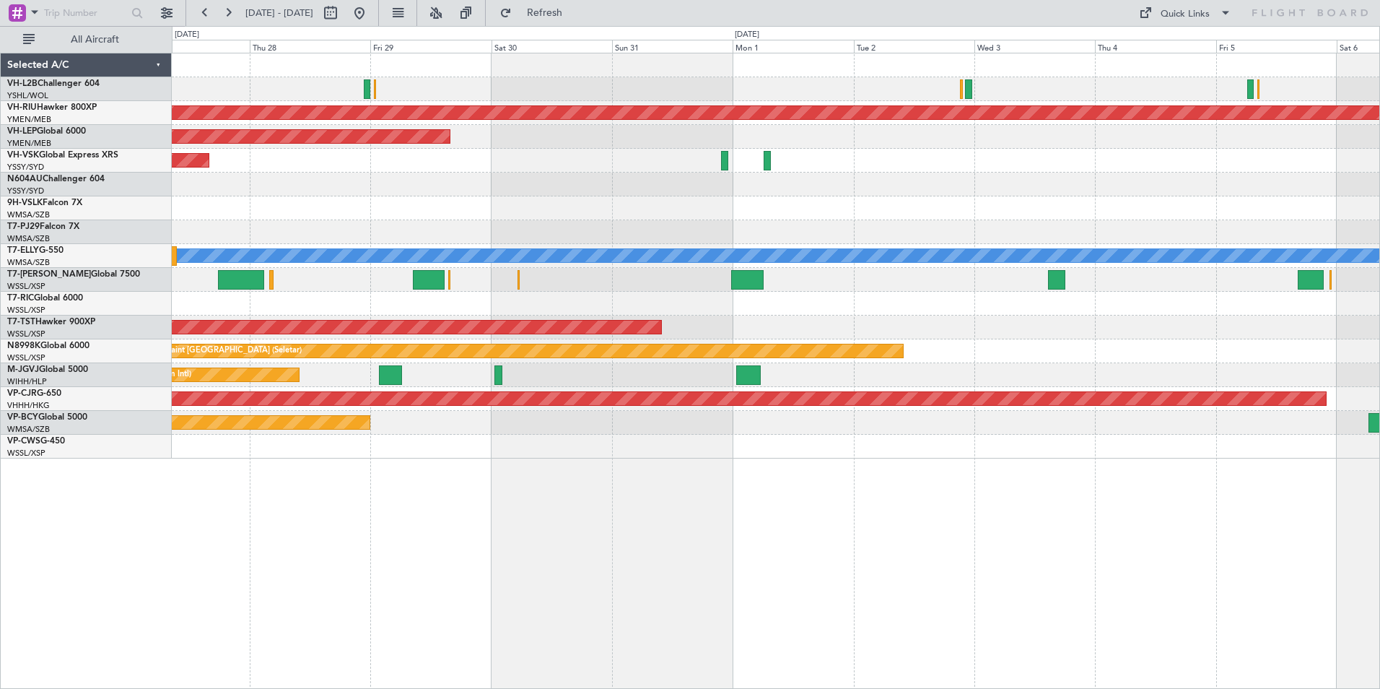
click at [1188, 217] on div at bounding box center [776, 208] width 1208 height 24
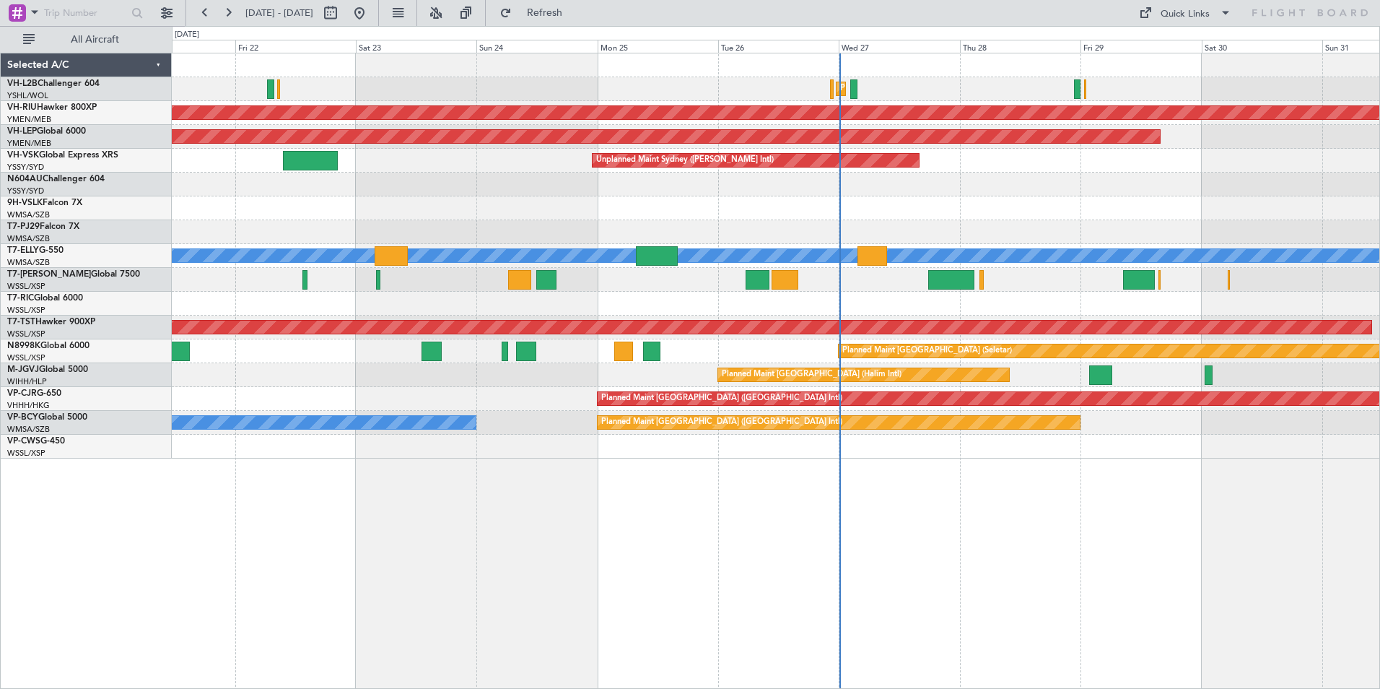
click at [1110, 207] on div "Planned Maint Sydney (Kingsford Smith Intl) Unplanned Maint Sydney (Kingsford S…" at bounding box center [776, 255] width 1208 height 405
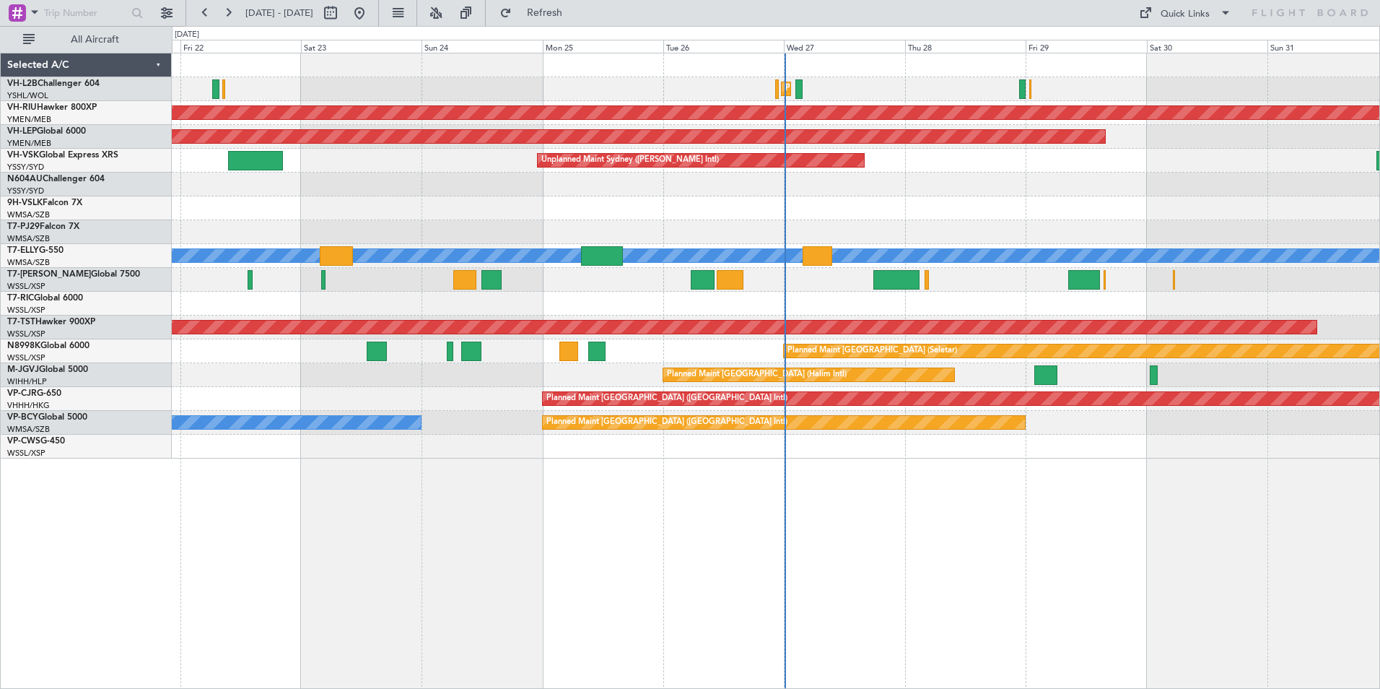
click at [219, 196] on div at bounding box center [776, 208] width 1208 height 24
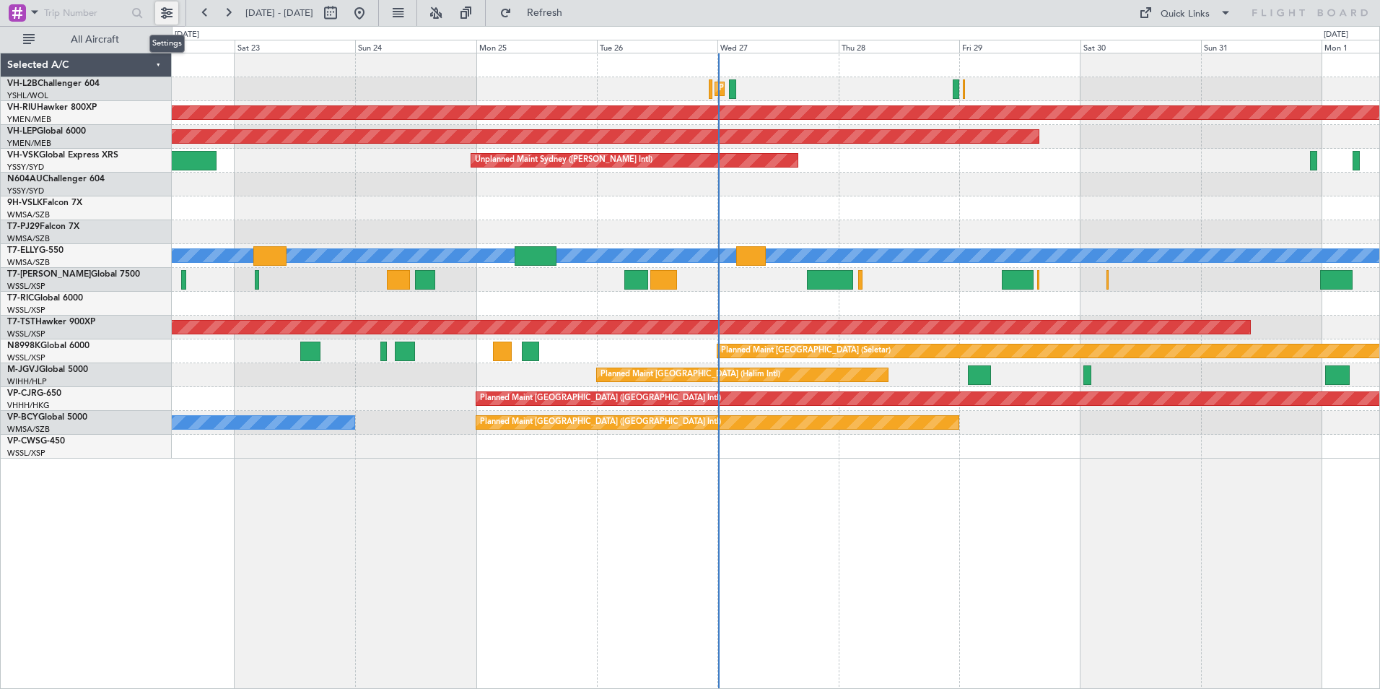
click at [167, 14] on button at bounding box center [166, 12] width 23 height 23
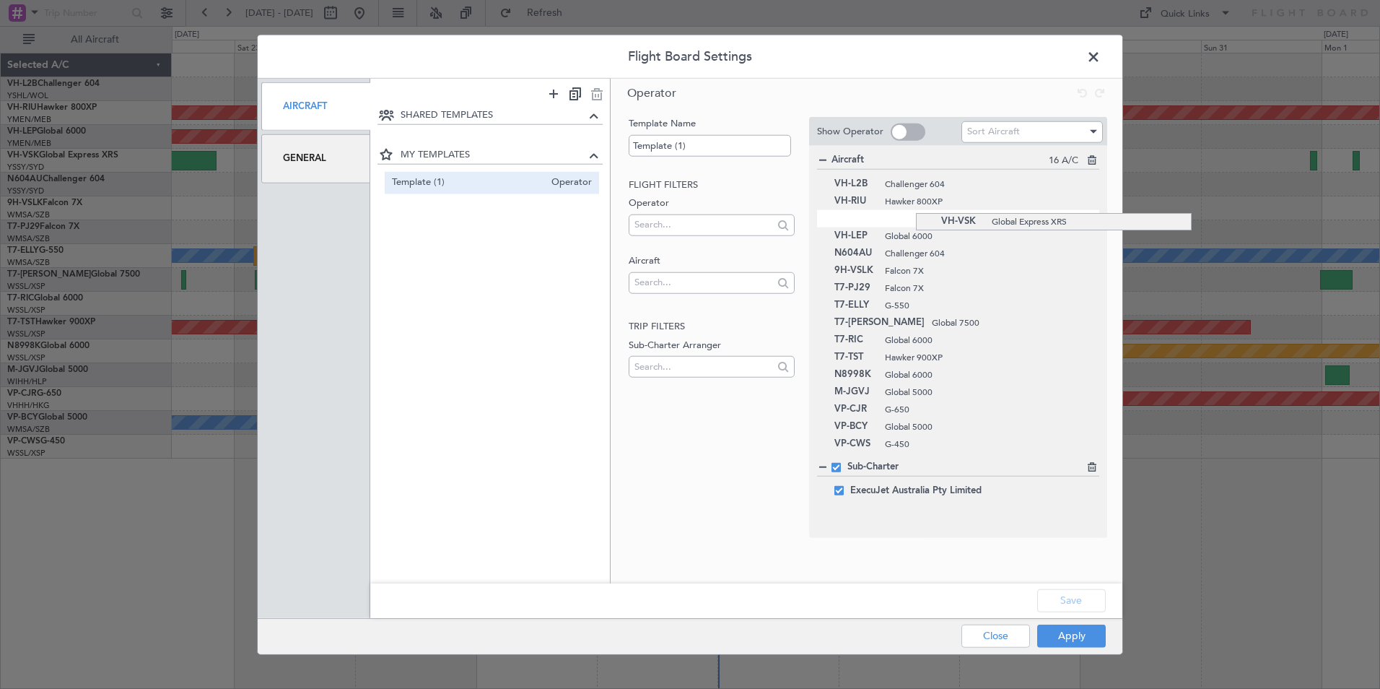
drag, startPoint x: 916, startPoint y: 240, endPoint x: 917, endPoint y: 213, distance: 27.4
click at [1076, 596] on button "Save" at bounding box center [1071, 599] width 69 height 23
click at [1066, 633] on button "Apply" at bounding box center [1071, 635] width 69 height 23
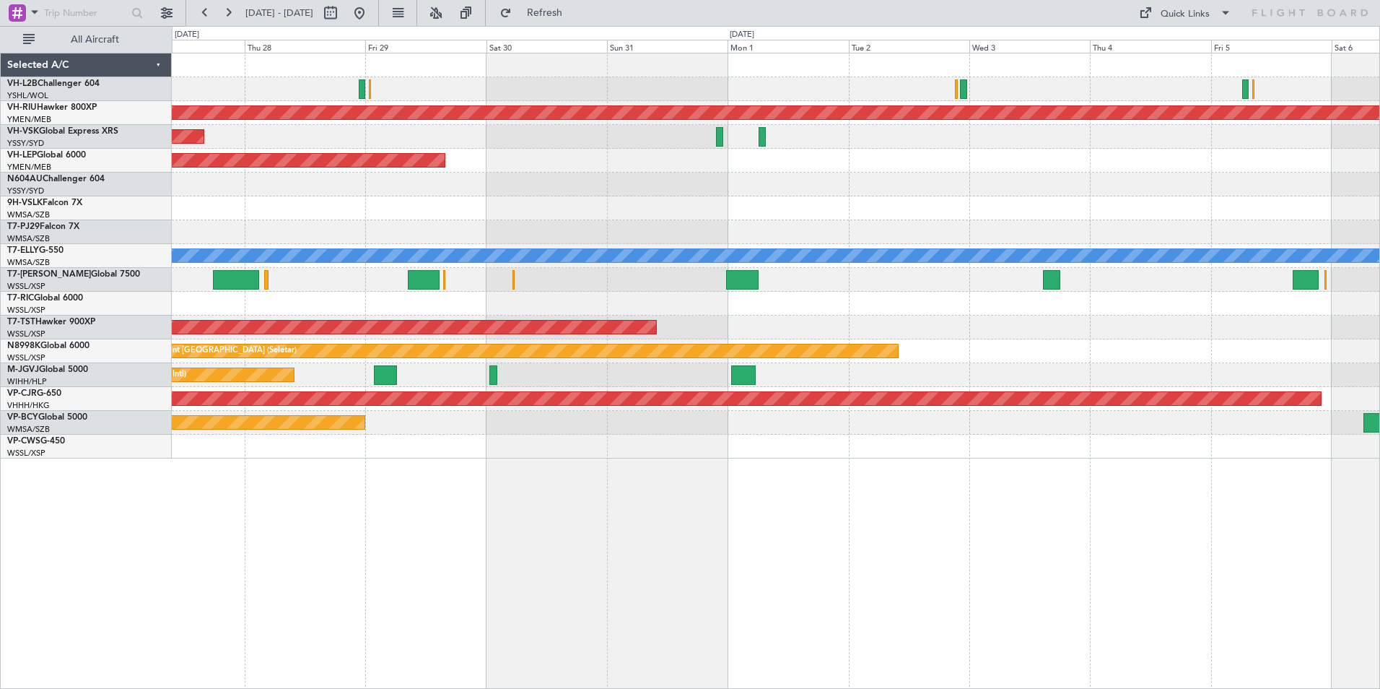
click at [373, 456] on div at bounding box center [776, 447] width 1208 height 24
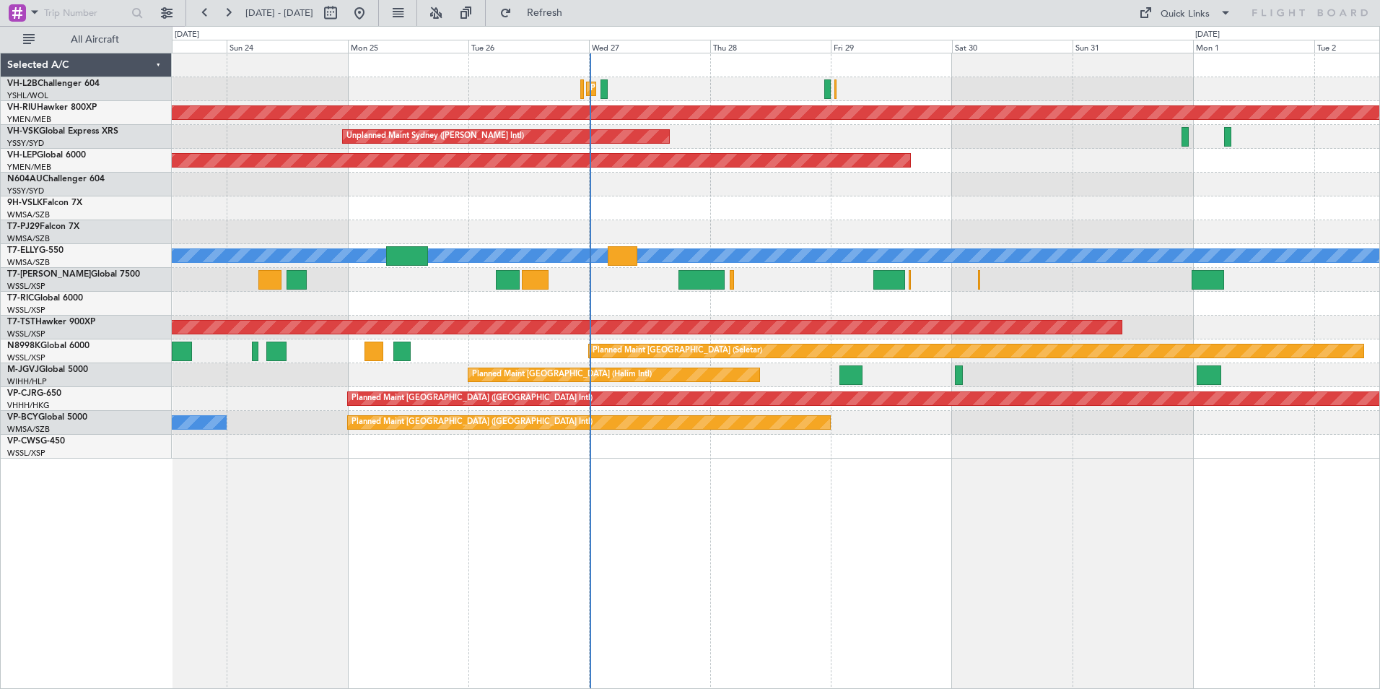
click at [840, 210] on div at bounding box center [776, 208] width 1208 height 24
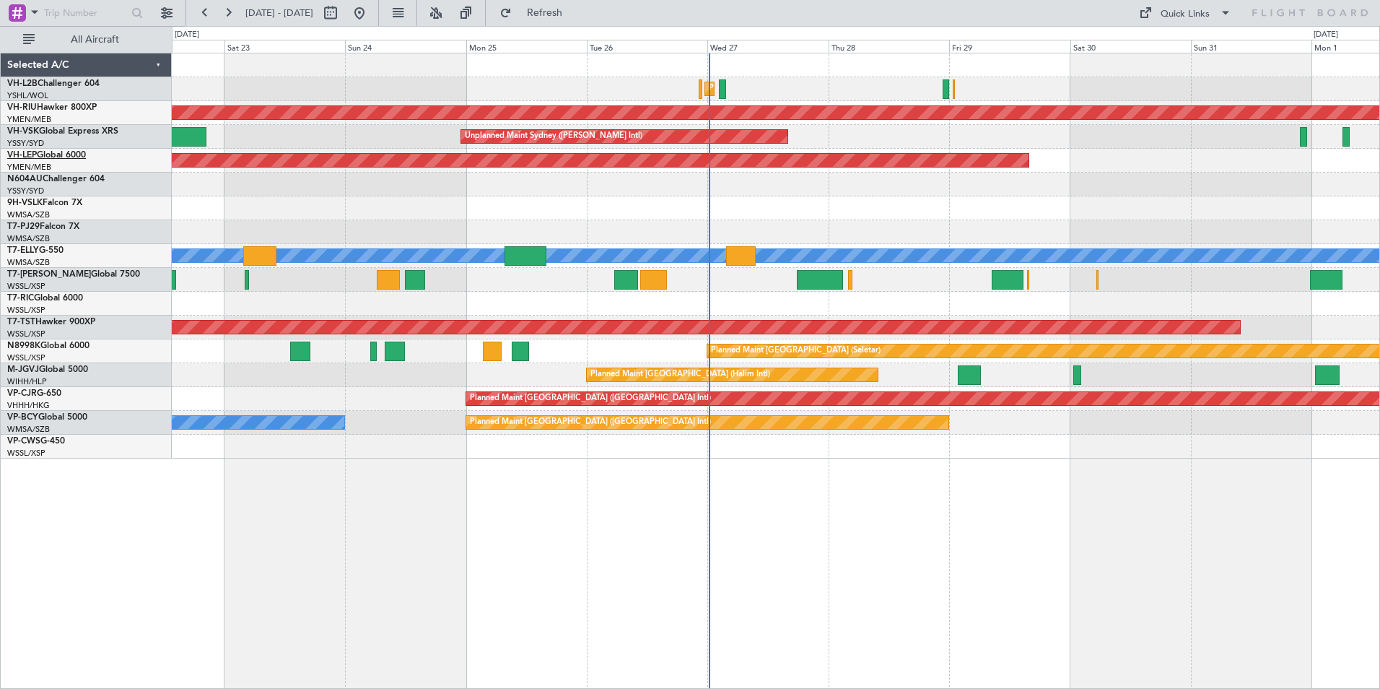
click at [48, 152] on link "VH-LEP Global 6000" at bounding box center [46, 155] width 79 height 9
click at [44, 225] on link "T7-PJ29 Falcon 7X" at bounding box center [43, 226] width 72 height 9
click at [224, 12] on button at bounding box center [228, 12] width 23 height 23
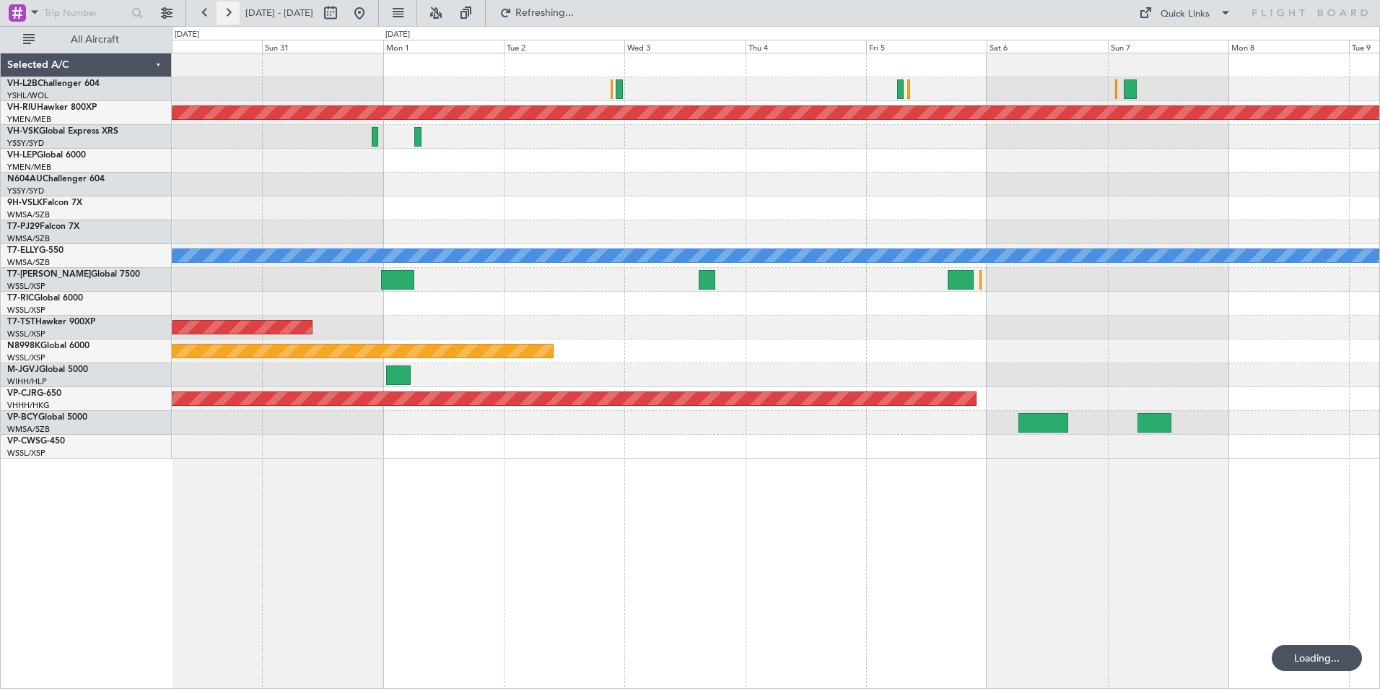
click at [224, 12] on button at bounding box center [228, 12] width 23 height 23
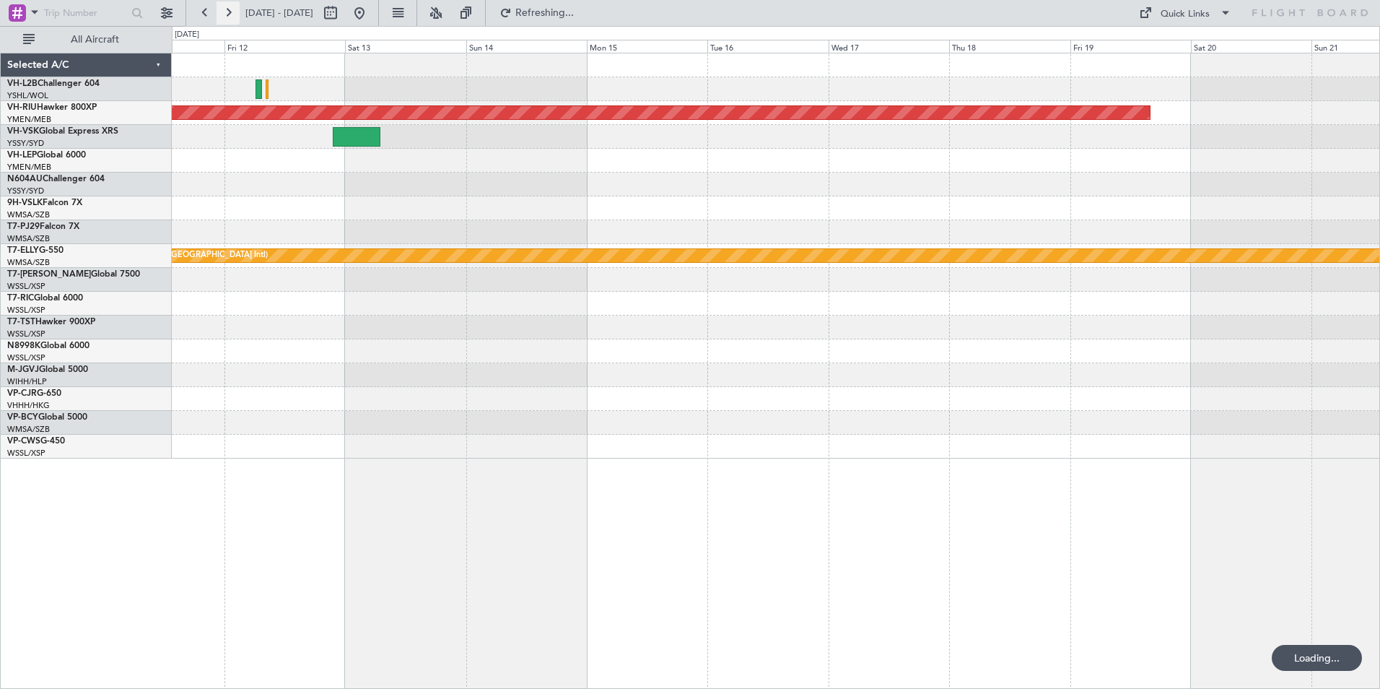
click at [224, 12] on button at bounding box center [228, 12] width 23 height 23
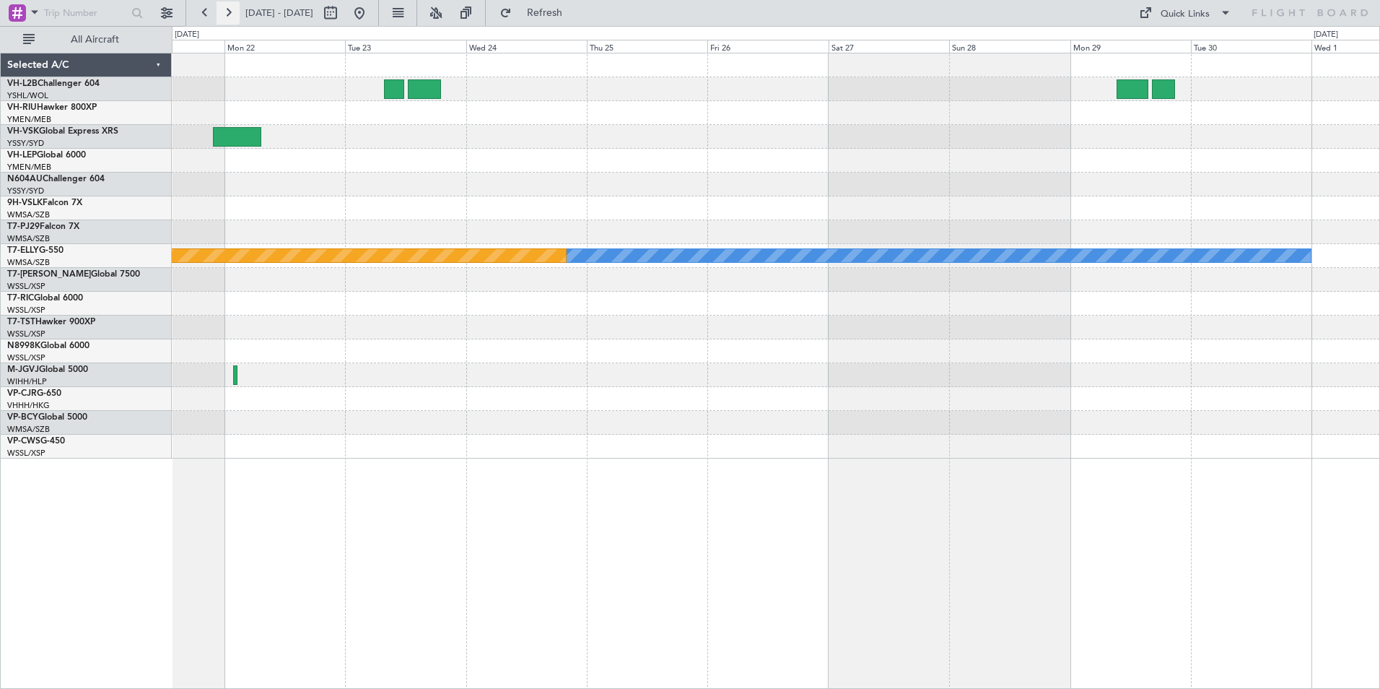
click at [224, 12] on button at bounding box center [228, 12] width 23 height 23
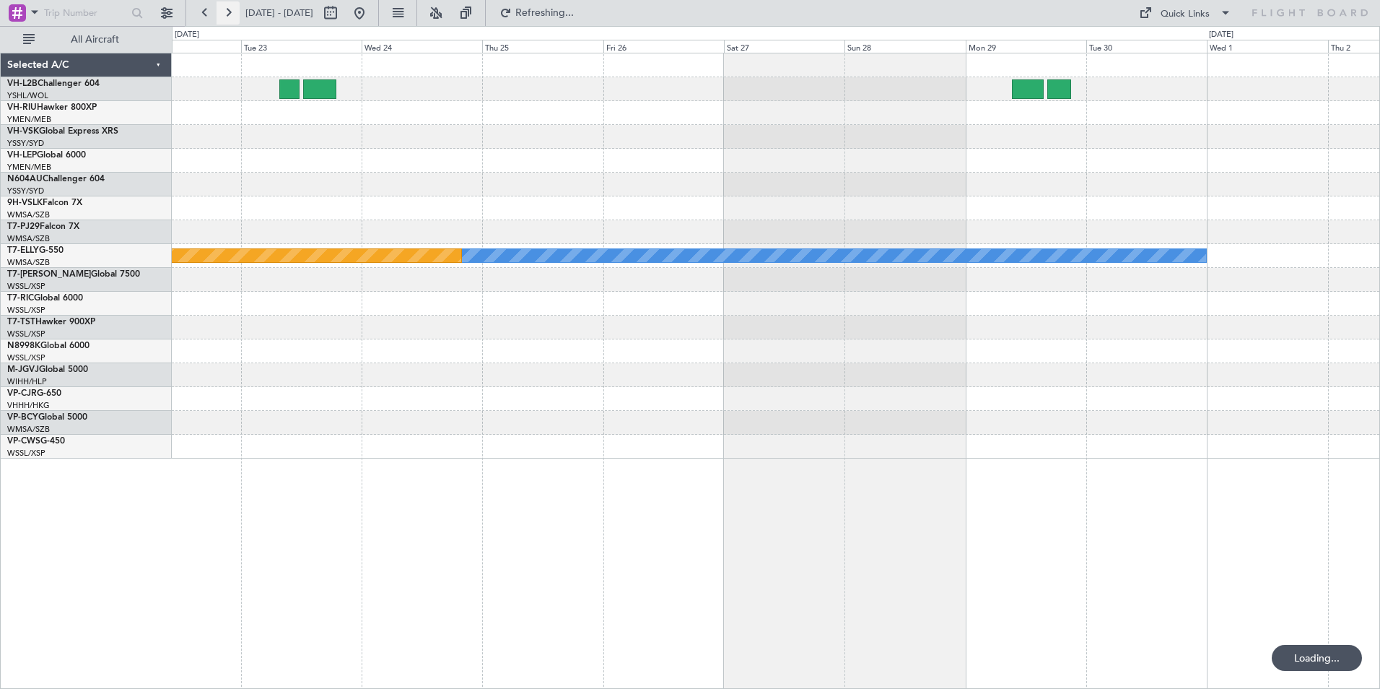
click at [224, 12] on button at bounding box center [228, 12] width 23 height 23
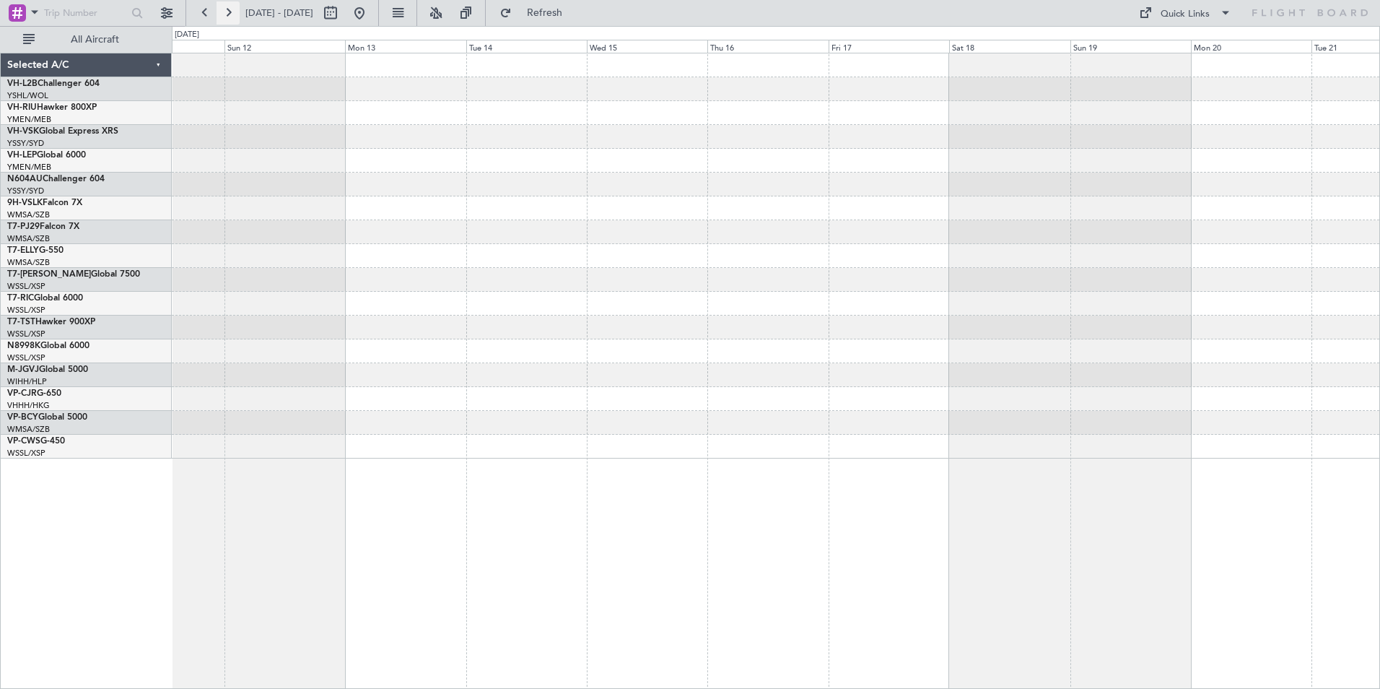
click at [224, 12] on button at bounding box center [228, 12] width 23 height 23
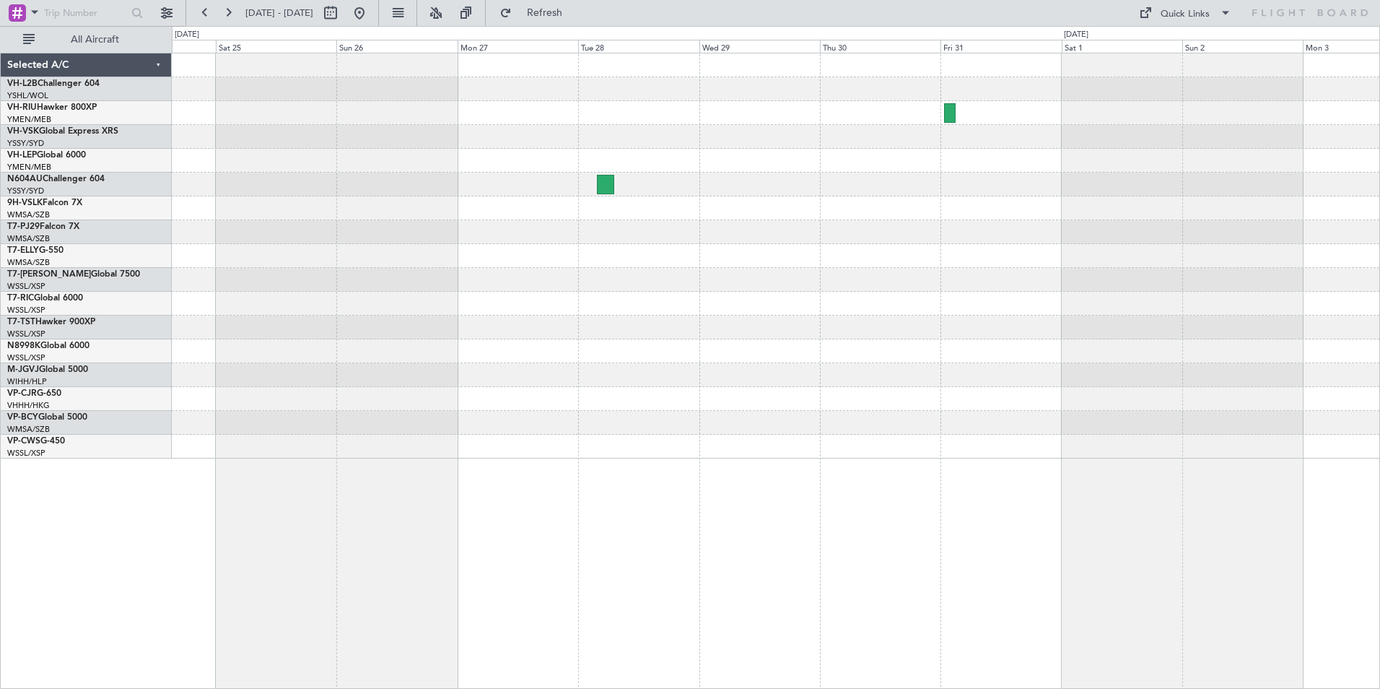
click at [622, 173] on div at bounding box center [776, 255] width 1208 height 405
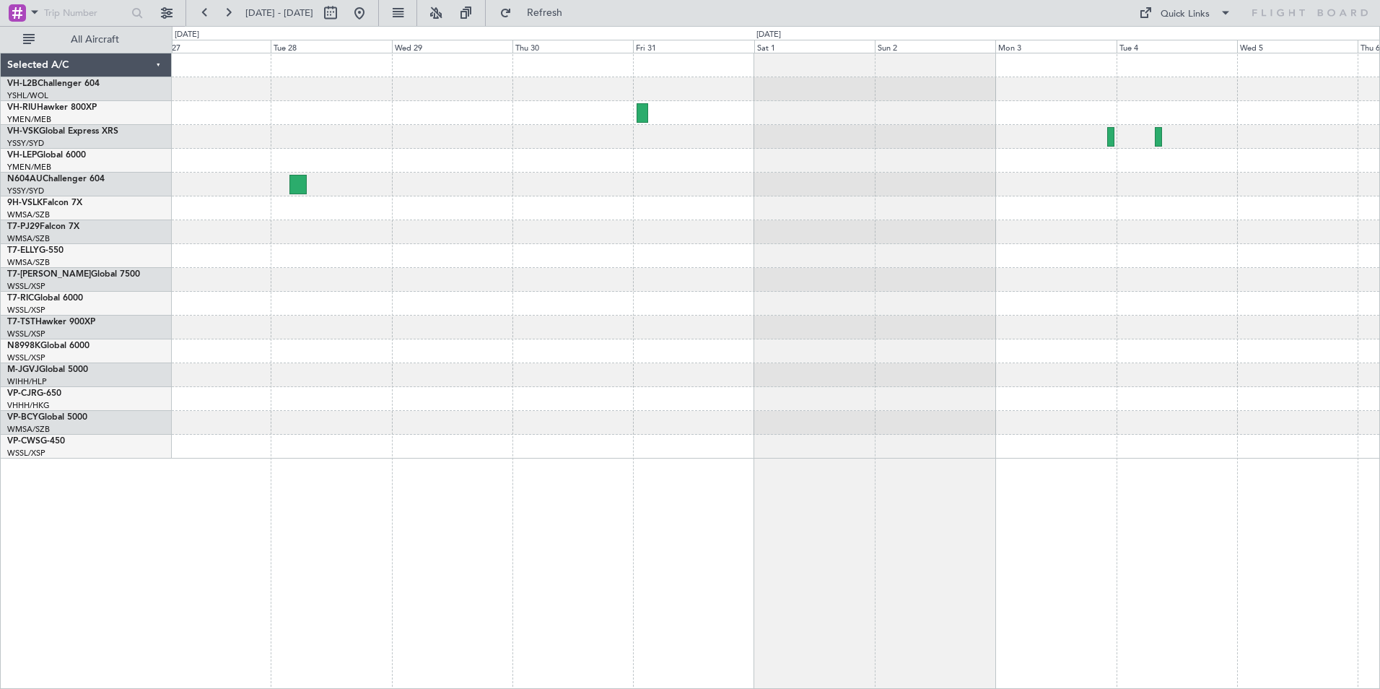
click at [318, 175] on div at bounding box center [776, 255] width 1208 height 405
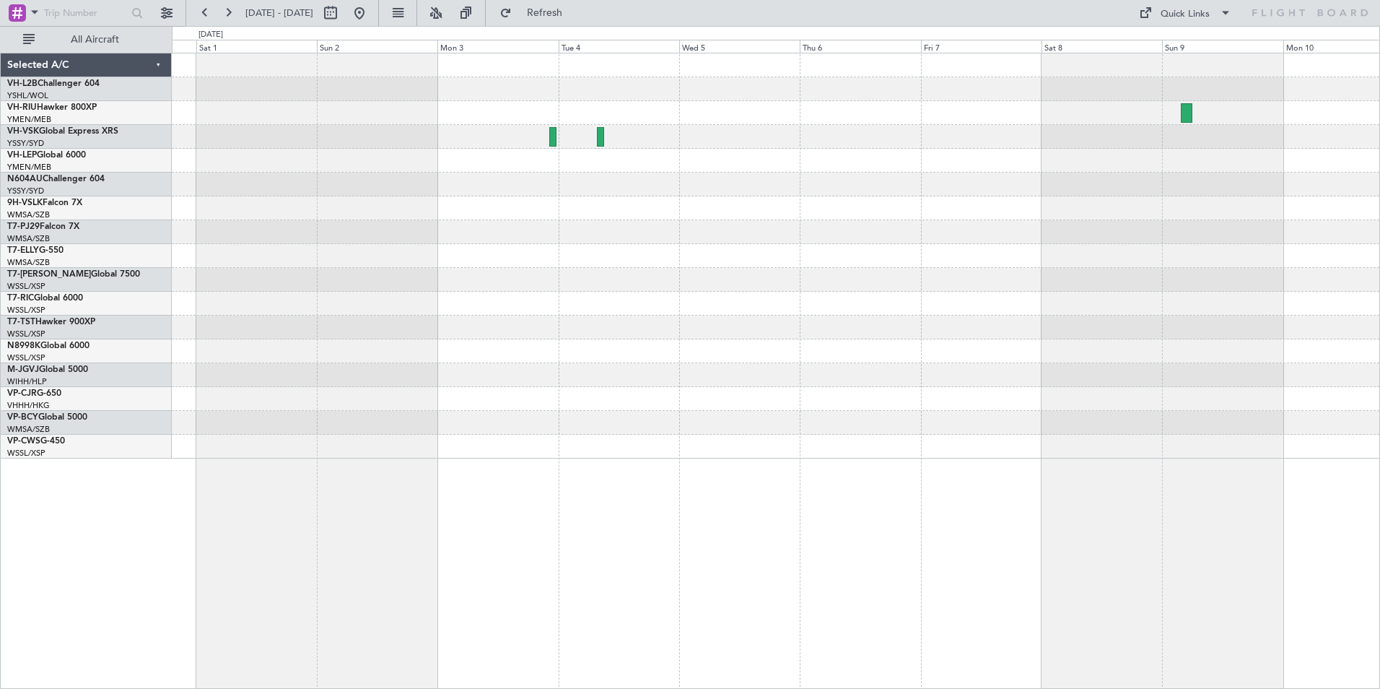
click at [1024, 193] on div at bounding box center [776, 185] width 1208 height 24
